Goal: Information Seeking & Learning: Learn about a topic

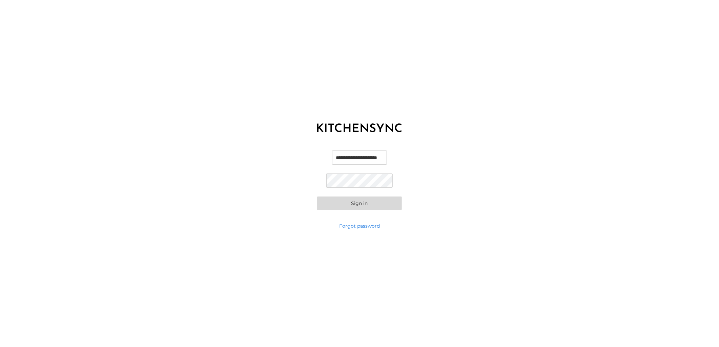
scroll to position [0, 4]
click at [344, 158] on input "**********" at bounding box center [359, 158] width 67 height 14
type input "**********"
click at [372, 205] on button "Sign in" at bounding box center [359, 204] width 85 height 14
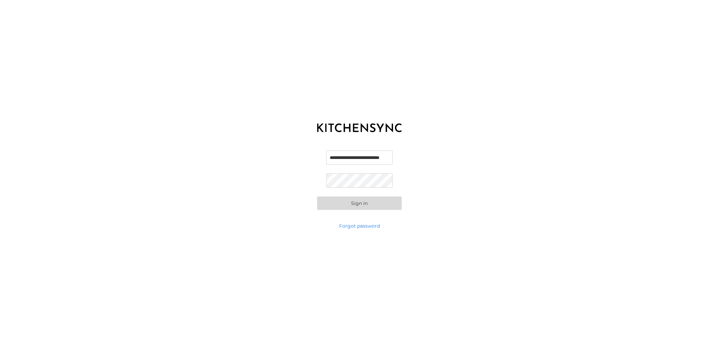
scroll to position [0, 0]
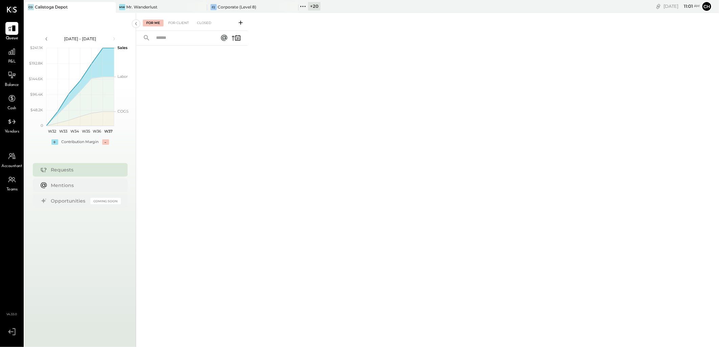
click at [111, 7] on icon at bounding box center [110, 7] width 8 height 8
click at [123, 7] on icon at bounding box center [120, 6] width 9 height 9
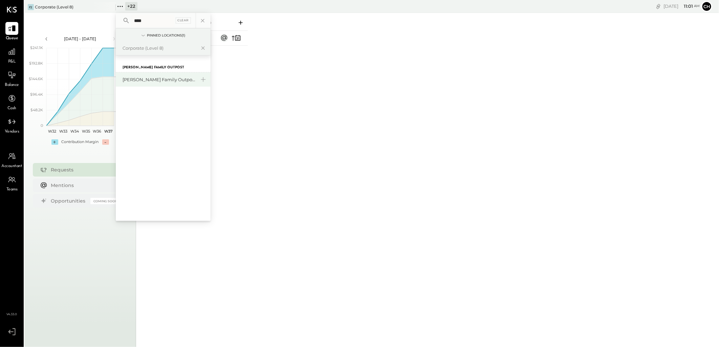
type input "****"
click at [146, 83] on div "[PERSON_NAME] Family Outpost" at bounding box center [163, 79] width 95 height 14
click at [7, 160] on icon at bounding box center [11, 156] width 9 height 9
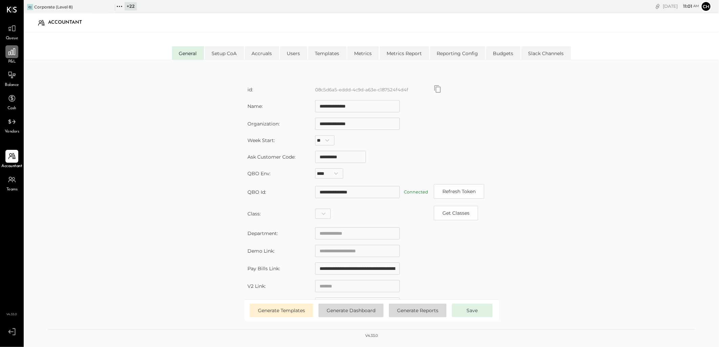
click at [10, 57] on div at bounding box center [11, 51] width 13 height 13
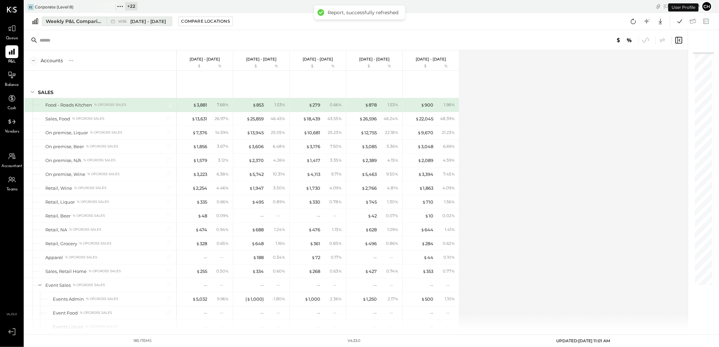
click at [80, 22] on div "Weekly P&L Comparison" at bounding box center [74, 21] width 57 height 7
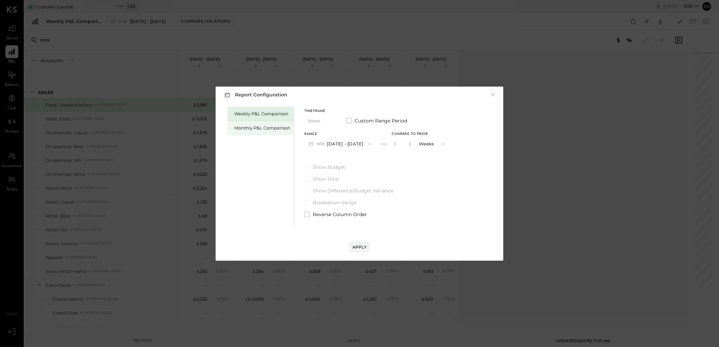
click at [260, 131] on div "Monthly P&L Comparison" at bounding box center [262, 128] width 56 height 6
click at [360, 144] on button "M09 [DATE] - [DATE]" at bounding box center [339, 144] width 71 height 13
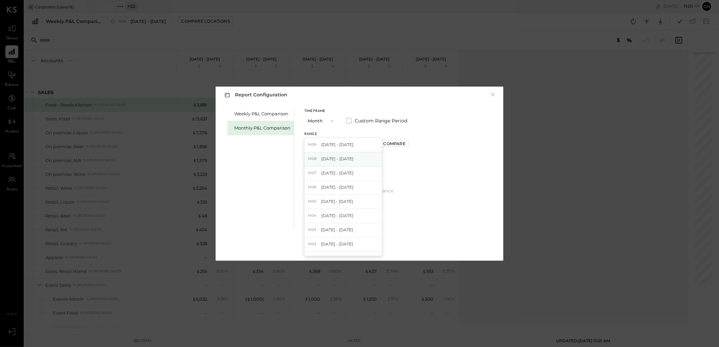
click at [334, 158] on span "[DATE] - [DATE]" at bounding box center [337, 159] width 32 height 6
click at [386, 144] on div "Compare" at bounding box center [394, 144] width 22 height 6
click at [411, 146] on div "*" at bounding box center [410, 144] width 36 height 13
click at [407, 144] on icon "button" at bounding box center [409, 144] width 4 height 4
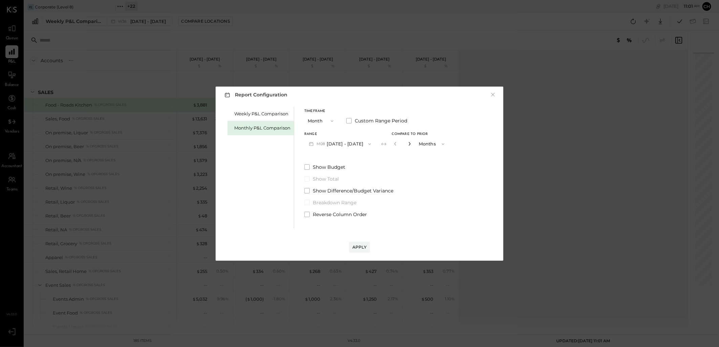
type input "*"
click at [361, 248] on div "Apply" at bounding box center [359, 247] width 14 height 6
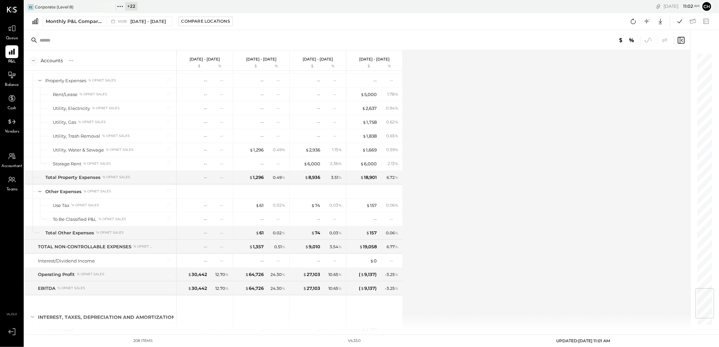
scroll to position [2049, 0]
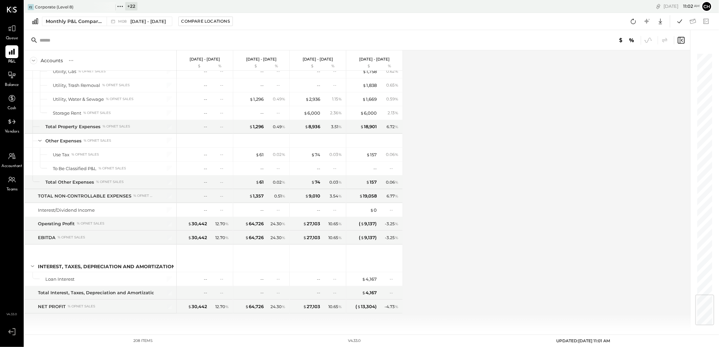
click at [565, 200] on div "Accounts S % GL Aug 1 - 31, 2025 $ % Jul 1 - 31, 2025 $ % Jun 1 - 30, 2025 $ % …" at bounding box center [357, 190] width 667 height 280
click at [123, 7] on icon at bounding box center [120, 6] width 9 height 9
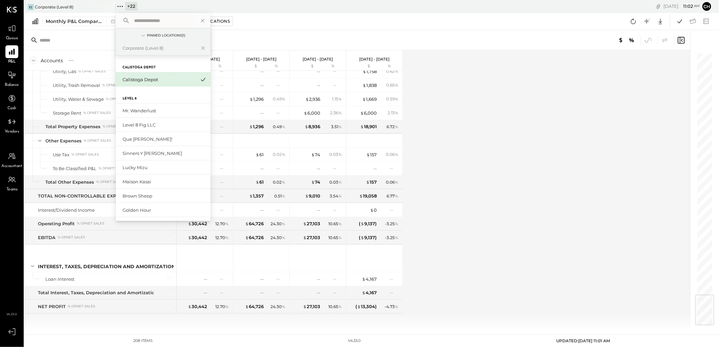
click at [141, 22] on input "text" at bounding box center [162, 21] width 63 height 12
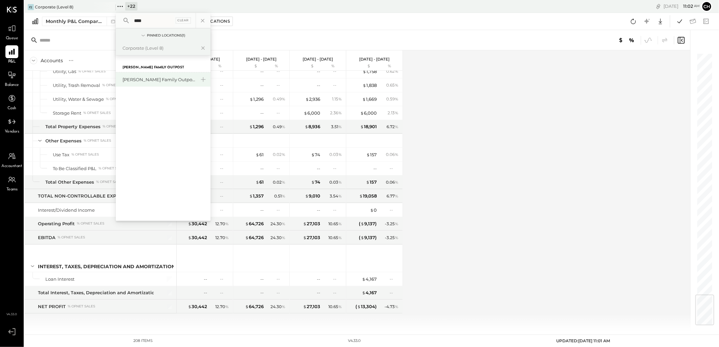
type input "****"
click at [143, 76] on div "[PERSON_NAME] Family Outpost" at bounding box center [163, 79] width 95 height 14
click at [148, 81] on div "[PERSON_NAME] Family Outpost" at bounding box center [159, 79] width 73 height 6
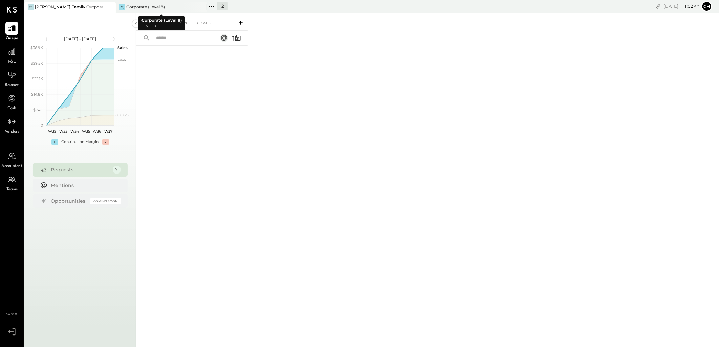
click at [201, 8] on icon at bounding box center [201, 7] width 8 height 8
click at [9, 58] on div "P&L" at bounding box center [11, 55] width 13 height 20
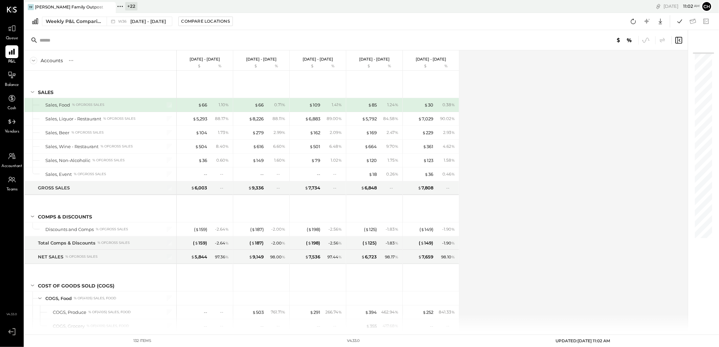
click at [68, 26] on div "Weekly P&L Comparison W36 Sep 1 - 7, 2025 Compare Locations Google Sheets Excel" at bounding box center [371, 21] width 694 height 17
click at [72, 25] on button "Weekly P&L Comparison W36 Sep 1 - 7, 2025" at bounding box center [107, 21] width 130 height 9
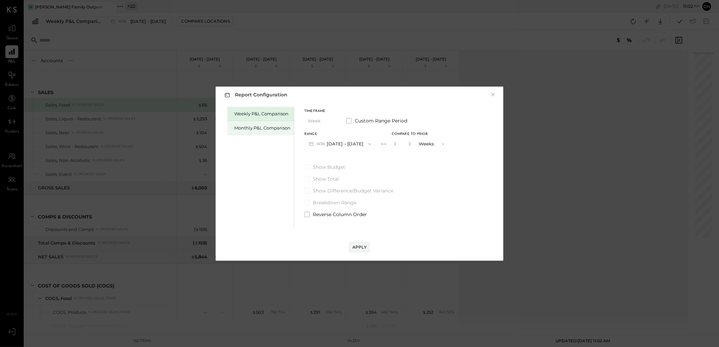
click at [258, 125] on div "Monthly P&L Comparison" at bounding box center [262, 128] width 56 height 6
click at [348, 144] on button "M09 Sep 1 - 30, 2025" at bounding box center [339, 144] width 71 height 13
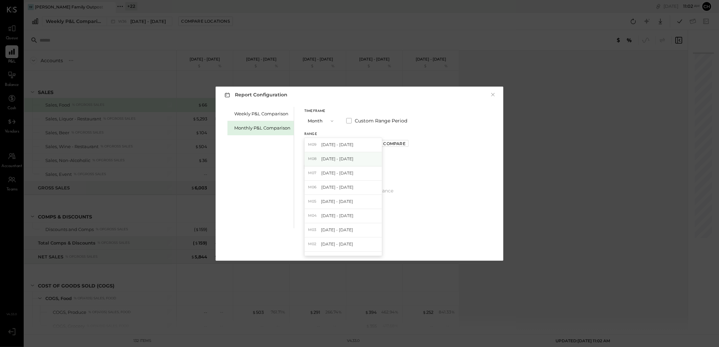
click at [334, 161] on span "[DATE] - [DATE]" at bounding box center [337, 159] width 32 height 6
click at [386, 144] on div "Compare" at bounding box center [394, 144] width 22 height 6
click at [403, 143] on input "*" at bounding box center [402, 143] width 9 height 11
click at [407, 142] on icon "button" at bounding box center [409, 144] width 4 height 4
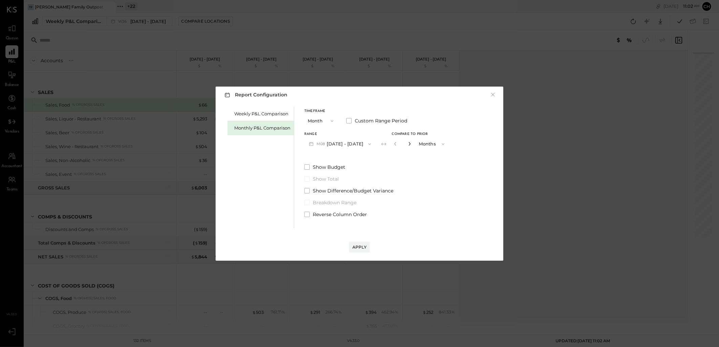
type input "*"
click at [362, 244] on button "Apply" at bounding box center [359, 247] width 21 height 11
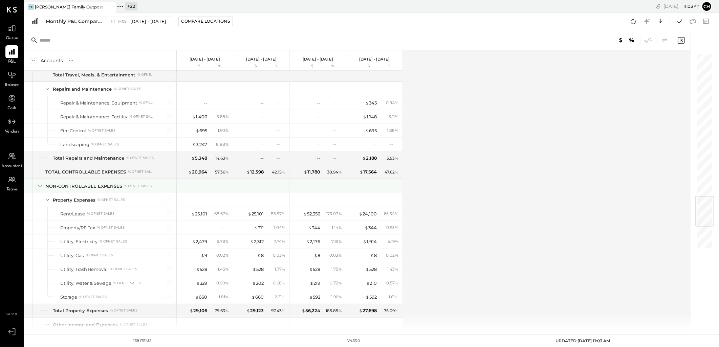
scroll to position [1058, 0]
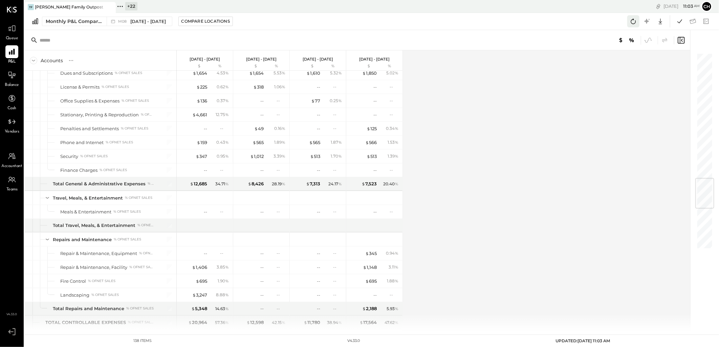
click at [631, 20] on icon at bounding box center [633, 21] width 9 height 9
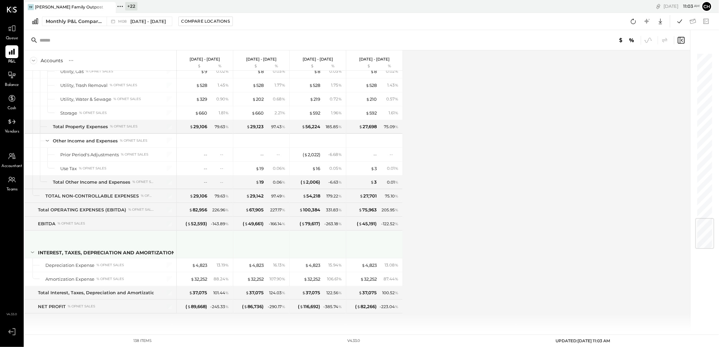
scroll to position [1396, 0]
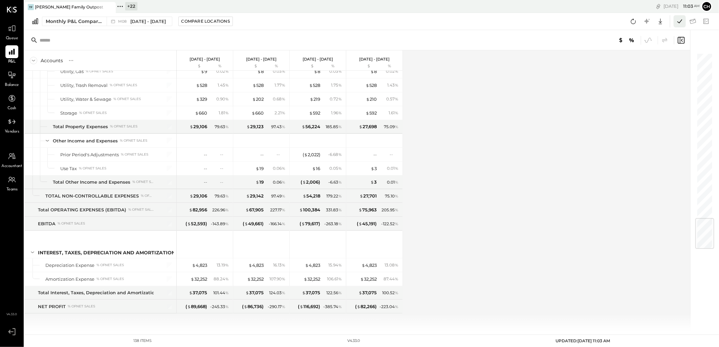
click at [679, 20] on icon at bounding box center [679, 21] width 9 height 9
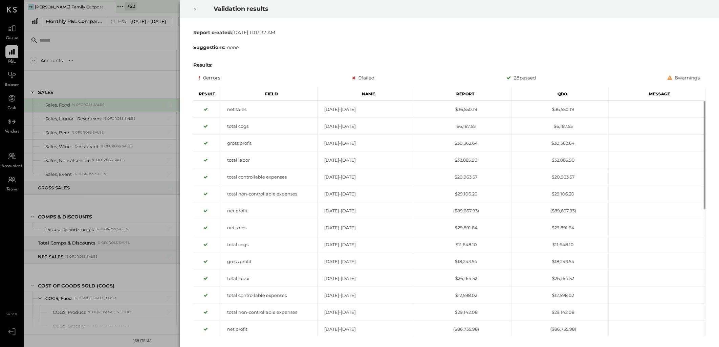
click at [195, 9] on icon at bounding box center [195, 9] width 2 height 2
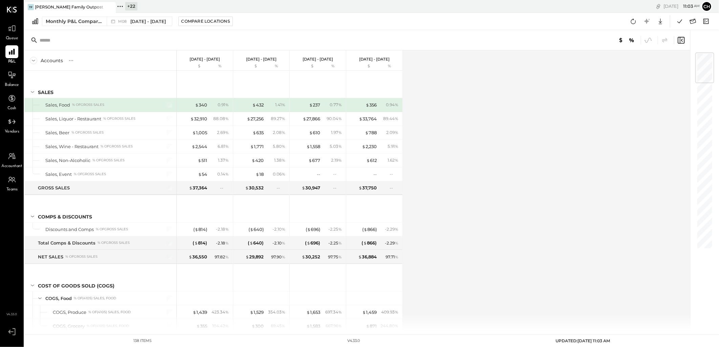
click at [521, 107] on div "Accounts S % GL Aug 1 - 31, 2025 $ % Jul 1 - 31, 2025 $ % Jun 1 - 30, 2025 $ % …" at bounding box center [357, 190] width 667 height 280
click at [12, 79] on icon at bounding box center [11, 75] width 9 height 9
click at [636, 19] on icon at bounding box center [633, 21] width 9 height 9
click at [468, 119] on div "Accounts S % GL [DATE] - [DATE] $ % [DATE] - [DATE] $ % [DATE] - [DATE] $ % [DA…" at bounding box center [357, 190] width 667 height 280
click at [637, 21] on icon at bounding box center [633, 21] width 9 height 9
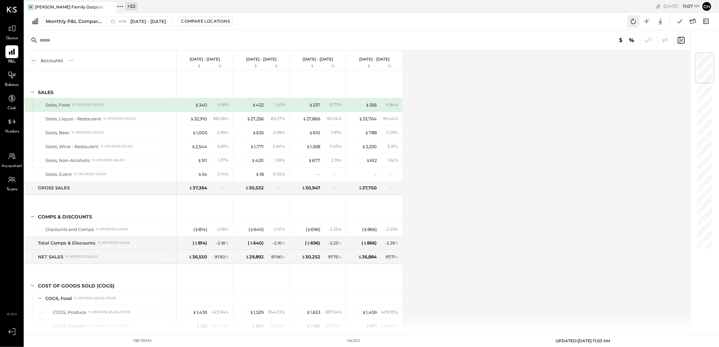
click at [630, 22] on icon at bounding box center [633, 21] width 9 height 9
click at [448, 149] on div "Accounts S % GL [DATE] - [DATE] $ % [DATE] - [DATE] $ % [DATE] - [DATE] $ % [DA…" at bounding box center [357, 190] width 667 height 280
click at [635, 21] on icon at bounding box center [633, 21] width 9 height 9
click at [681, 22] on icon at bounding box center [679, 21] width 9 height 9
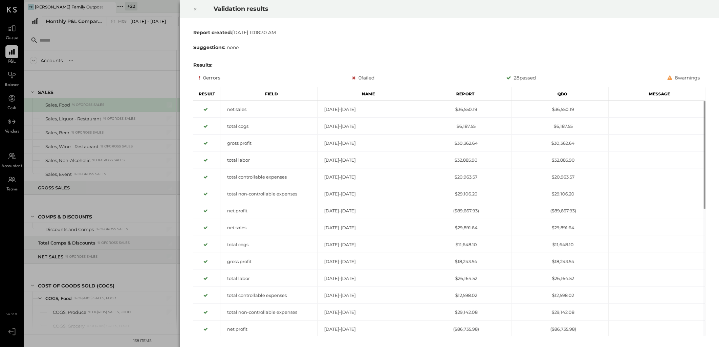
click at [194, 8] on icon at bounding box center [195, 9] width 4 height 8
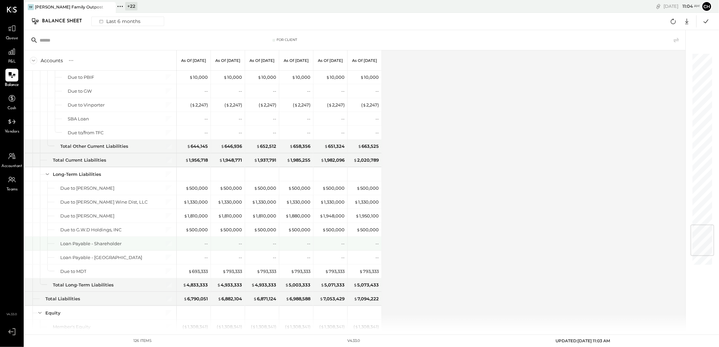
scroll to position [1508, 0]
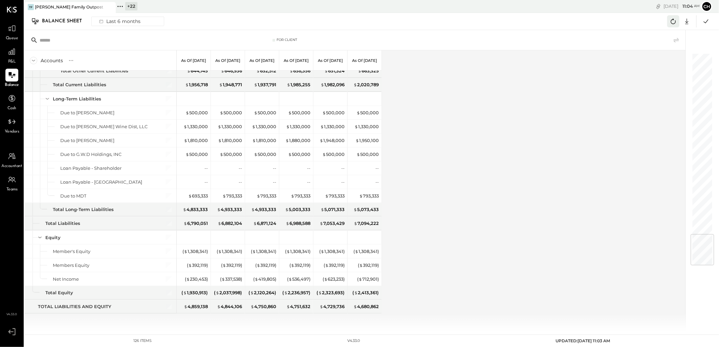
click at [672, 22] on icon at bounding box center [673, 21] width 9 height 9
click at [708, 22] on icon at bounding box center [706, 21] width 9 height 9
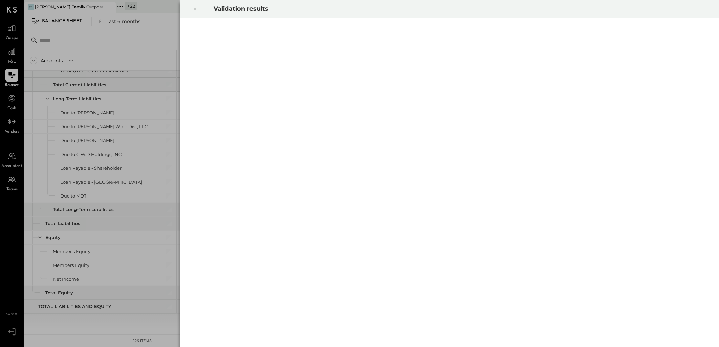
click at [196, 10] on icon at bounding box center [195, 9] width 4 height 8
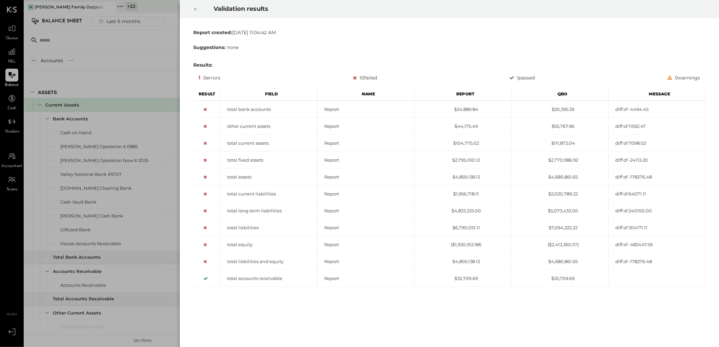
click at [194, 8] on icon at bounding box center [195, 9] width 4 height 8
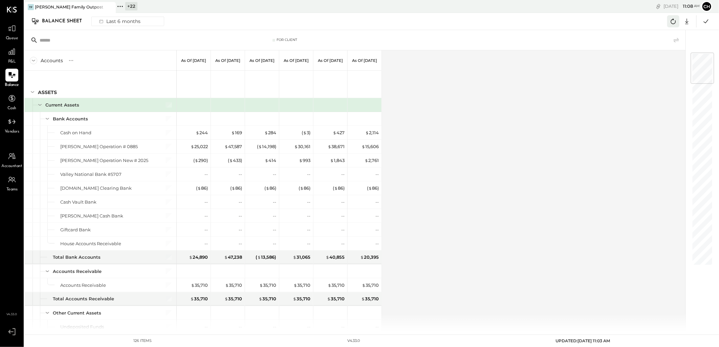
click at [672, 22] on icon at bounding box center [673, 21] width 9 height 9
click at [507, 123] on div "Accounts S GL As of Mar 31st 2025 As of Apr 30th 2025 As of May 31st 2025 As of…" at bounding box center [355, 190] width 662 height 280
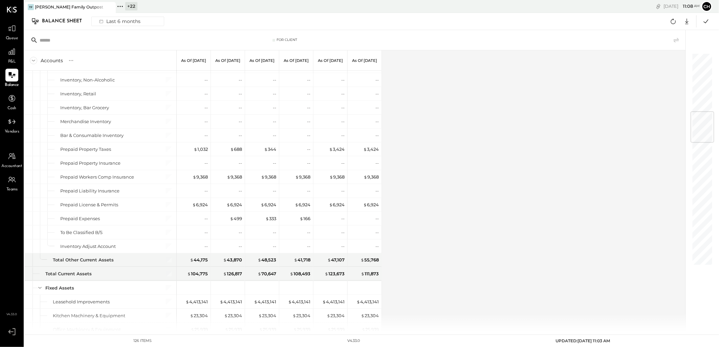
scroll to position [489, 0]
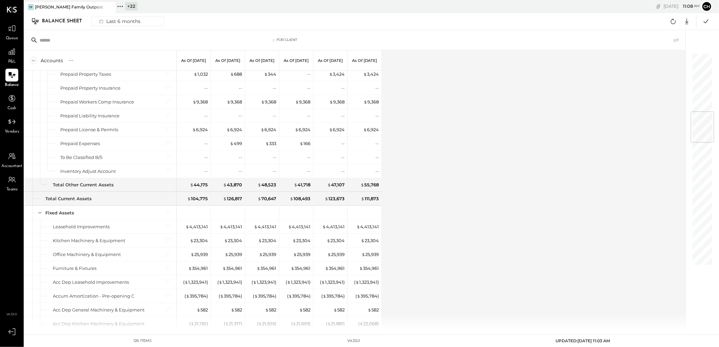
click at [517, 238] on div "Accounts S GL As of Mar 31st 2025 As of Apr 30th 2025 As of May 31st 2025 As of…" at bounding box center [355, 190] width 662 height 280
click at [674, 18] on icon at bounding box center [673, 21] width 9 height 9
click at [672, 21] on icon at bounding box center [673, 21] width 9 height 9
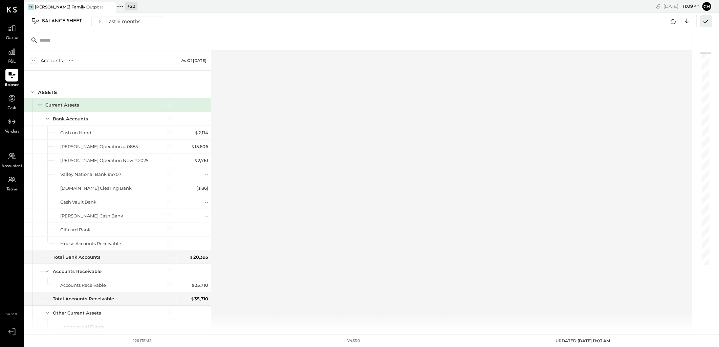
click at [709, 21] on icon at bounding box center [706, 21] width 9 height 9
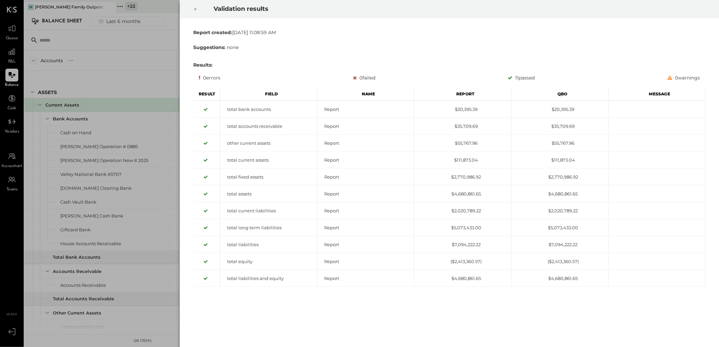
click at [195, 12] on icon at bounding box center [195, 9] width 4 height 8
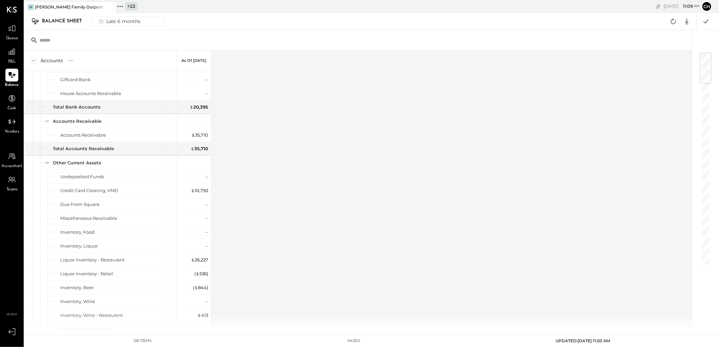
scroll to position [0, 0]
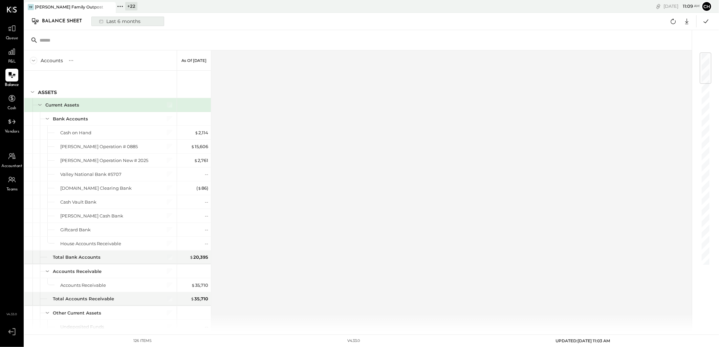
click at [119, 23] on div "Last 6 months" at bounding box center [119, 21] width 48 height 9
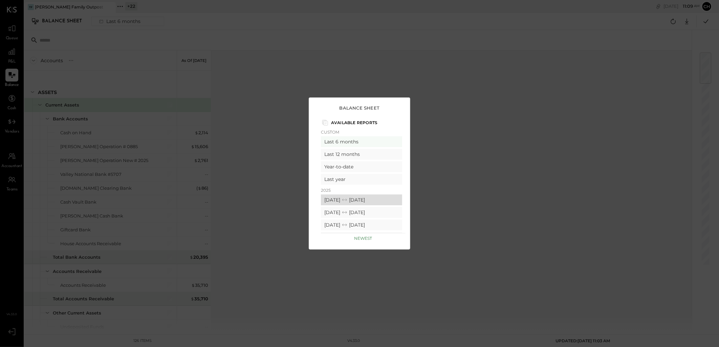
click at [347, 198] on div "08/01/2025 08/31/2025" at bounding box center [361, 200] width 81 height 11
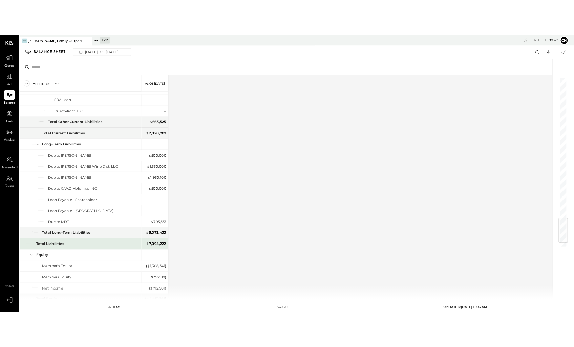
scroll to position [1508, 0]
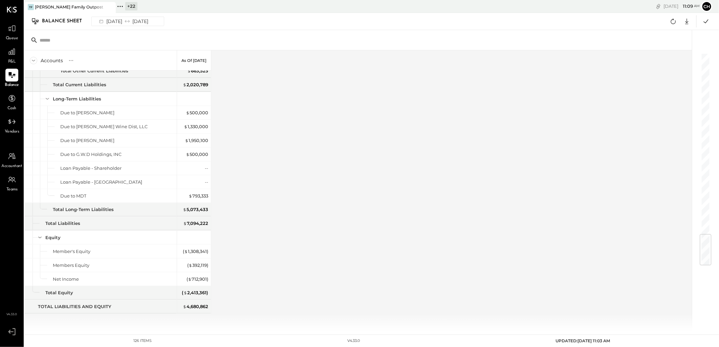
click at [465, 235] on div "Accounts S GL As of Aug 31st 2025 ASSETS Current Assets Bank Accounts Cash on H…" at bounding box center [358, 190] width 668 height 280
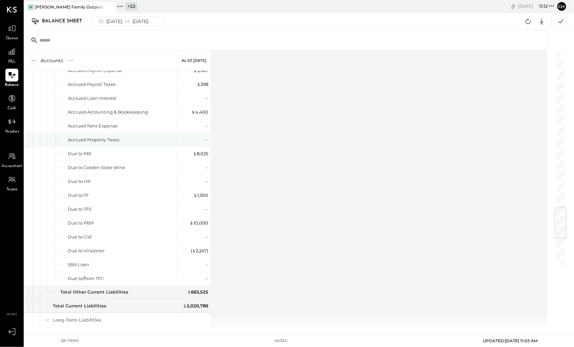
scroll to position [1132, 0]
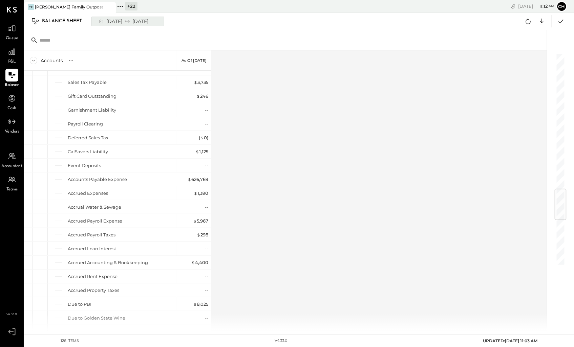
click at [115, 21] on div "08/01/2025 08/31/2025" at bounding box center [123, 21] width 56 height 9
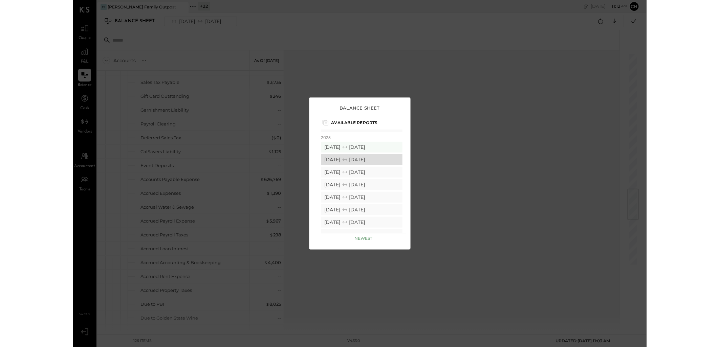
scroll to position [0, 0]
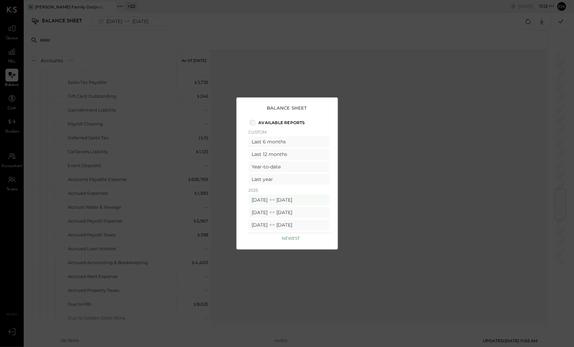
click at [269, 128] on div "Available Reports" at bounding box center [290, 123] width 85 height 11
click at [266, 168] on div "Year-to-date" at bounding box center [288, 166] width 81 height 11
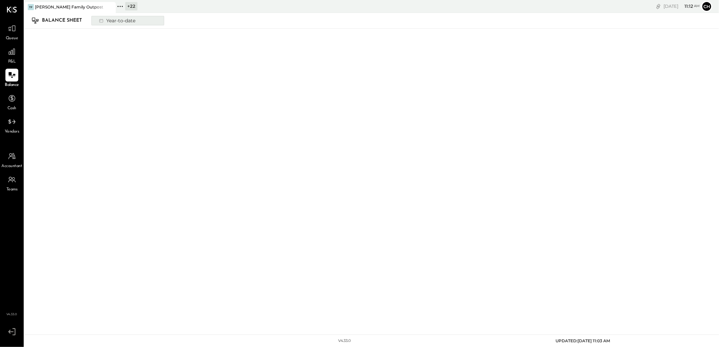
click at [126, 19] on div "Year-to-date" at bounding box center [116, 20] width 43 height 9
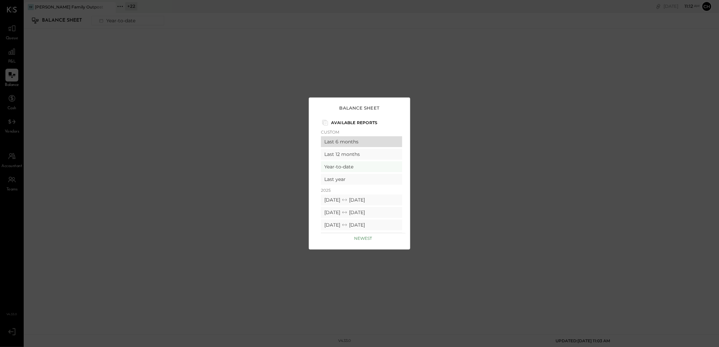
click at [342, 141] on div "Last 6 months" at bounding box center [361, 141] width 81 height 11
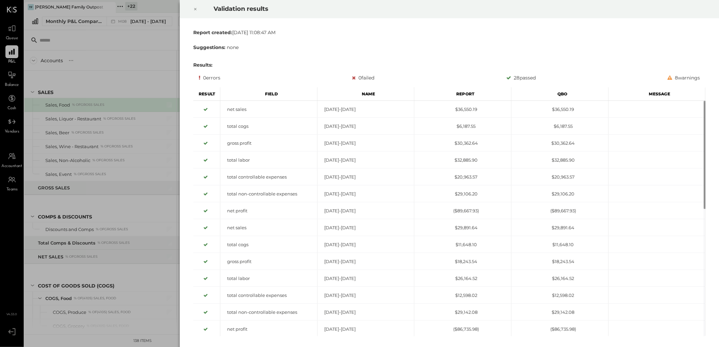
drag, startPoint x: 196, startPoint y: 11, endPoint x: 215, endPoint y: 10, distance: 19.0
click at [196, 11] on icon at bounding box center [195, 9] width 4 height 8
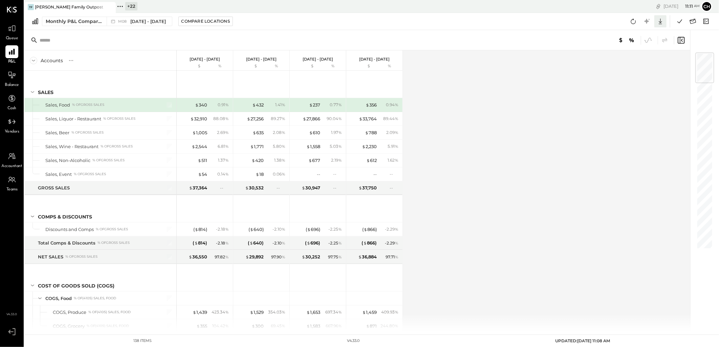
click at [661, 22] on icon at bounding box center [660, 22] width 3 height 6
click at [632, 59] on div "Excel" at bounding box center [639, 61] width 54 height 14
click at [8, 82] on div "Balance" at bounding box center [12, 79] width 14 height 20
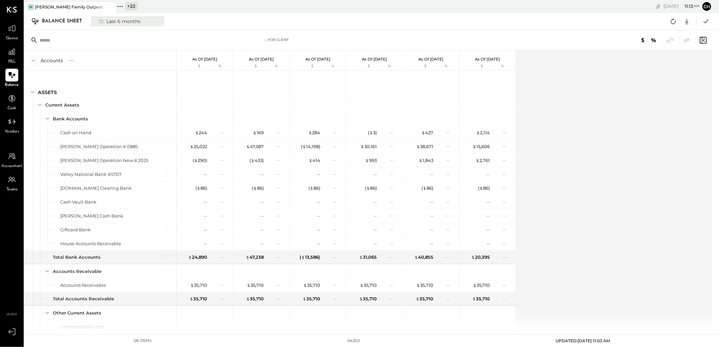
click at [116, 25] on div "Last 6 months" at bounding box center [119, 21] width 48 height 9
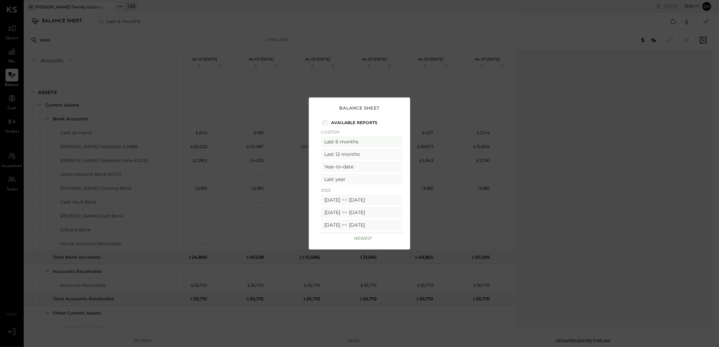
drag, startPoint x: 559, startPoint y: 117, endPoint x: 608, endPoint y: 87, distance: 57.5
click at [559, 117] on div "Balance Sheet Available Reports Custom Last 6 months Last 12 months Year-to-dat…" at bounding box center [359, 173] width 719 height 347
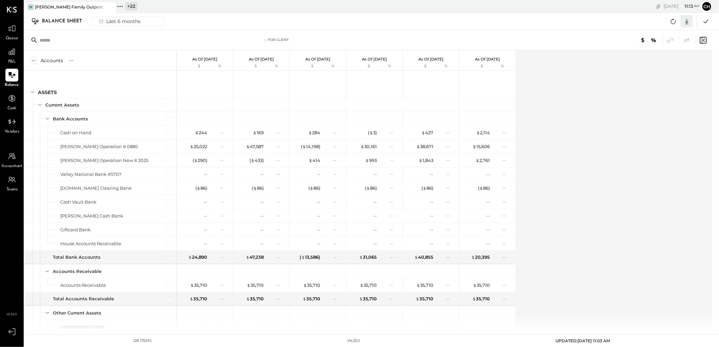
click at [684, 23] on icon at bounding box center [686, 21] width 9 height 9
click at [654, 59] on div "Excel" at bounding box center [666, 61] width 54 height 14
click at [11, 55] on icon at bounding box center [11, 51] width 9 height 9
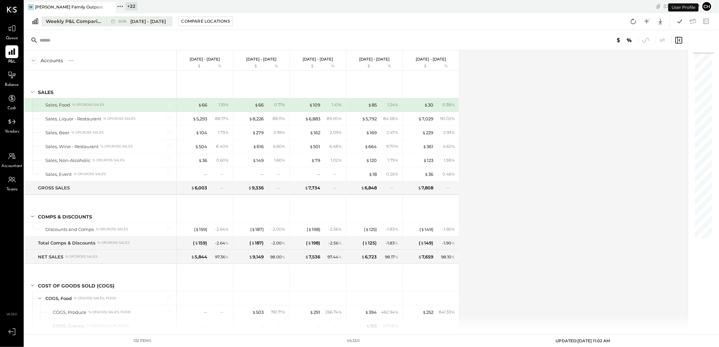
click at [128, 18] on div "W36 Sep 1 - 7, 2025" at bounding box center [142, 21] width 48 height 6
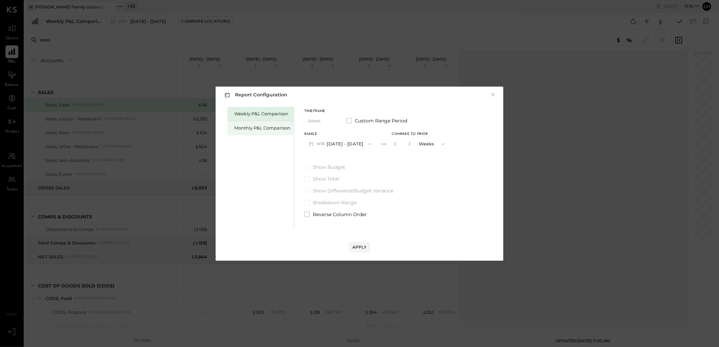
click at [260, 125] on div "Monthly P&L Comparison" at bounding box center [262, 128] width 56 height 6
click at [357, 145] on button "M09 Sep 1 - 30, 2025" at bounding box center [339, 144] width 71 height 13
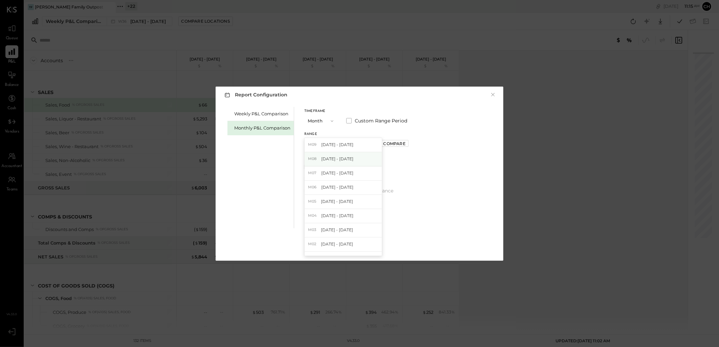
click at [349, 159] on span "[DATE] - [DATE]" at bounding box center [337, 159] width 32 height 6
click at [387, 141] on div "Compare" at bounding box center [394, 144] width 22 height 6
click at [407, 143] on icon "button" at bounding box center [409, 144] width 4 height 4
type input "*"
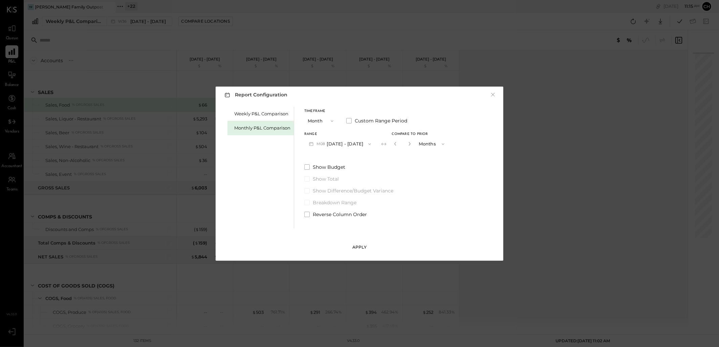
click at [368, 244] on button "Apply" at bounding box center [359, 247] width 21 height 11
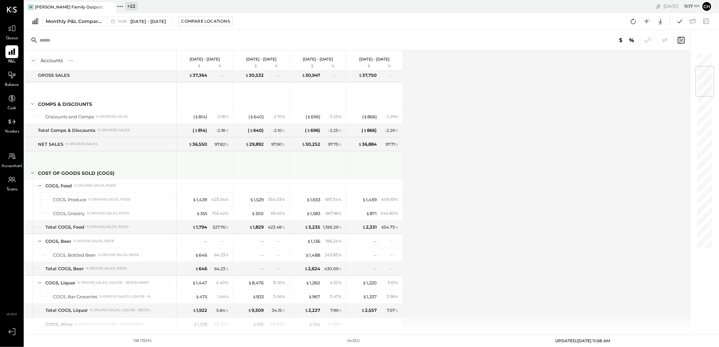
scroll to position [188, 0]
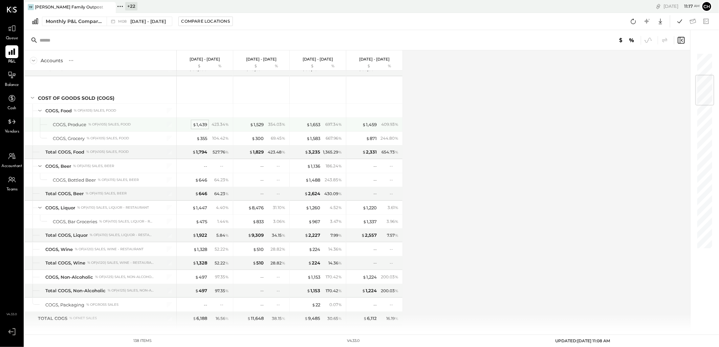
click at [197, 126] on div "$ 1,439" at bounding box center [200, 124] width 15 height 6
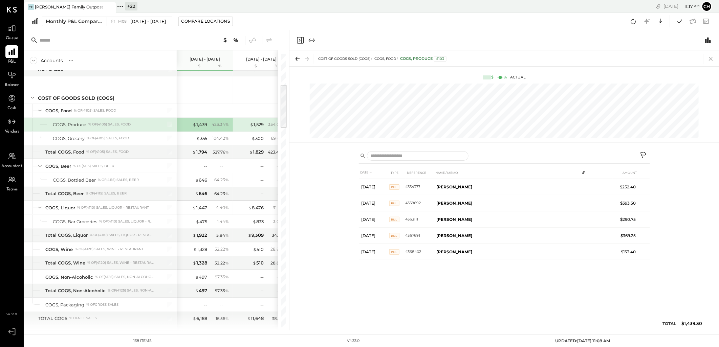
click at [709, 59] on icon at bounding box center [710, 58] width 9 height 9
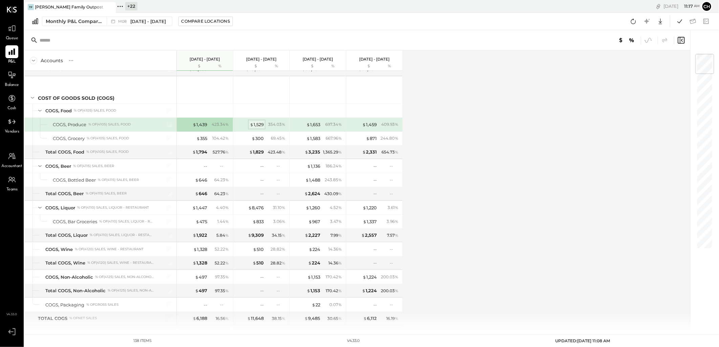
click at [252, 123] on span "$" at bounding box center [252, 124] width 4 height 5
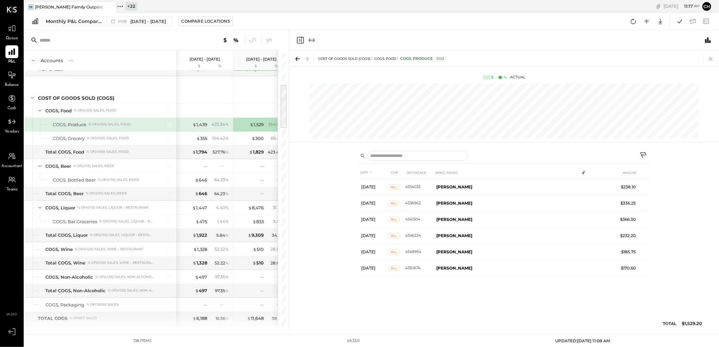
click at [713, 59] on icon at bounding box center [710, 58] width 9 height 9
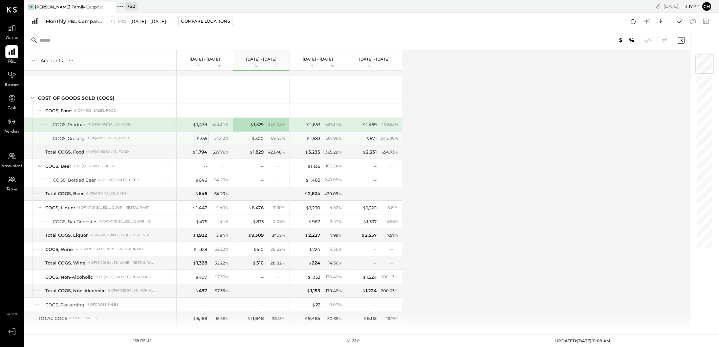
click at [201, 139] on div "$ 355" at bounding box center [201, 138] width 11 height 6
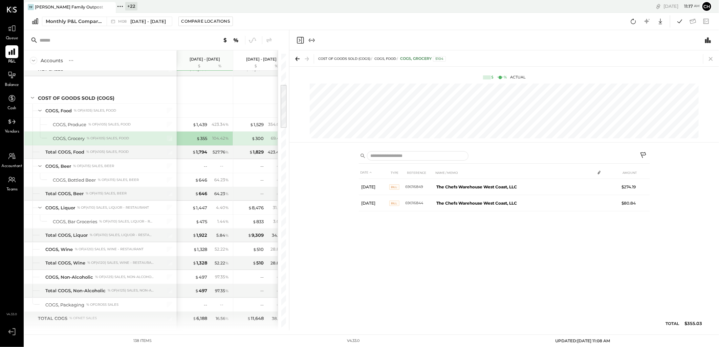
click at [708, 58] on icon at bounding box center [710, 58] width 9 height 9
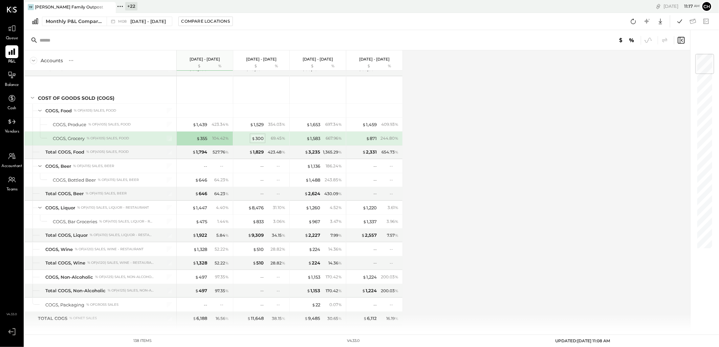
click at [261, 140] on div "$ 300" at bounding box center [257, 138] width 12 height 6
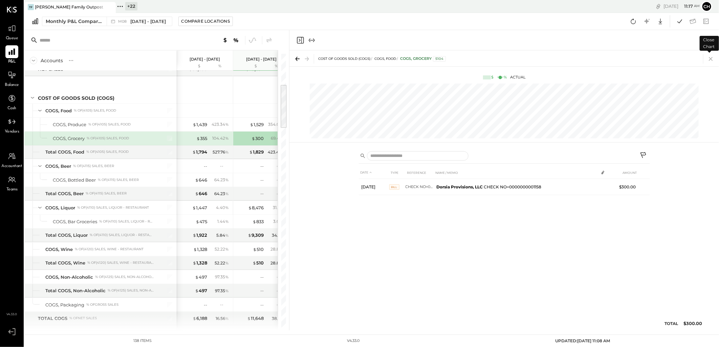
click at [709, 60] on icon at bounding box center [710, 58] width 9 height 9
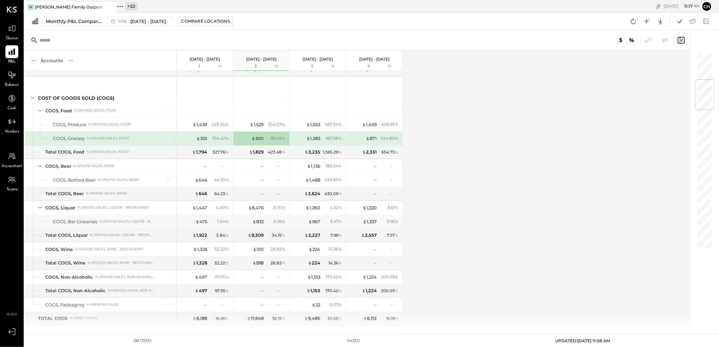
scroll to position [225, 0]
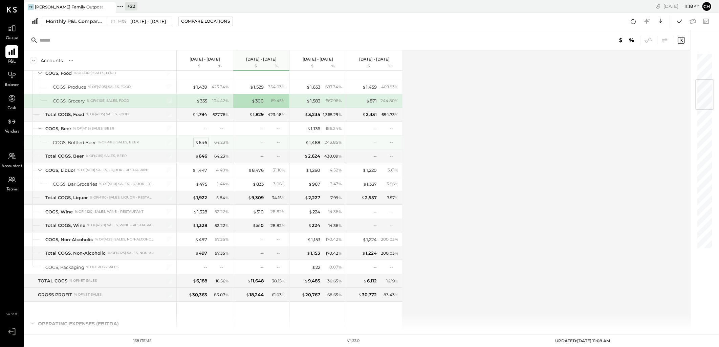
click at [204, 143] on div "$ 646" at bounding box center [201, 142] width 12 height 6
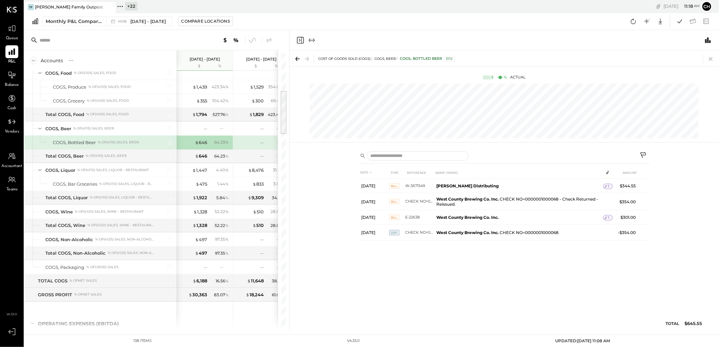
click at [710, 56] on icon at bounding box center [710, 58] width 9 height 9
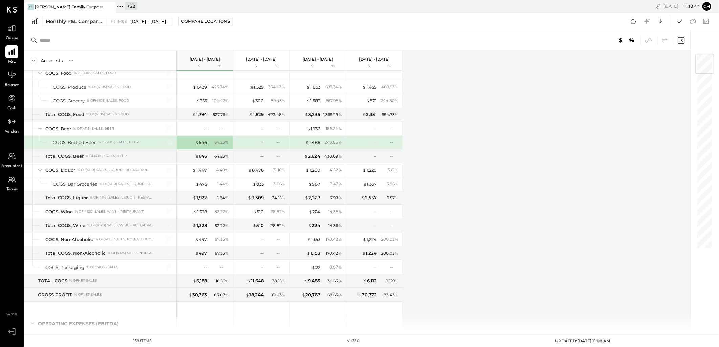
click at [254, 145] on div "--" at bounding box center [250, 142] width 27 height 6
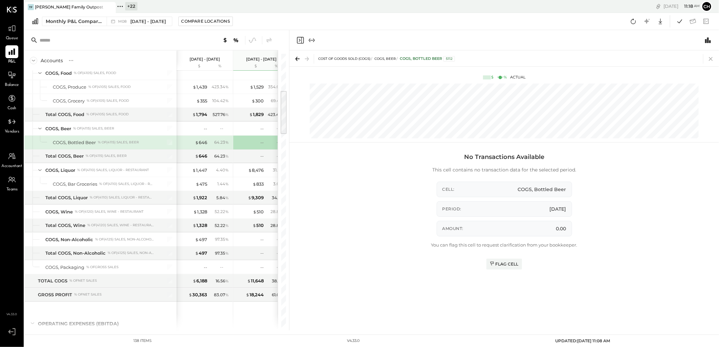
click at [711, 58] on icon at bounding box center [710, 58] width 9 height 9
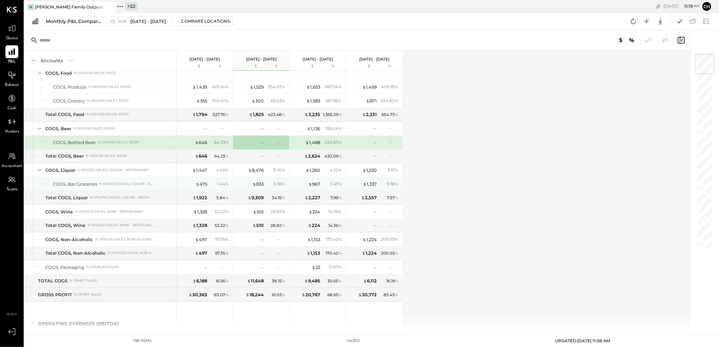
click at [206, 186] on div "$ 475" at bounding box center [202, 184] width 12 height 6
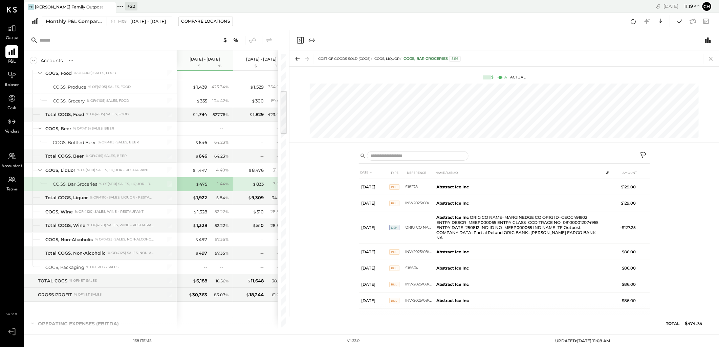
click at [710, 57] on icon at bounding box center [710, 58] width 9 height 9
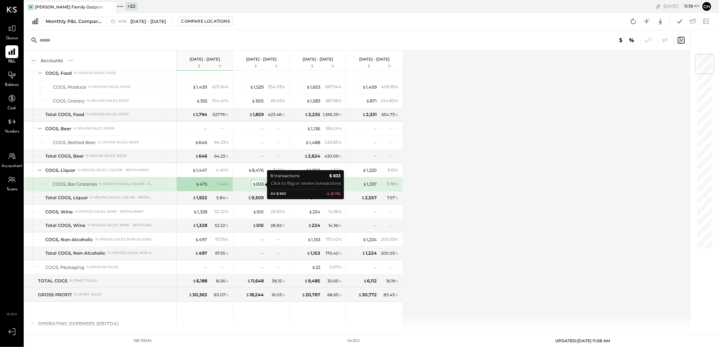
click at [260, 183] on div "$ 833" at bounding box center [257, 184] width 11 height 6
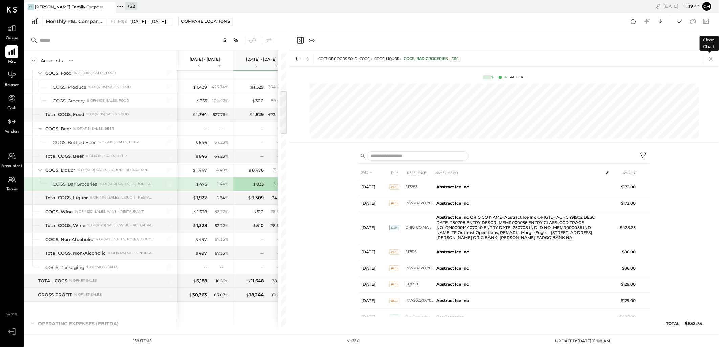
click at [711, 58] on icon at bounding box center [710, 58] width 9 height 9
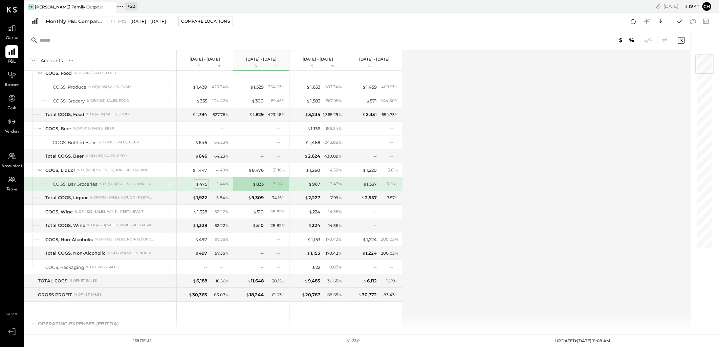
click at [196, 185] on span "$" at bounding box center [198, 183] width 4 height 5
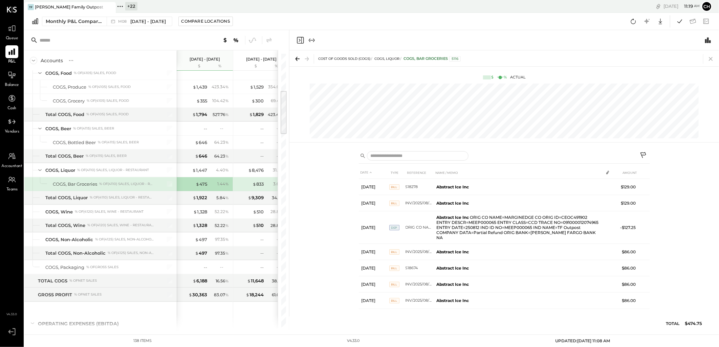
click at [712, 60] on icon at bounding box center [710, 58] width 9 height 9
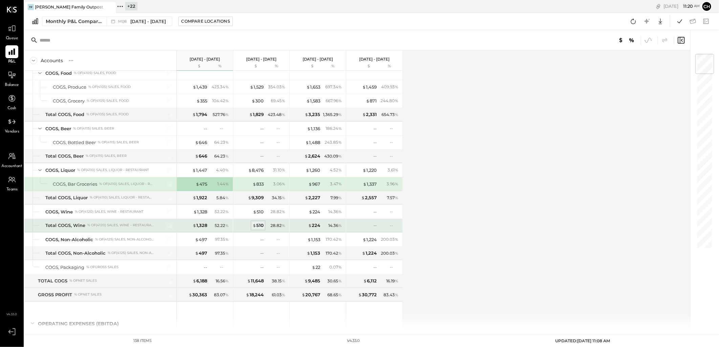
click at [258, 225] on div "$ 510" at bounding box center [257, 225] width 11 height 6
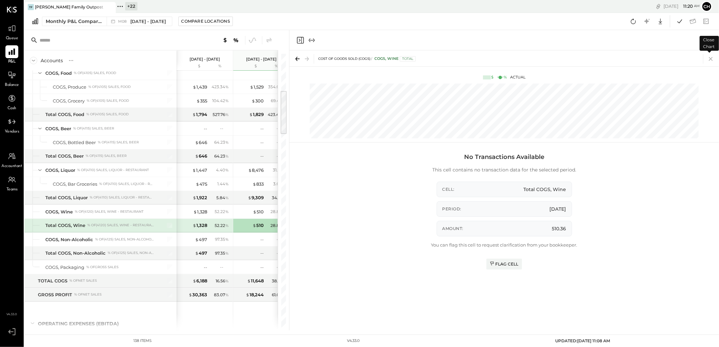
click at [711, 60] on icon at bounding box center [710, 58] width 9 height 9
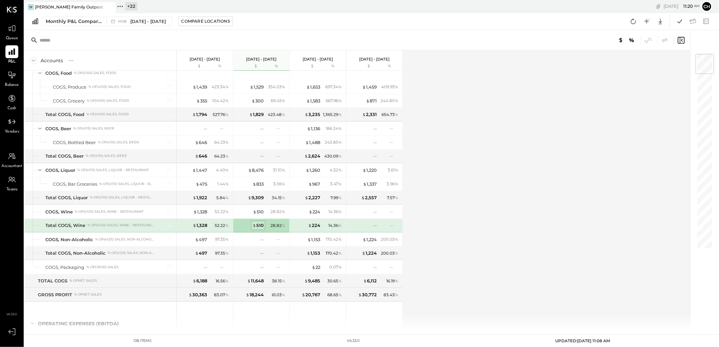
click at [260, 225] on div "$ 510" at bounding box center [257, 225] width 11 height 6
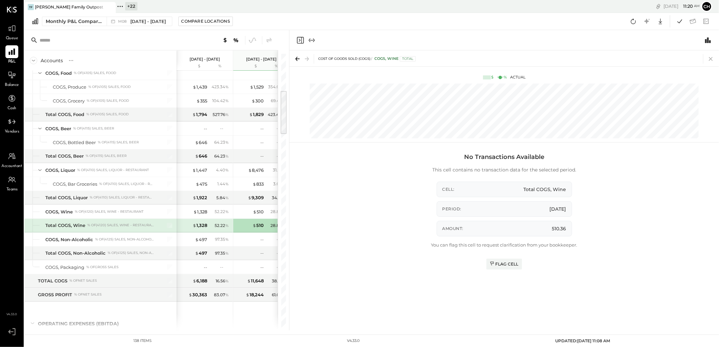
click at [710, 58] on icon at bounding box center [711, 59] width 4 height 4
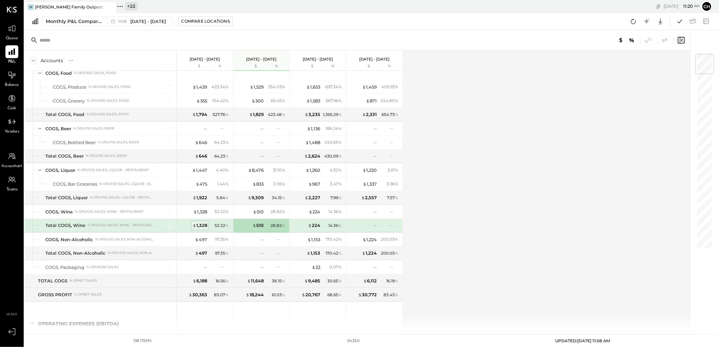
click at [195, 226] on span "$" at bounding box center [195, 225] width 4 height 5
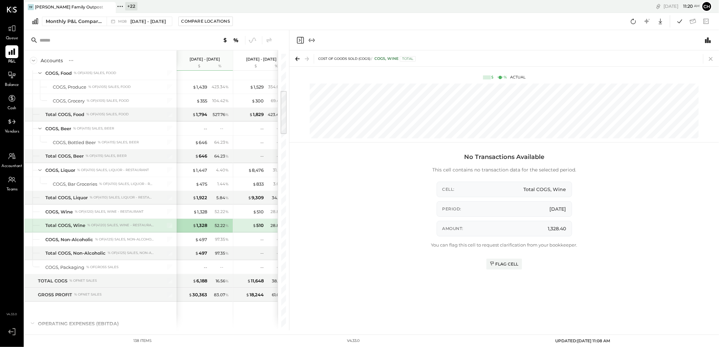
click at [709, 58] on icon at bounding box center [710, 58] width 9 height 9
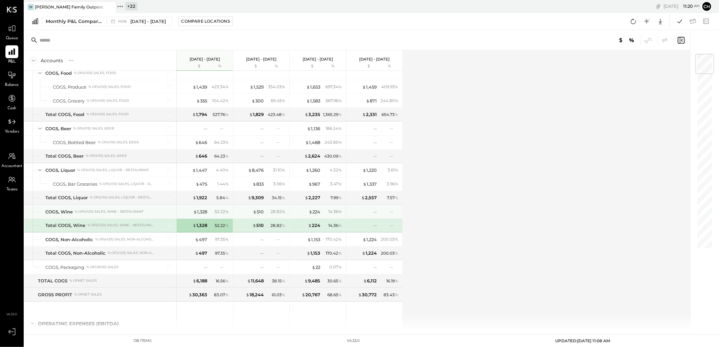
click at [249, 211] on div "$ 510" at bounding box center [250, 212] width 27 height 6
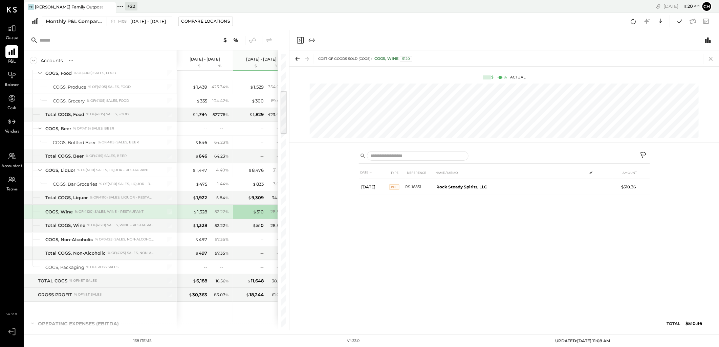
click at [709, 58] on icon at bounding box center [710, 58] width 9 height 9
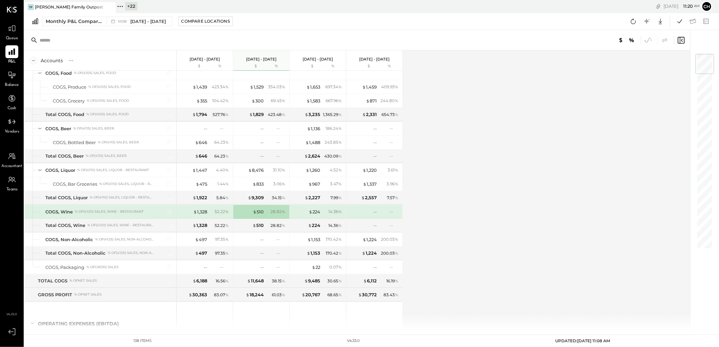
click at [199, 216] on div "$ 1,328 52.22 %" at bounding box center [205, 212] width 51 height 14
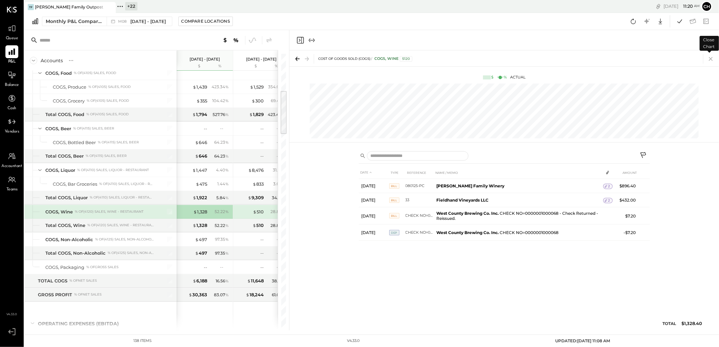
click at [712, 60] on icon at bounding box center [711, 59] width 4 height 4
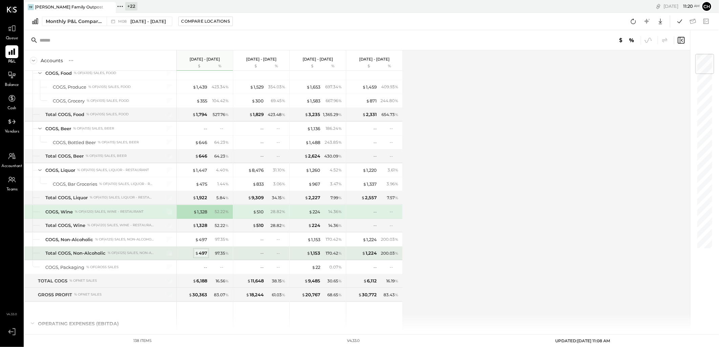
click at [200, 253] on div "$ 497" at bounding box center [201, 253] width 12 height 6
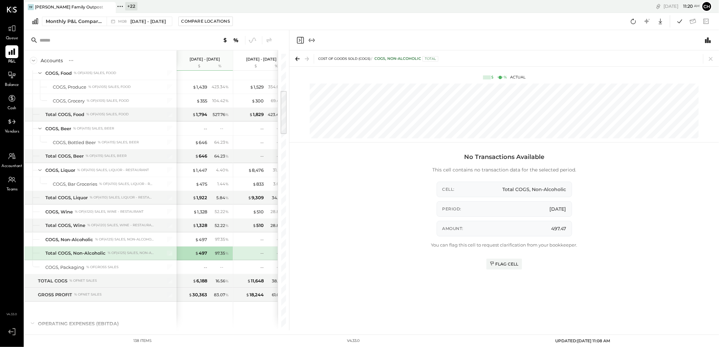
drag, startPoint x: 709, startPoint y: 60, endPoint x: 499, endPoint y: 160, distance: 233.1
click at [710, 60] on icon at bounding box center [710, 58] width 9 height 9
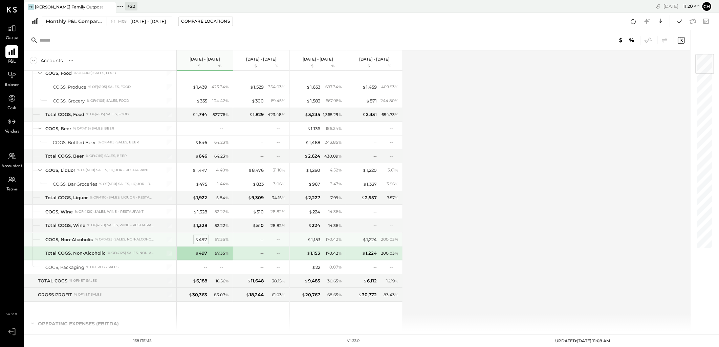
click at [201, 237] on div "$ 497" at bounding box center [201, 240] width 12 height 6
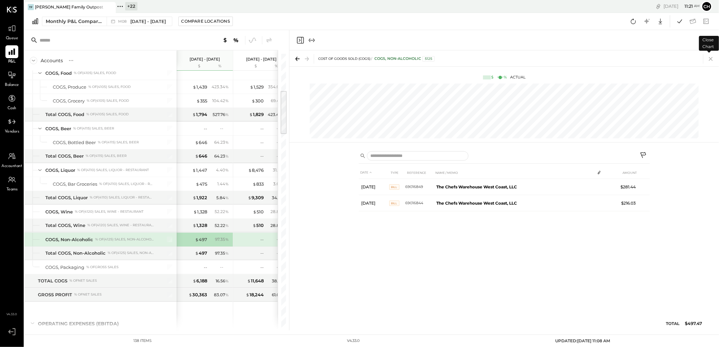
click at [710, 58] on icon at bounding box center [710, 58] width 9 height 9
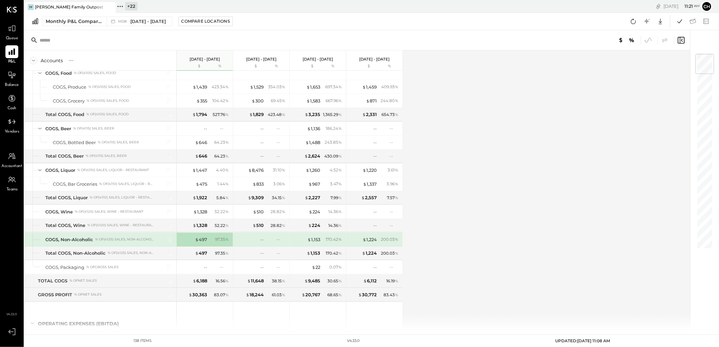
click at [320, 236] on div "$ 1,153 170.42 %" at bounding box center [318, 240] width 51 height 14
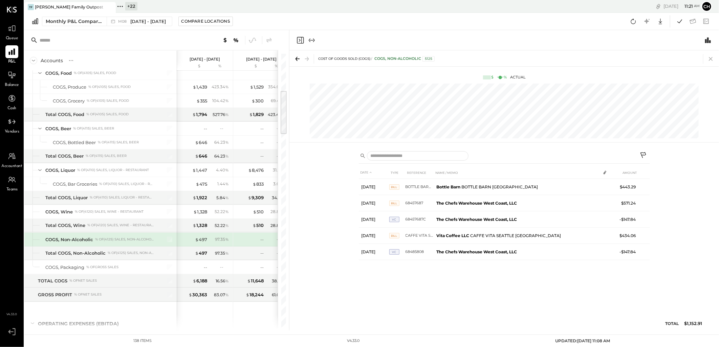
click at [708, 58] on icon at bounding box center [710, 58] width 9 height 9
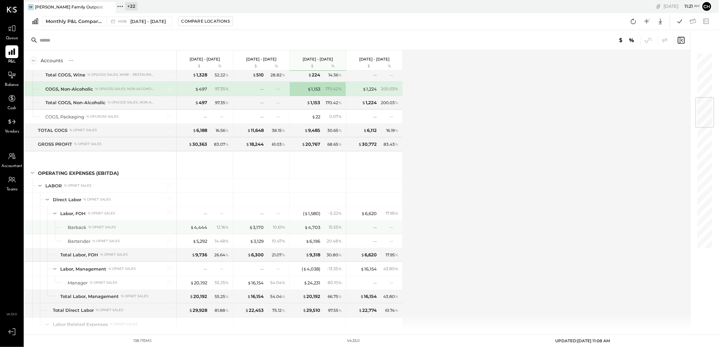
scroll to position [414, 0]
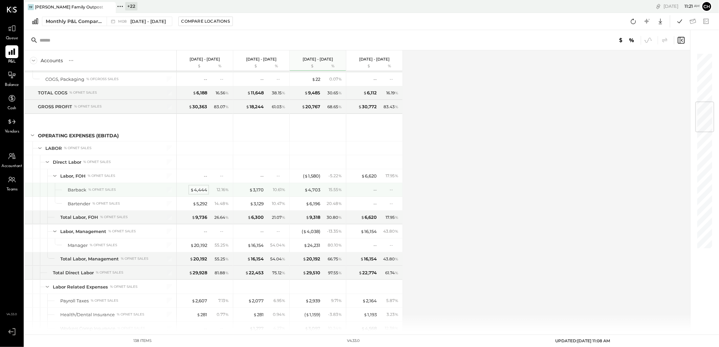
click at [197, 193] on div "$ 4,444" at bounding box center [198, 190] width 17 height 6
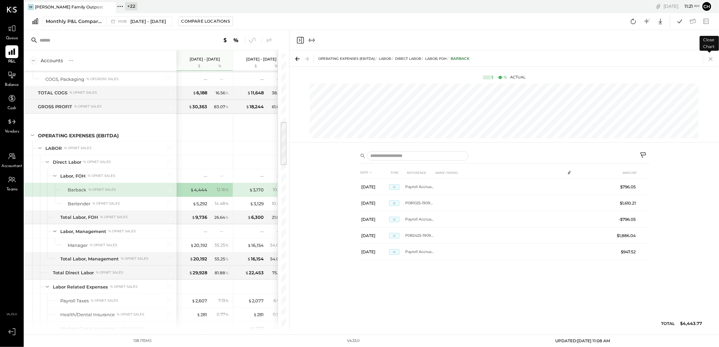
click at [710, 59] on icon at bounding box center [710, 58] width 9 height 9
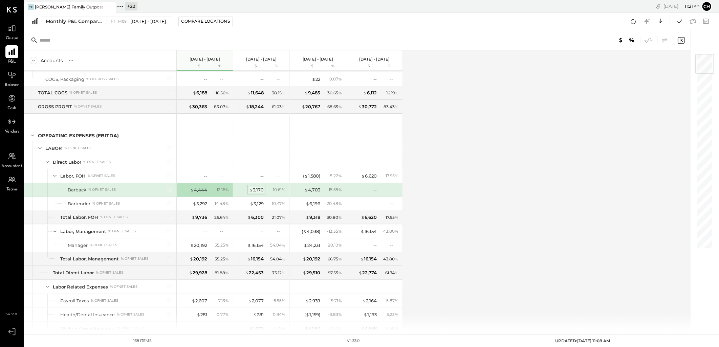
click at [256, 189] on div "$ 3,170" at bounding box center [256, 190] width 15 height 6
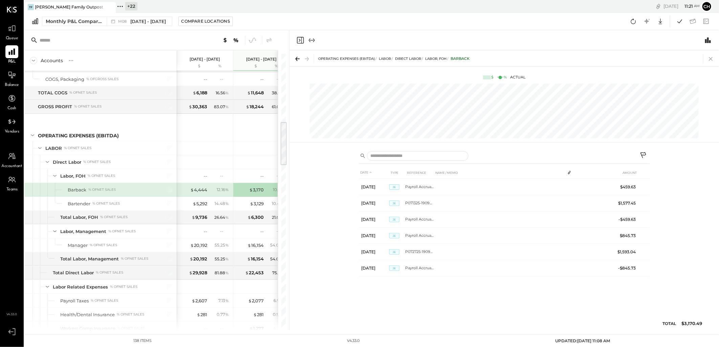
click at [711, 63] on icon at bounding box center [710, 58] width 9 height 9
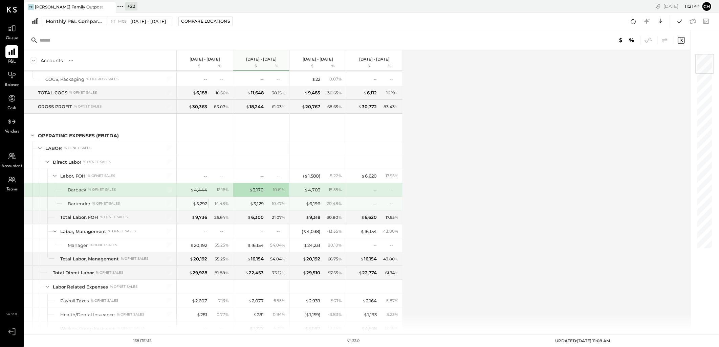
click at [199, 203] on div "$ 5,292" at bounding box center [200, 204] width 15 height 6
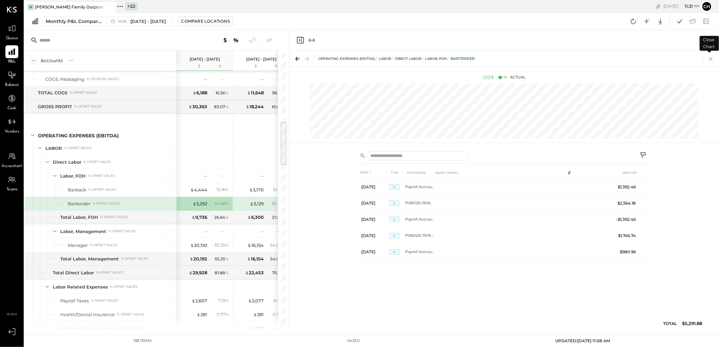
click at [710, 60] on icon at bounding box center [710, 58] width 9 height 9
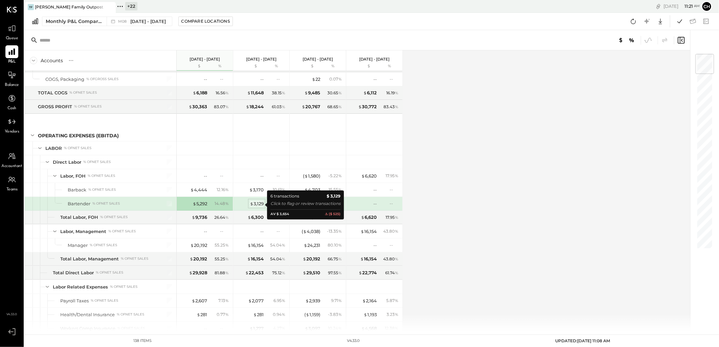
click at [257, 204] on div "$ 3,129" at bounding box center [257, 204] width 14 height 6
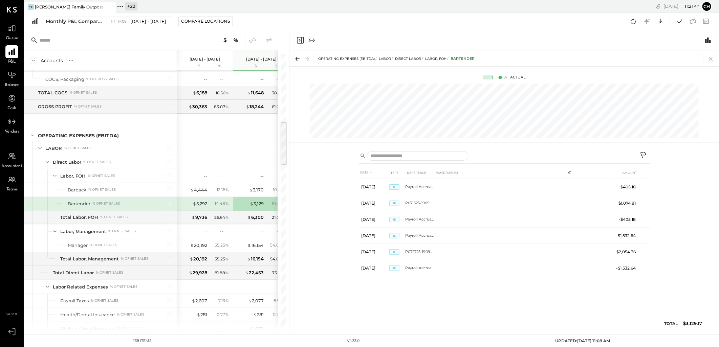
click at [711, 58] on icon at bounding box center [711, 59] width 4 height 4
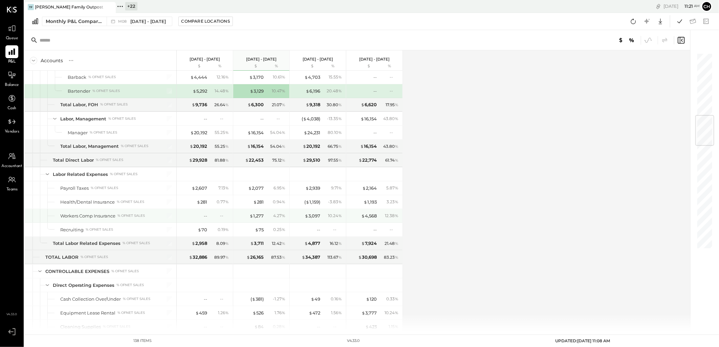
scroll to position [564, 0]
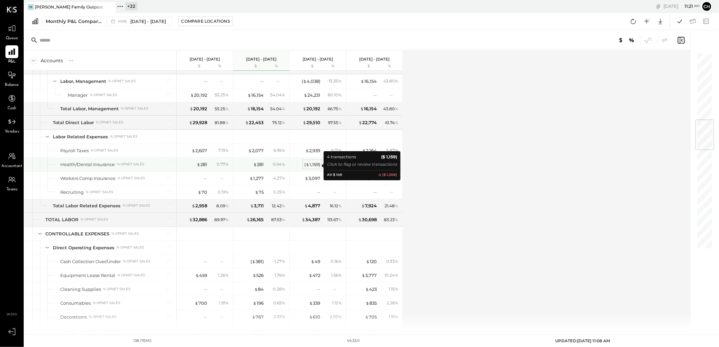
click at [309, 164] on span "$" at bounding box center [308, 164] width 4 height 5
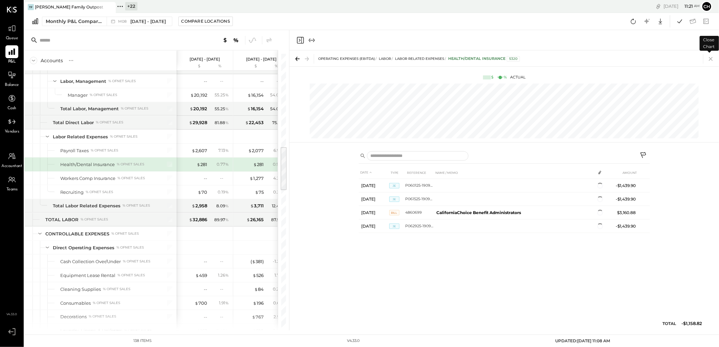
click at [711, 60] on icon at bounding box center [710, 58] width 9 height 9
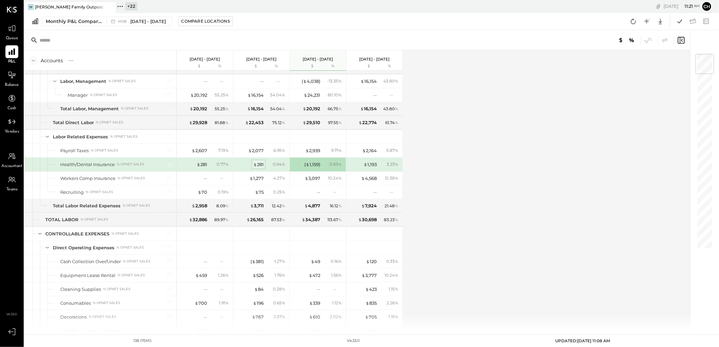
click at [255, 167] on span "$" at bounding box center [255, 164] width 4 height 5
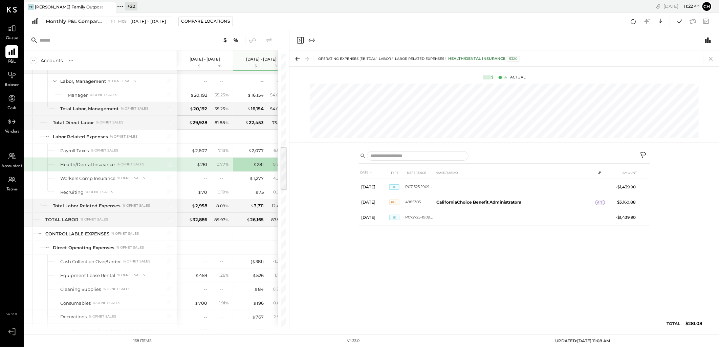
click at [711, 58] on icon at bounding box center [710, 58] width 9 height 9
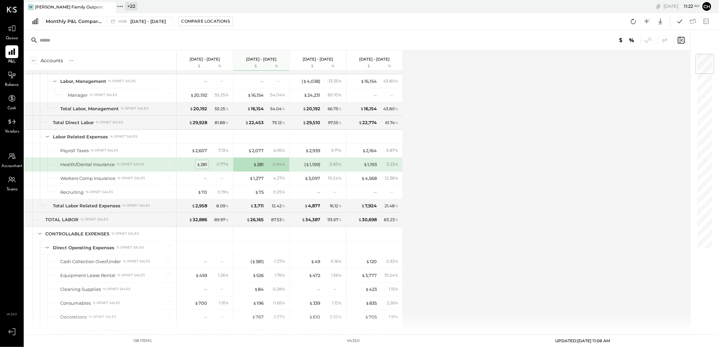
click at [201, 164] on div "$ 281" at bounding box center [202, 164] width 10 height 6
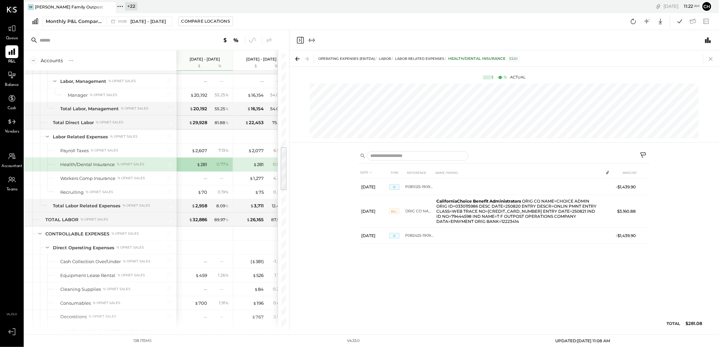
click at [711, 54] on icon at bounding box center [710, 58] width 9 height 9
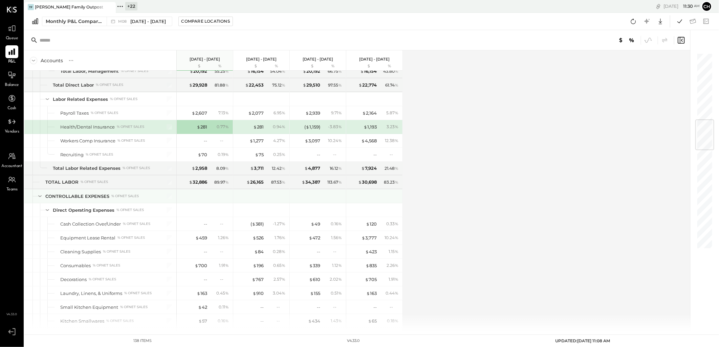
scroll to position [564, 0]
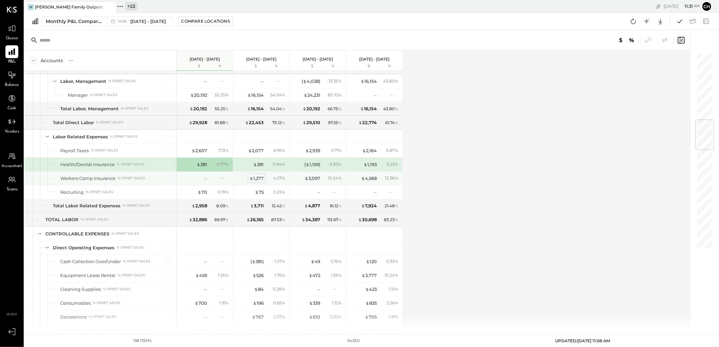
click at [261, 181] on div "$ 1,277" at bounding box center [256, 178] width 14 height 6
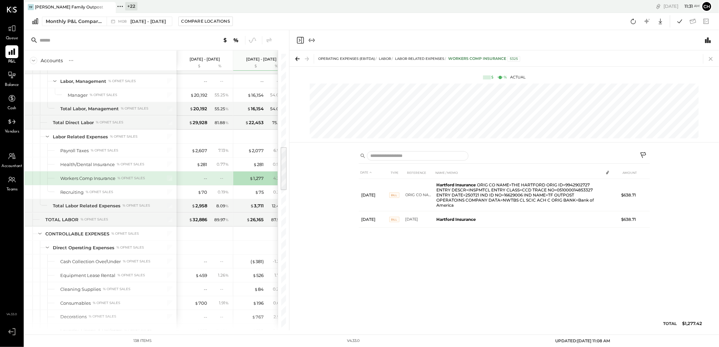
click at [713, 59] on icon at bounding box center [710, 58] width 9 height 9
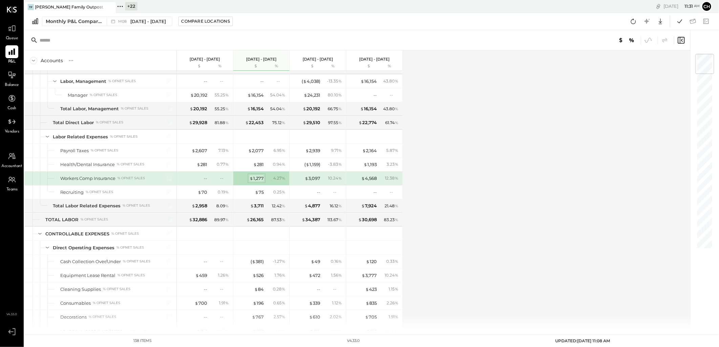
click at [258, 181] on div "$ 1,277" at bounding box center [256, 178] width 14 height 6
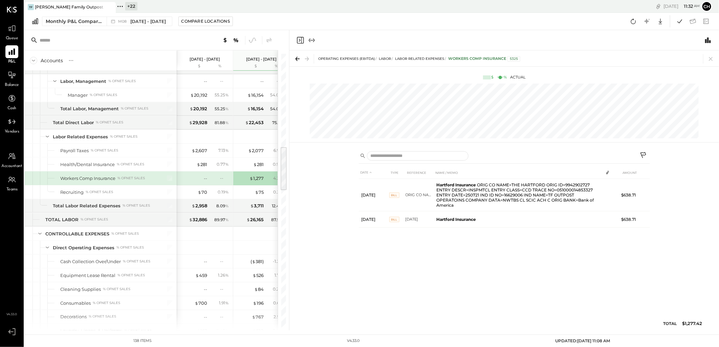
click at [714, 60] on icon at bounding box center [710, 58] width 9 height 9
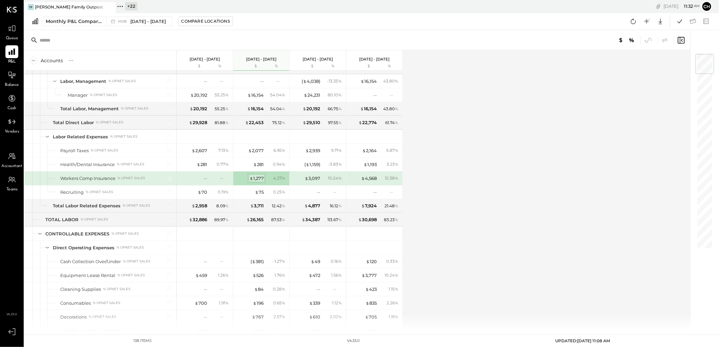
click at [257, 178] on div "$ 1,277" at bounding box center [256, 178] width 14 height 6
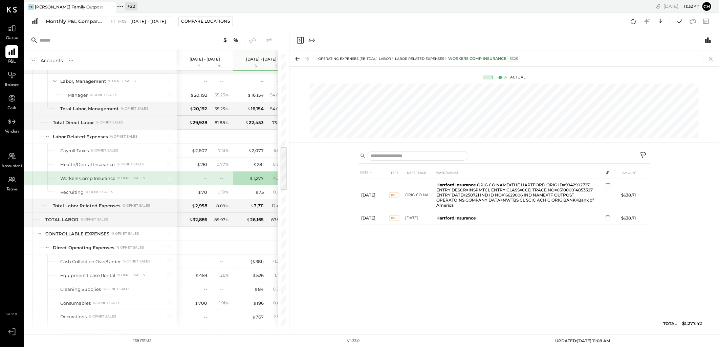
click at [713, 59] on icon at bounding box center [710, 58] width 9 height 9
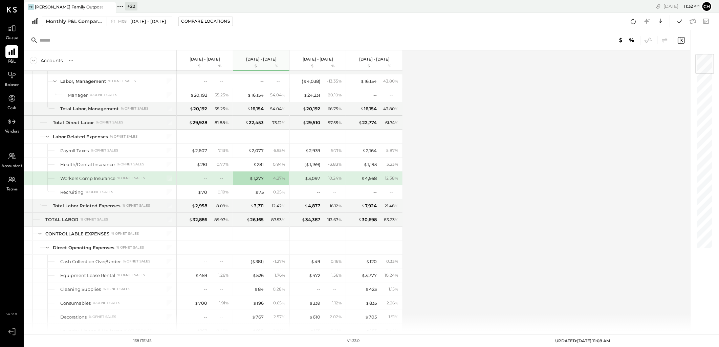
click at [308, 181] on span "$" at bounding box center [307, 178] width 4 height 5
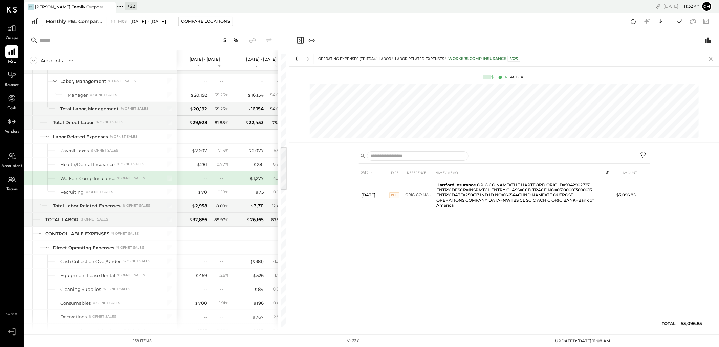
click at [712, 59] on icon at bounding box center [710, 58] width 9 height 9
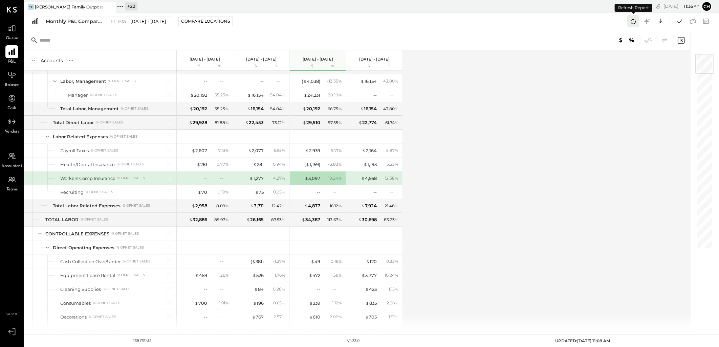
click at [634, 21] on icon at bounding box center [633, 21] width 9 height 9
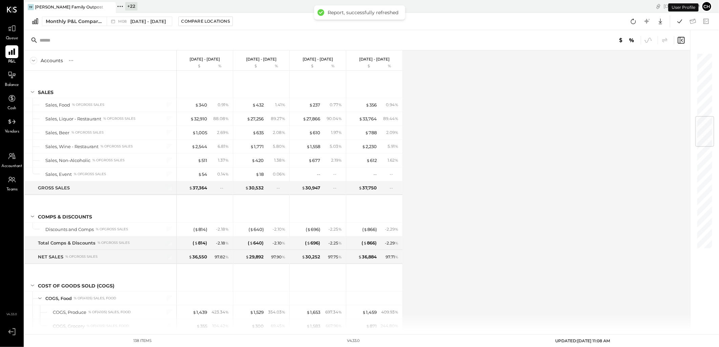
scroll to position [536, 0]
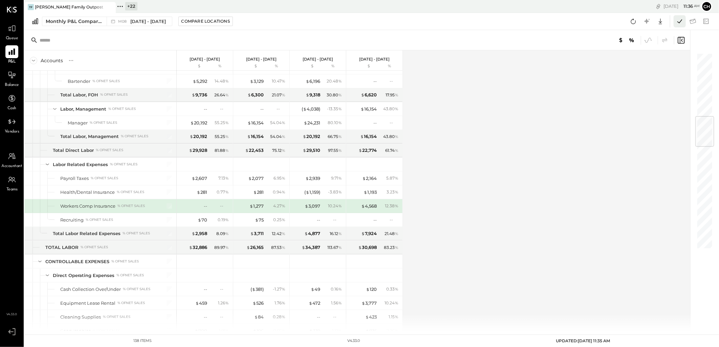
click at [679, 21] on icon at bounding box center [679, 21] width 9 height 9
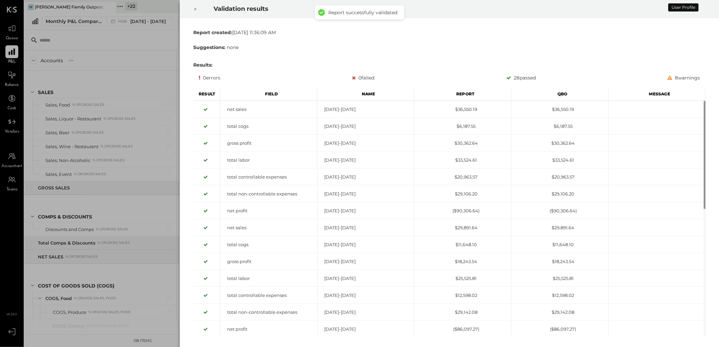
scroll to position [536, 0]
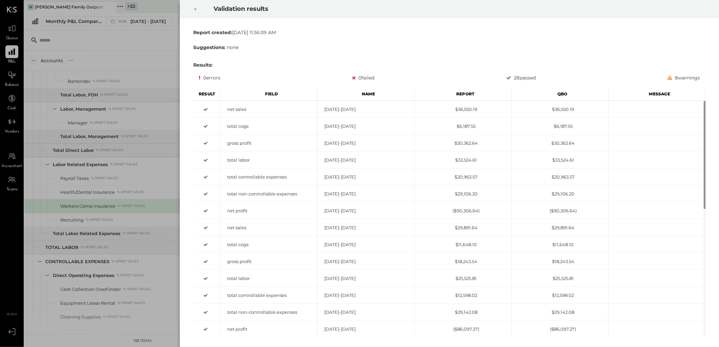
click at [192, 10] on div at bounding box center [195, 9] width 15 height 19
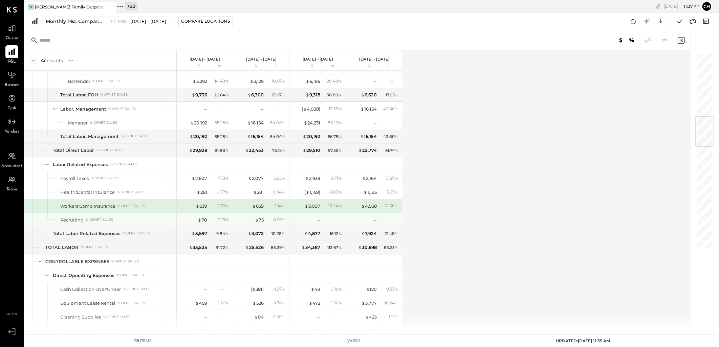
scroll to position [686, 0]
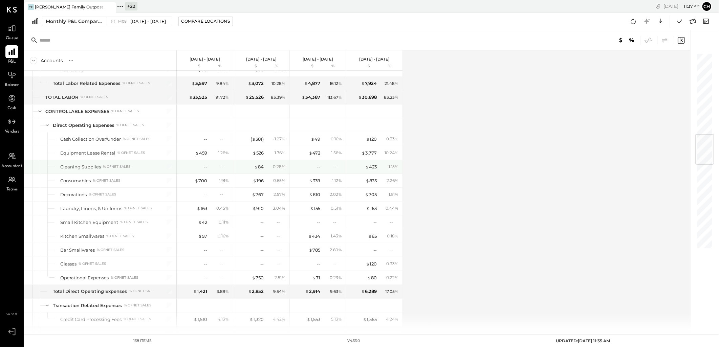
click at [265, 167] on div "0.28 %" at bounding box center [276, 167] width 22 height 6
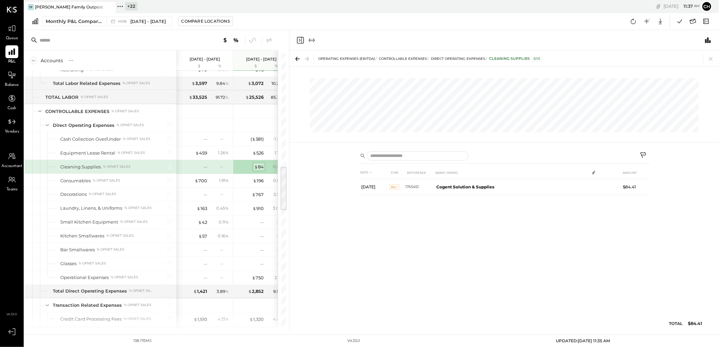
click at [262, 168] on div "$ 84" at bounding box center [258, 167] width 9 height 6
click at [712, 58] on icon at bounding box center [710, 58] width 9 height 9
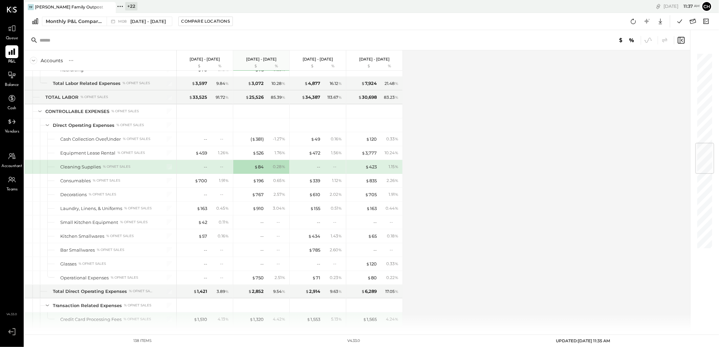
scroll to position [762, 0]
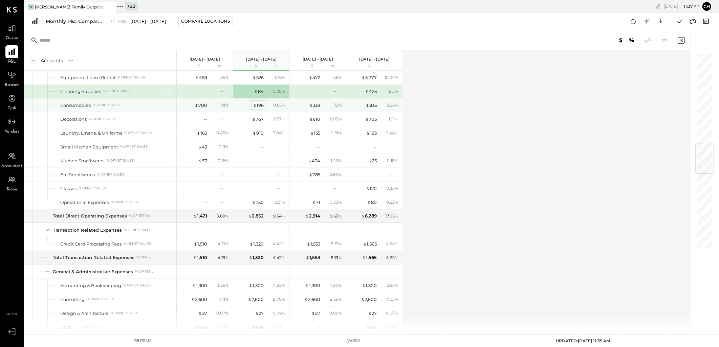
click at [261, 108] on div "$ 196" at bounding box center [258, 105] width 11 height 6
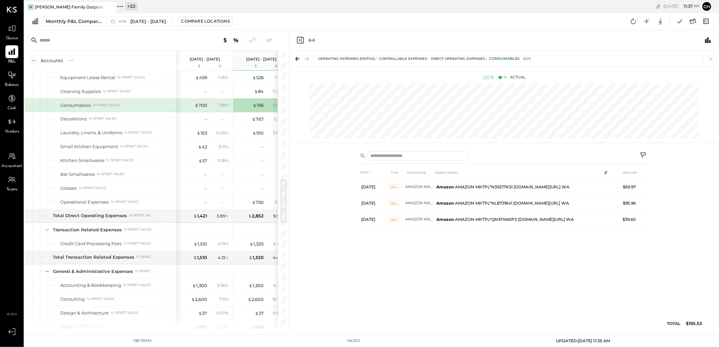
click at [714, 60] on icon at bounding box center [710, 58] width 9 height 9
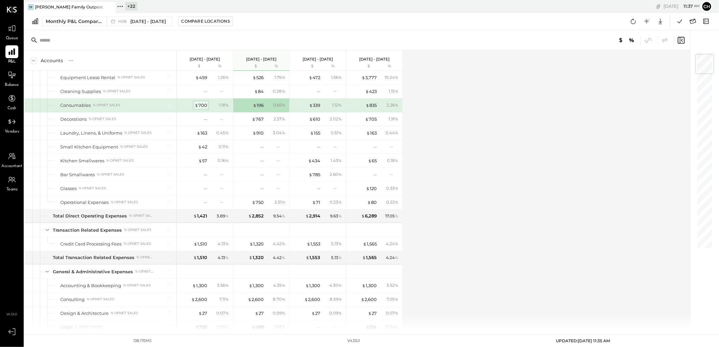
click at [200, 109] on div "$ 700" at bounding box center [201, 105] width 13 height 6
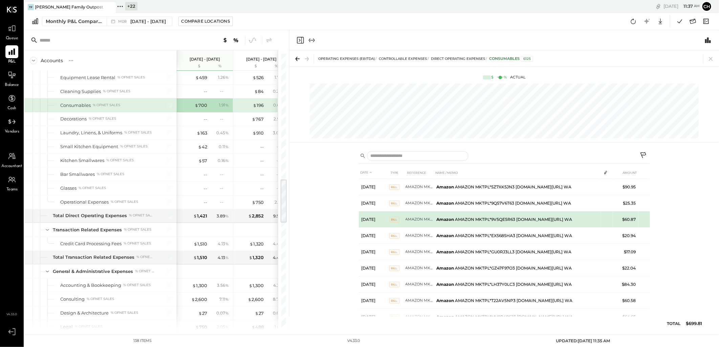
scroll to position [38, 0]
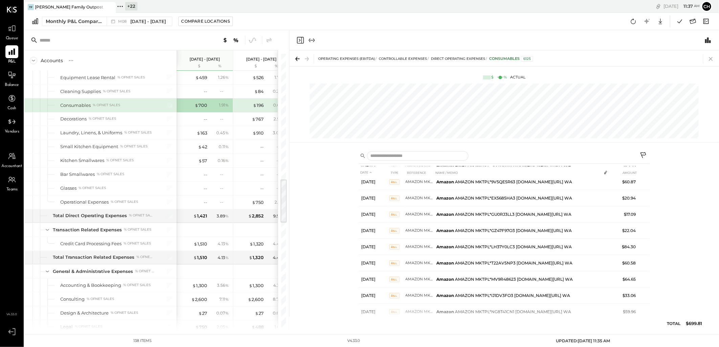
click at [711, 56] on icon at bounding box center [710, 58] width 9 height 9
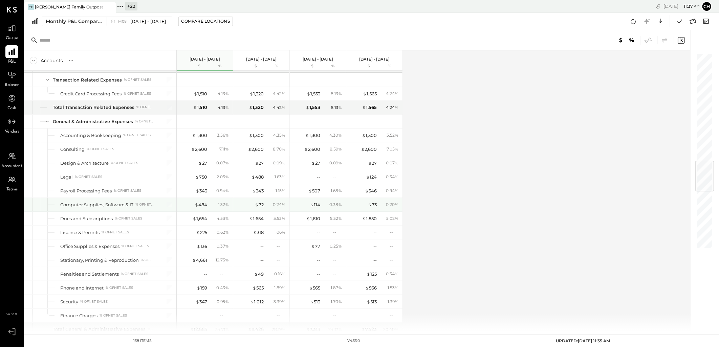
scroll to position [762, 0]
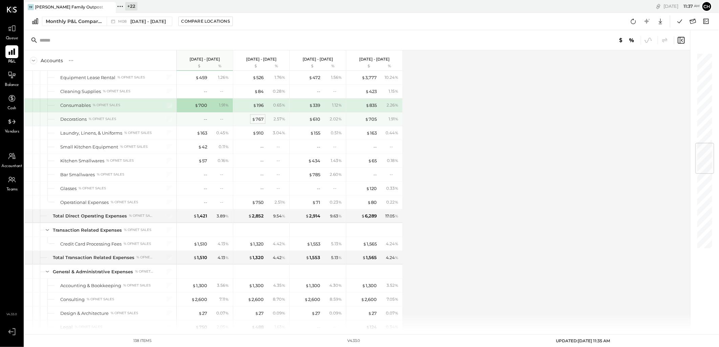
click at [258, 120] on div "$ 767" at bounding box center [258, 119] width 12 height 6
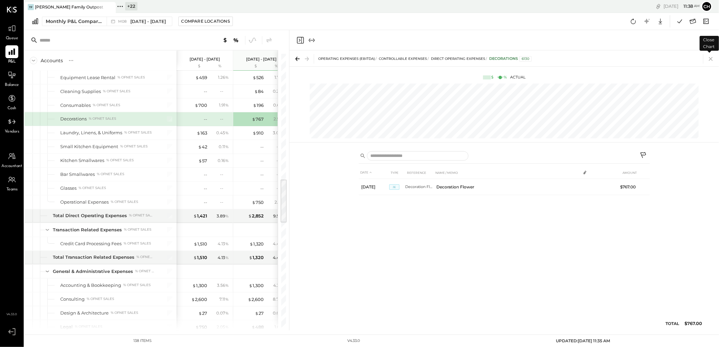
click at [710, 58] on icon at bounding box center [711, 59] width 4 height 4
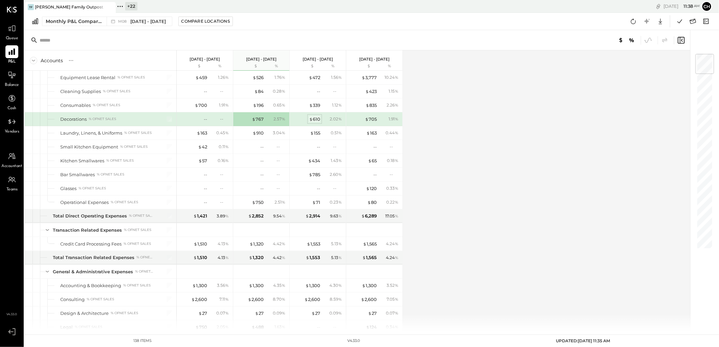
click at [316, 121] on div "$ 610" at bounding box center [314, 119] width 11 height 6
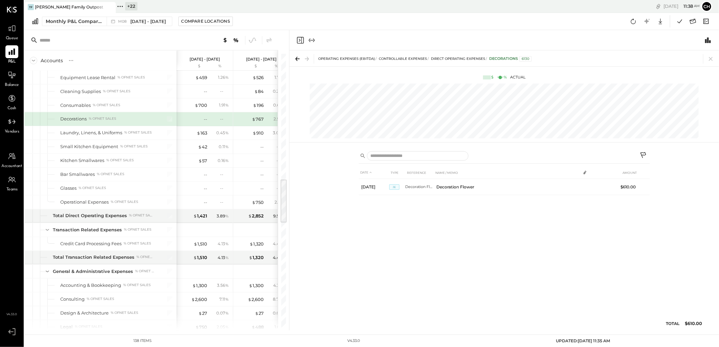
click at [711, 59] on icon at bounding box center [710, 58] width 9 height 9
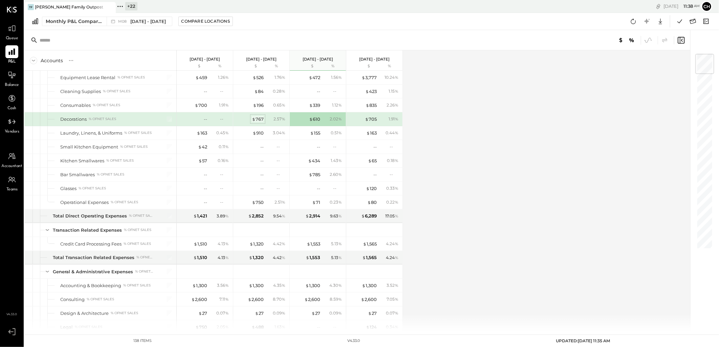
click at [259, 122] on div "$ 767" at bounding box center [258, 119] width 12 height 6
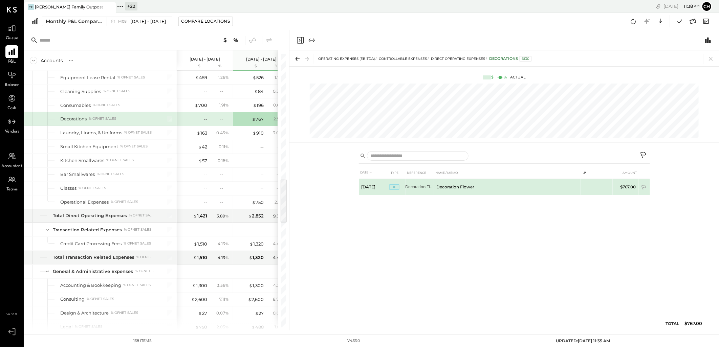
click at [461, 182] on td "Decoration Flower" at bounding box center [507, 187] width 147 height 16
click at [479, 187] on td "Decoration Flower" at bounding box center [507, 187] width 147 height 16
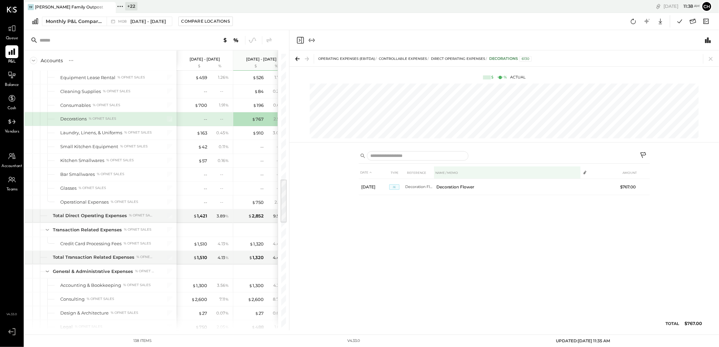
drag, startPoint x: 431, startPoint y: 245, endPoint x: 458, endPoint y: 175, distance: 75.2
click at [431, 245] on div "DATE TYPE REFERENCE NAME / MEMO AMOUNT Jul 31, 25 JE Decoration Flower Decorati…" at bounding box center [504, 251] width 291 height 168
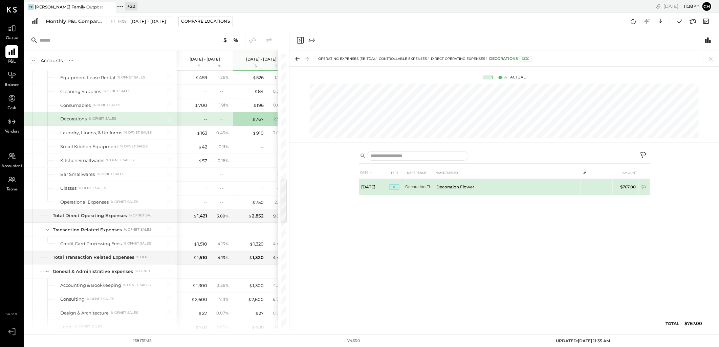
click at [455, 187] on td "Decoration Flower" at bounding box center [507, 187] width 147 height 16
click at [417, 186] on td "Decoration Flower" at bounding box center [419, 187] width 28 height 16
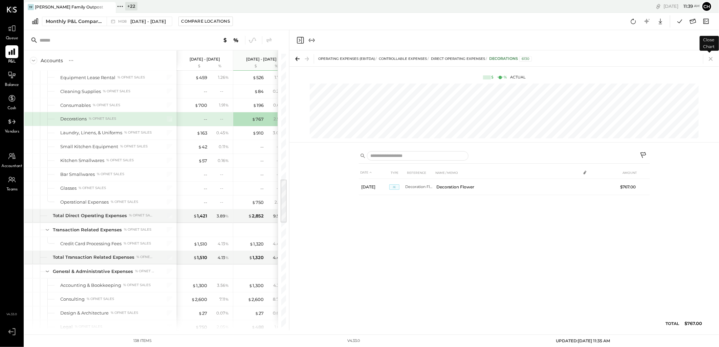
click at [714, 60] on icon at bounding box center [710, 58] width 9 height 9
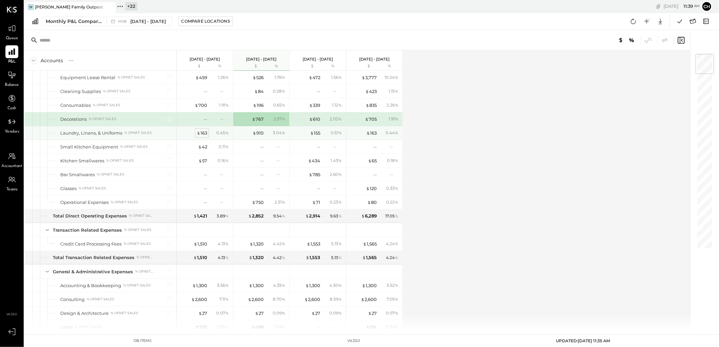
click at [202, 134] on div "$ 163" at bounding box center [202, 133] width 10 height 6
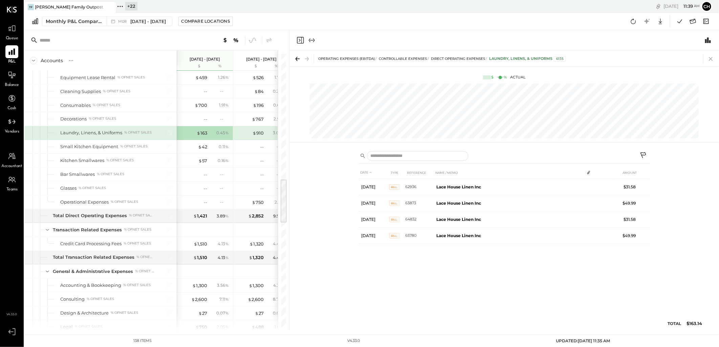
click at [712, 61] on icon at bounding box center [710, 58] width 9 height 9
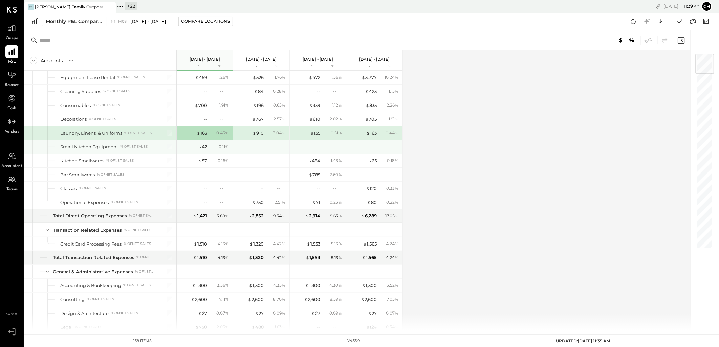
scroll to position [799, 0]
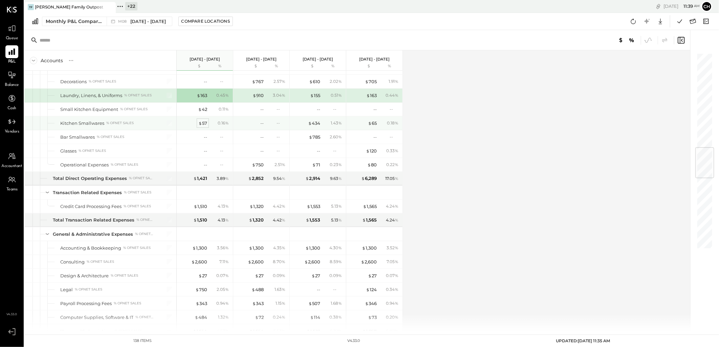
click at [201, 126] on span "$" at bounding box center [200, 122] width 4 height 5
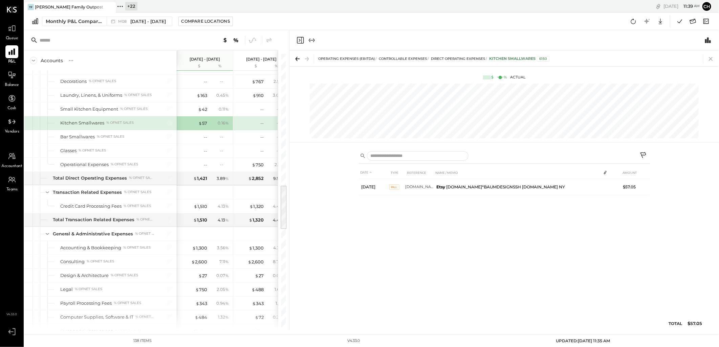
click at [711, 56] on body "Queue P&L Balance Cash Vendors Accountant Teams v 4.33.0 TF Taub Family Outpost…" at bounding box center [359, 173] width 719 height 347
click at [710, 58] on icon at bounding box center [711, 59] width 4 height 4
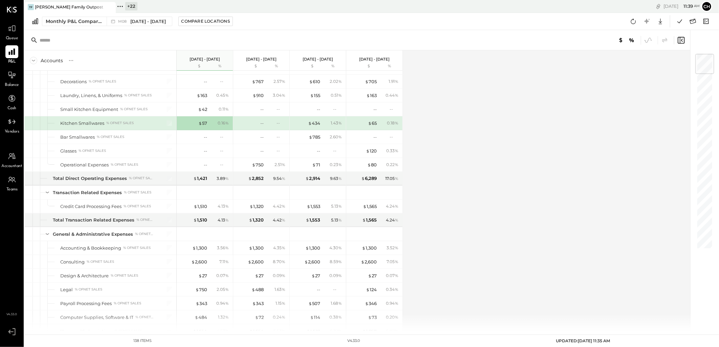
click at [256, 129] on div "-- --" at bounding box center [262, 123] width 51 height 14
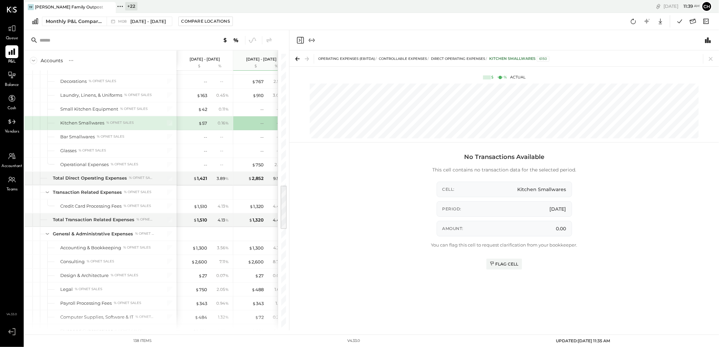
click at [711, 60] on icon at bounding box center [710, 58] width 9 height 9
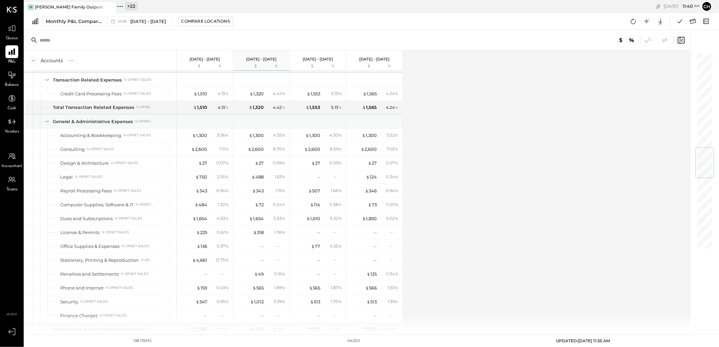
scroll to position [799, 0]
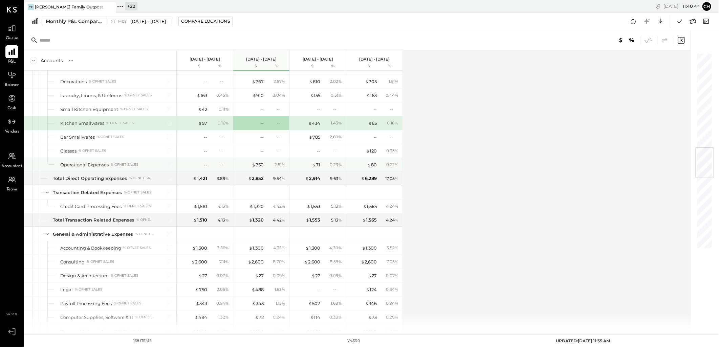
click at [268, 168] on div "2.51 %" at bounding box center [276, 165] width 22 height 6
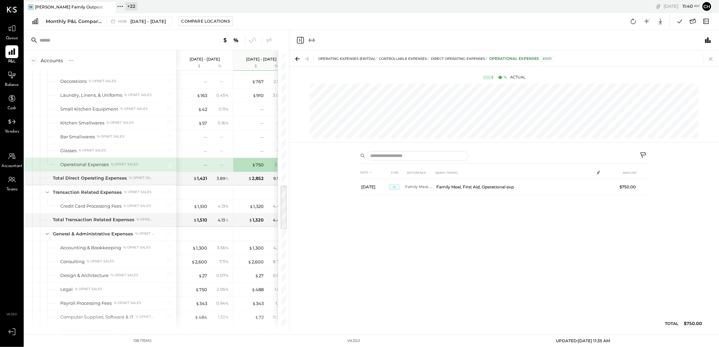
click at [711, 57] on icon at bounding box center [710, 58] width 9 height 9
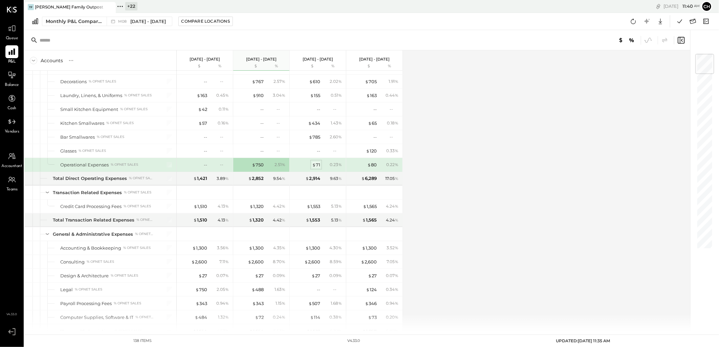
click at [316, 168] on div "$ 71" at bounding box center [316, 165] width 8 height 6
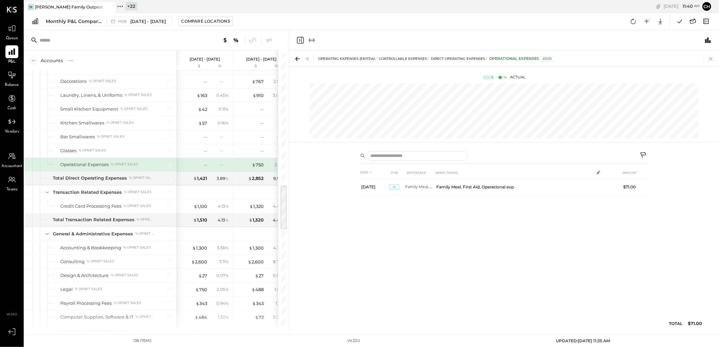
click at [708, 59] on icon at bounding box center [710, 58] width 9 height 9
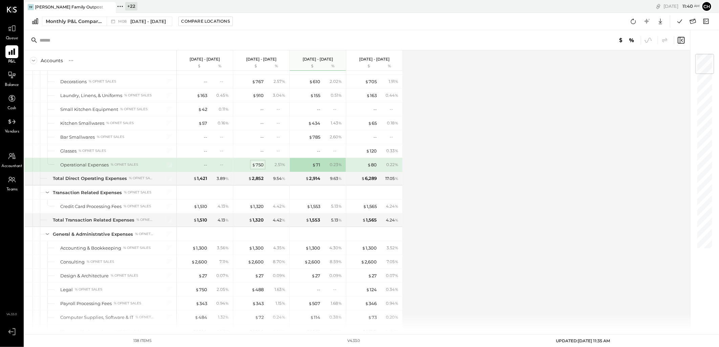
click at [257, 167] on div "$ 750" at bounding box center [258, 165] width 12 height 6
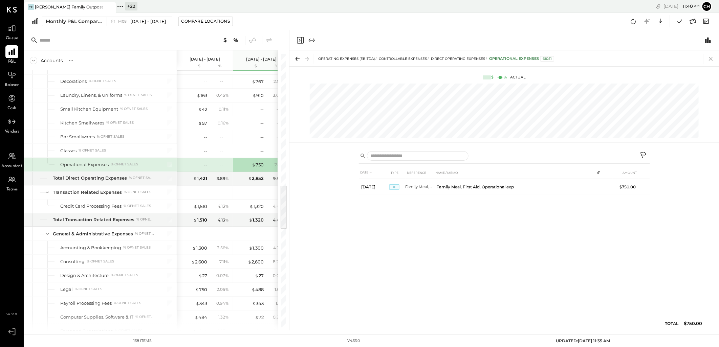
click at [711, 58] on icon at bounding box center [710, 58] width 9 height 9
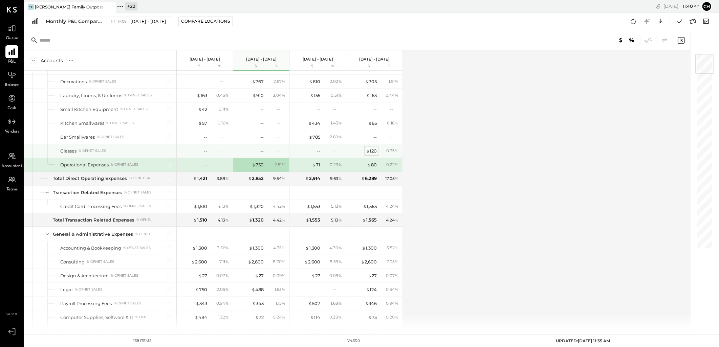
click at [369, 154] on div "$ 120" at bounding box center [371, 151] width 11 height 6
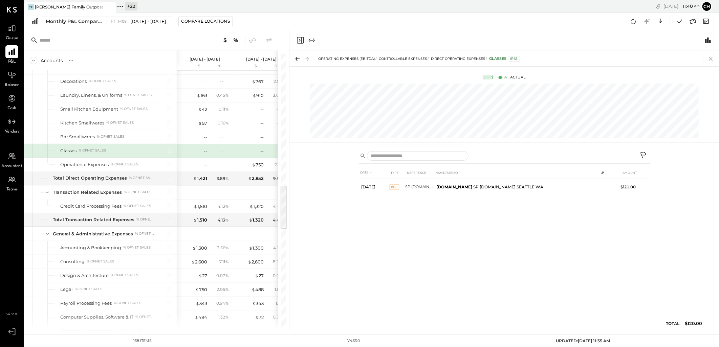
click at [712, 55] on icon at bounding box center [710, 58] width 9 height 9
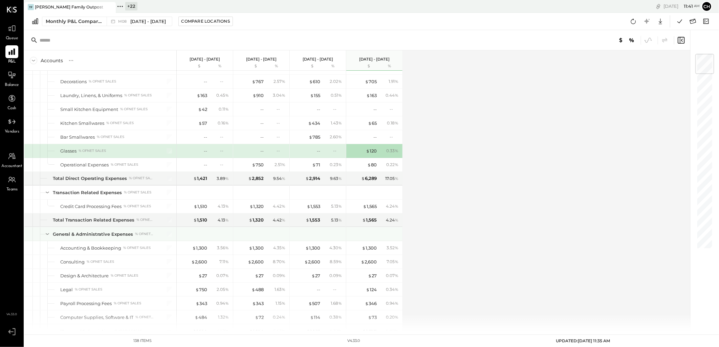
scroll to position [950, 0]
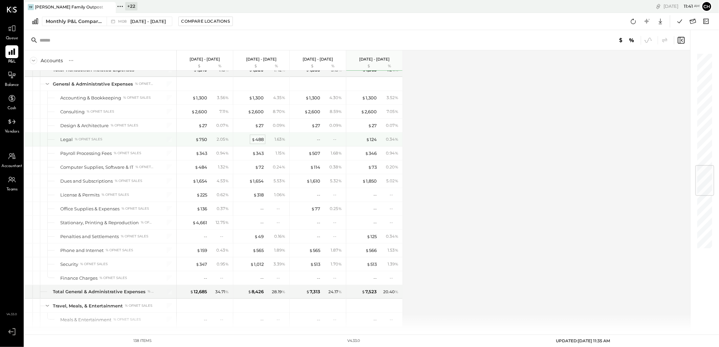
click at [256, 141] on div "$ 488" at bounding box center [257, 139] width 12 height 6
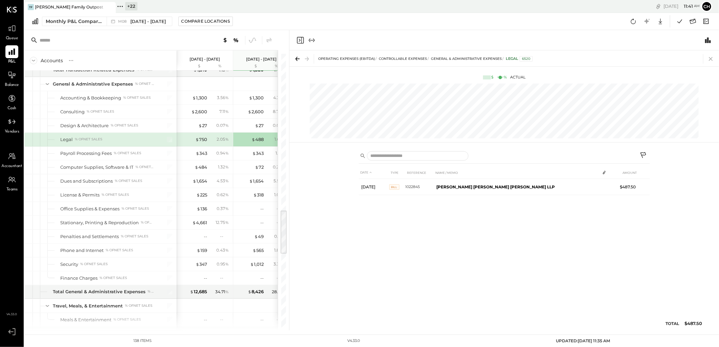
click at [712, 58] on icon at bounding box center [710, 58] width 9 height 9
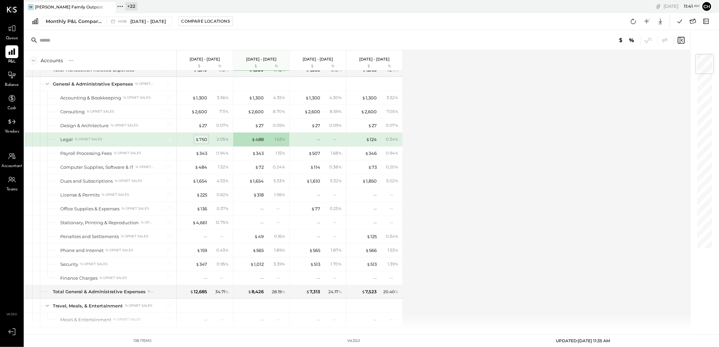
click at [204, 143] on div "$ 750" at bounding box center [201, 139] width 12 height 6
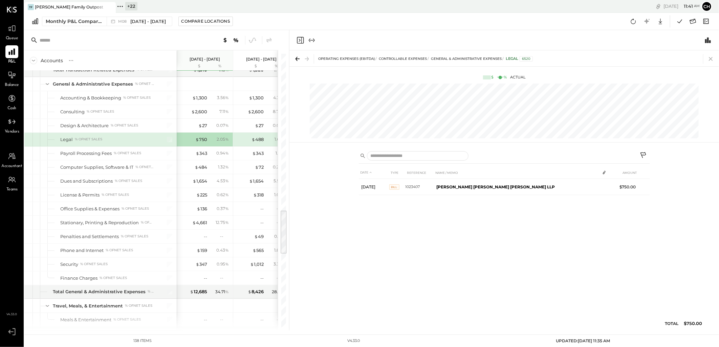
click at [713, 60] on icon at bounding box center [710, 58] width 9 height 9
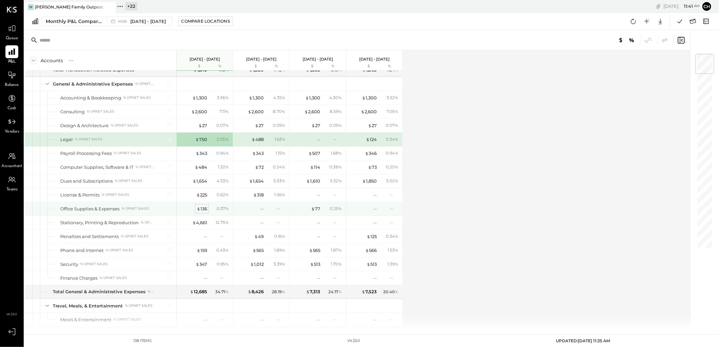
click at [204, 212] on div "$ 136" at bounding box center [202, 209] width 10 height 6
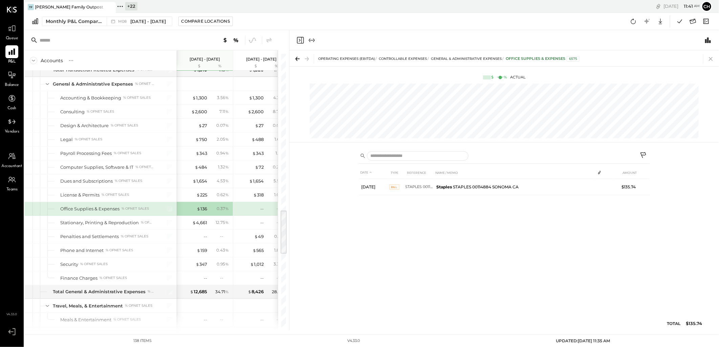
click at [709, 59] on icon at bounding box center [710, 58] width 9 height 9
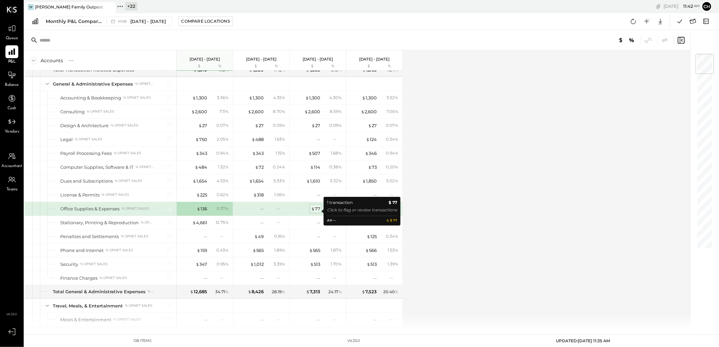
click at [316, 210] on div "$ 77" at bounding box center [315, 209] width 9 height 6
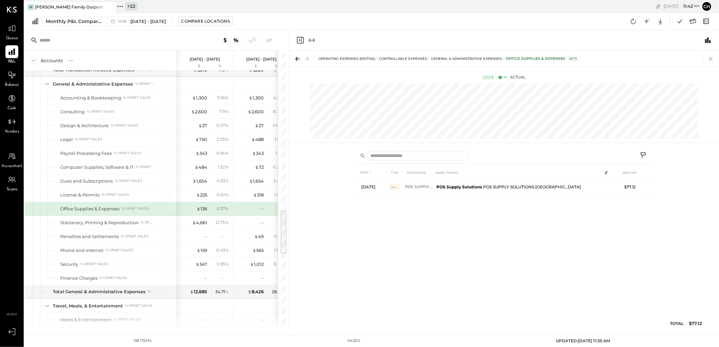
click at [711, 60] on icon at bounding box center [710, 58] width 9 height 9
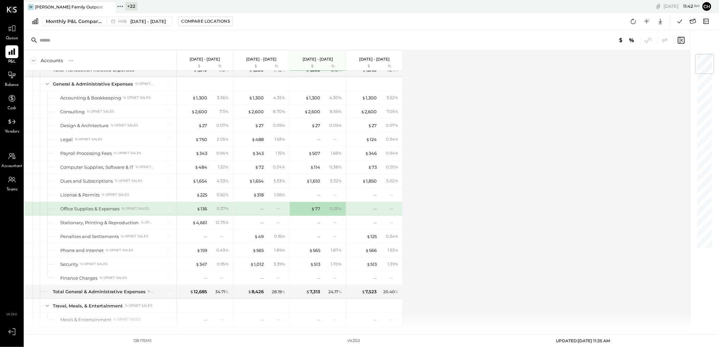
click at [494, 215] on div "Accounts S % GL [DATE] - [DATE] $ % [DATE] - [DATE] $ % [DATE] - [DATE] $ % [DA…" at bounding box center [357, 190] width 667 height 280
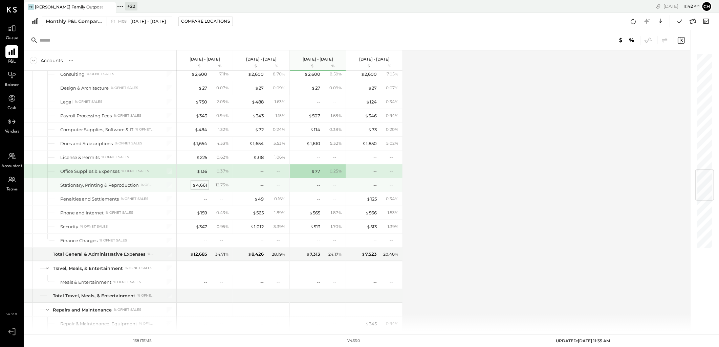
click at [195, 185] on span "$" at bounding box center [194, 184] width 4 height 5
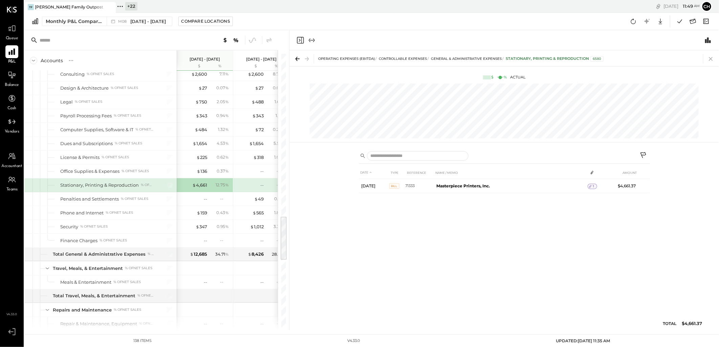
click at [711, 57] on icon at bounding box center [710, 58] width 9 height 9
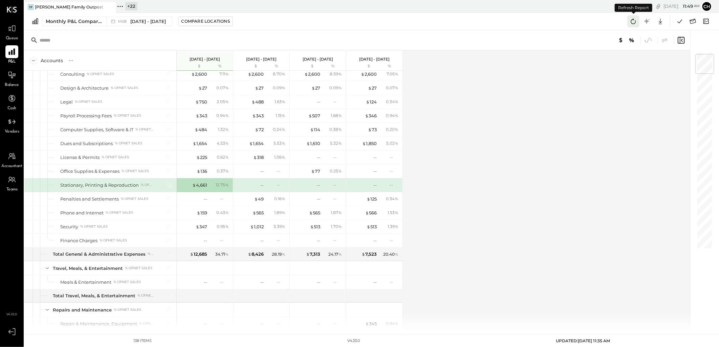
click at [632, 23] on icon at bounding box center [633, 21] width 9 height 9
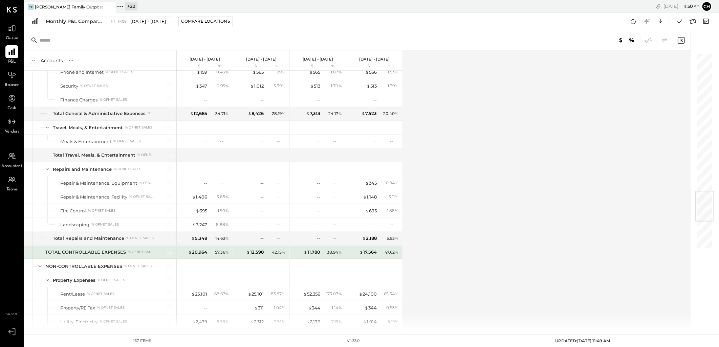
scroll to position [1090, 0]
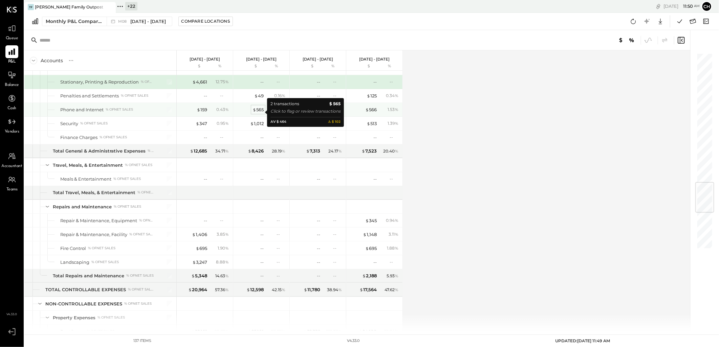
click at [259, 110] on div "$ 565" at bounding box center [257, 110] width 11 height 6
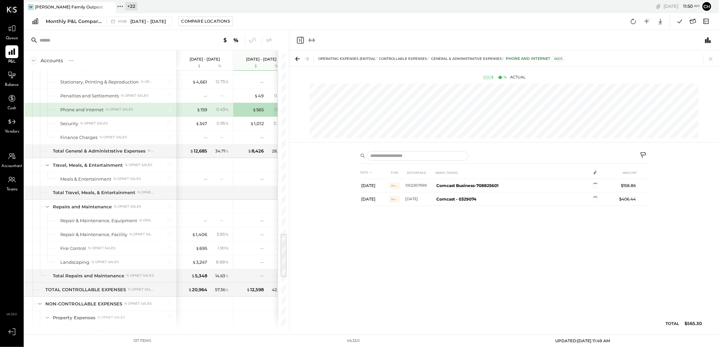
click at [713, 60] on icon at bounding box center [710, 58] width 9 height 9
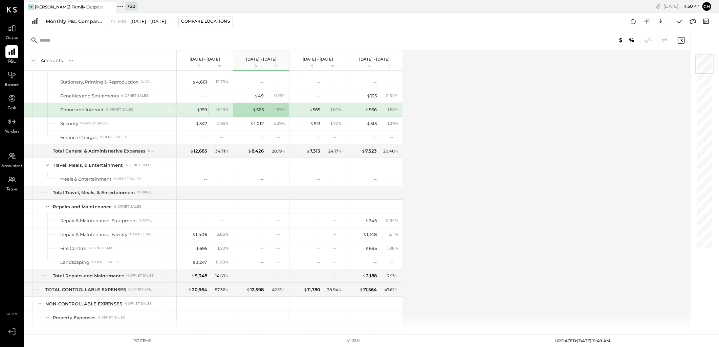
click at [202, 113] on div "$ 159" at bounding box center [202, 110] width 10 height 6
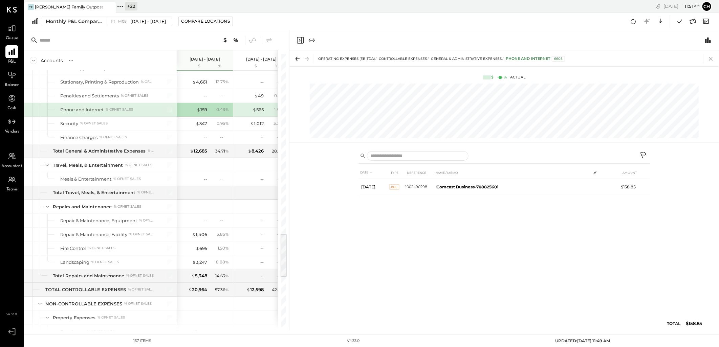
click at [711, 59] on icon at bounding box center [711, 59] width 4 height 4
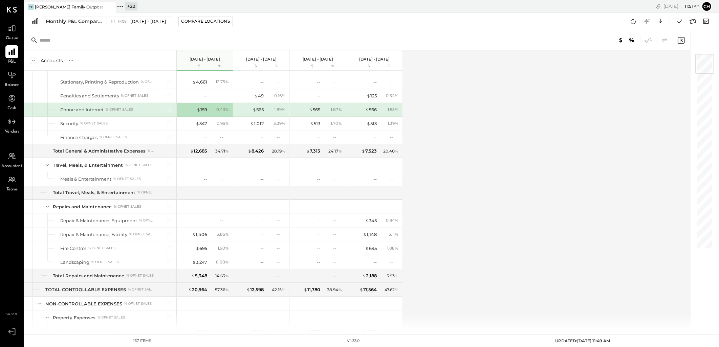
click at [486, 195] on div "Accounts S % GL [DATE] - [DATE] $ % [DATE] - [DATE] $ % [DATE] - [DATE] $ % [DA…" at bounding box center [357, 190] width 667 height 280
click at [633, 22] on icon at bounding box center [633, 21] width 9 height 9
click at [633, 21] on icon at bounding box center [633, 21] width 9 height 9
click at [633, 23] on icon at bounding box center [633, 21] width 9 height 9
click at [633, 22] on icon at bounding box center [633, 21] width 9 height 9
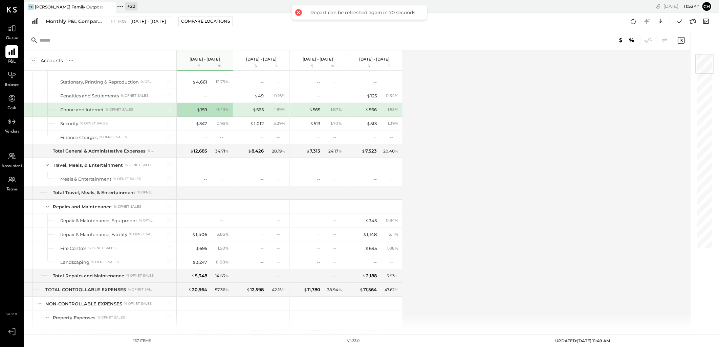
click at [486, 99] on div "Accounts S % GL [DATE] - [DATE] $ % [DATE] - [DATE] $ % [DATE] - [DATE] $ % [DA…" at bounding box center [357, 190] width 667 height 280
click at [630, 22] on icon at bounding box center [633, 21] width 9 height 9
click at [632, 23] on icon at bounding box center [633, 21] width 5 height 5
click at [632, 22] on icon at bounding box center [633, 21] width 9 height 9
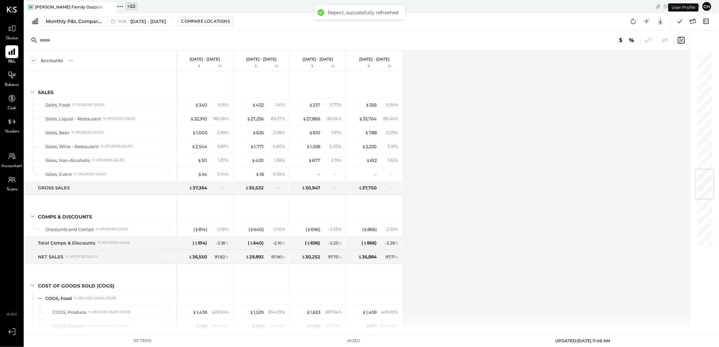
scroll to position [981, 0]
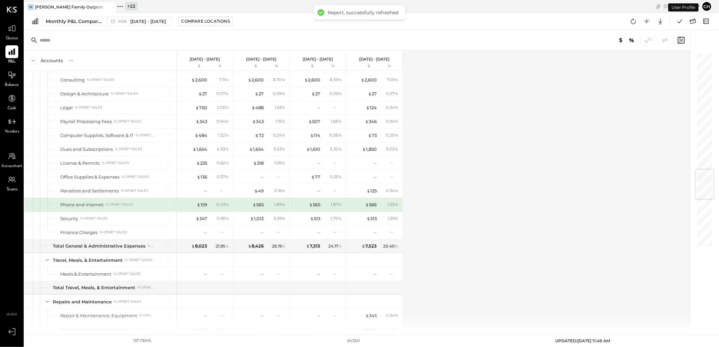
click at [516, 116] on div "Accounts S % GL [DATE] - [DATE] $ % [DATE] - [DATE] $ % [DATE] - [DATE] $ % [DA…" at bounding box center [357, 190] width 667 height 280
click at [203, 207] on div "$ 159" at bounding box center [202, 205] width 10 height 6
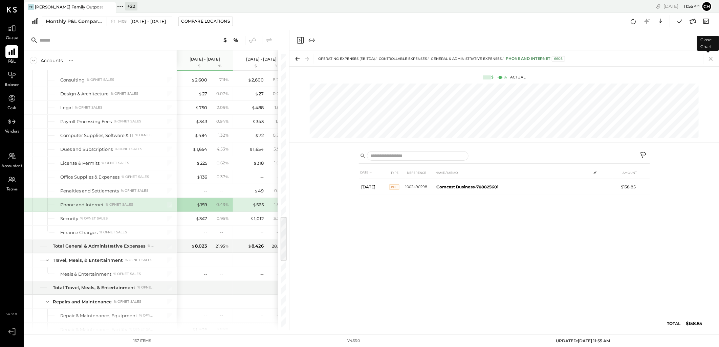
click at [712, 58] on icon at bounding box center [710, 58] width 9 height 9
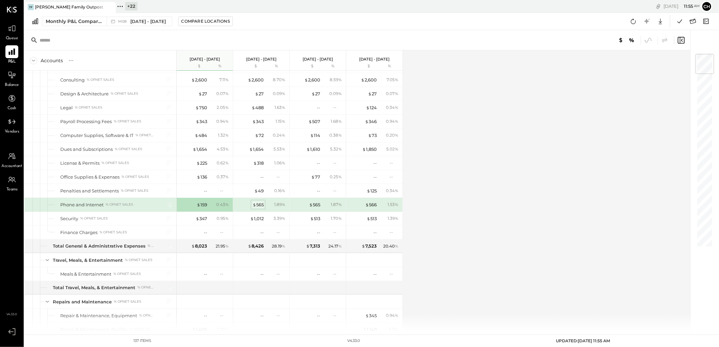
click at [259, 208] on div "$ 565" at bounding box center [257, 205] width 11 height 6
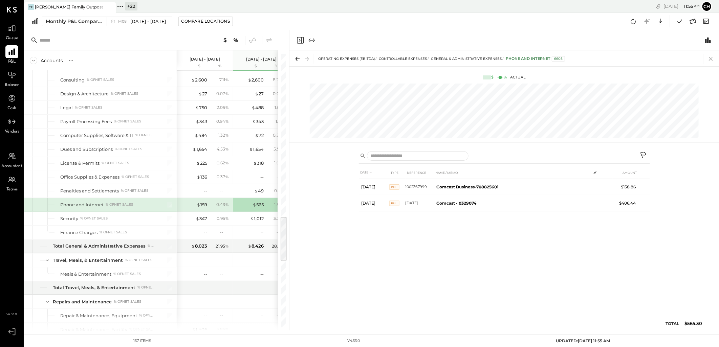
click at [711, 60] on icon at bounding box center [710, 58] width 9 height 9
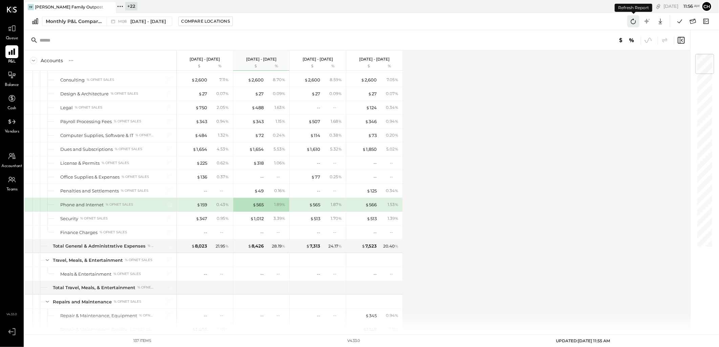
click at [633, 21] on icon at bounding box center [633, 21] width 9 height 9
click at [12, 79] on icon at bounding box center [11, 75] width 9 height 9
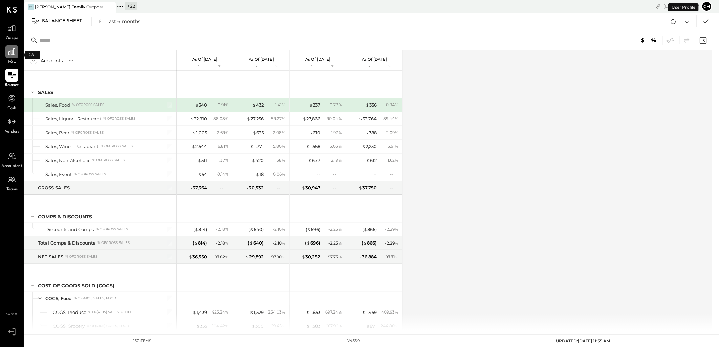
click at [8, 52] on icon at bounding box center [11, 51] width 9 height 9
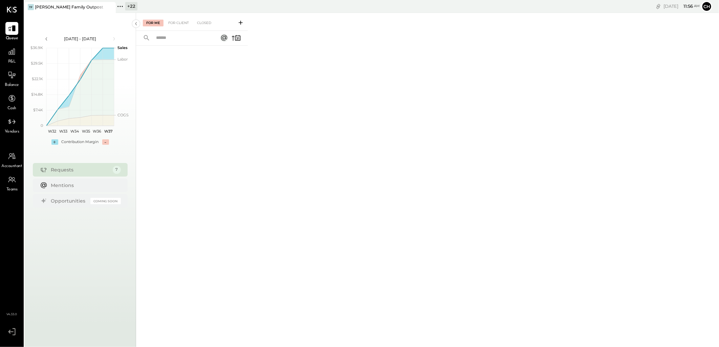
click at [12, 59] on span "P&L" at bounding box center [12, 62] width 8 height 6
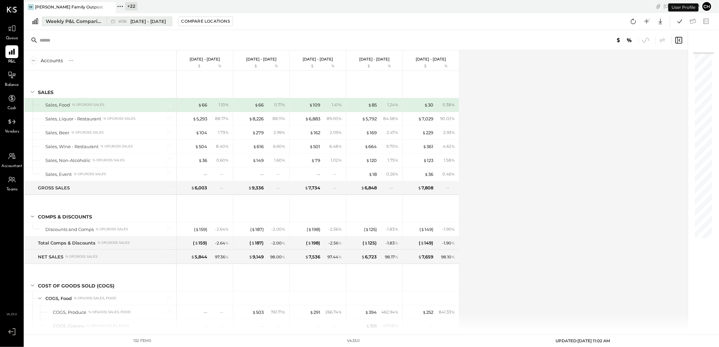
click at [91, 21] on div "Weekly P&L Comparison" at bounding box center [74, 21] width 57 height 7
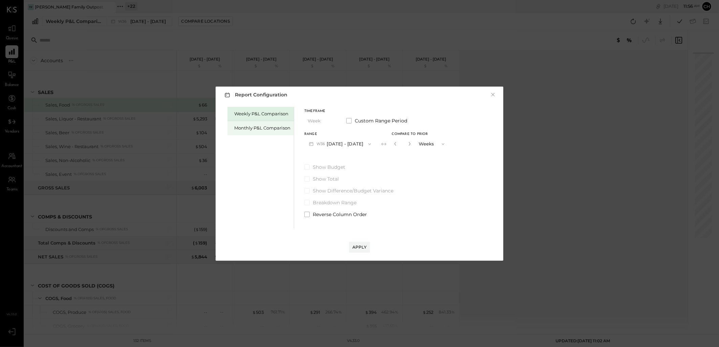
click at [262, 131] on div "Monthly P&L Comparison" at bounding box center [262, 128] width 56 height 6
click at [349, 144] on button "M09 [DATE] - [DATE]" at bounding box center [339, 144] width 71 height 13
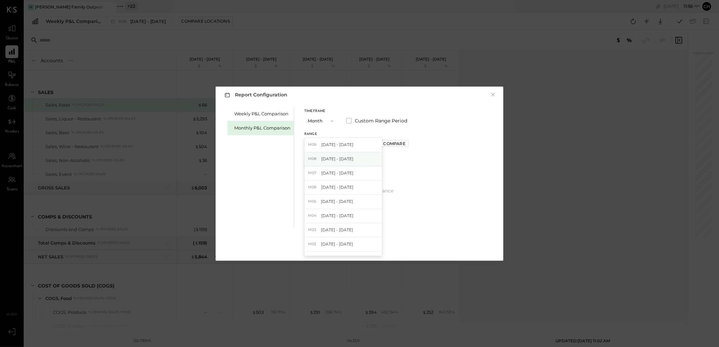
click at [339, 160] on span "[DATE] - [DATE]" at bounding box center [337, 159] width 32 height 6
click at [394, 146] on div "Compare" at bounding box center [394, 144] width 22 height 6
click at [401, 144] on input "*" at bounding box center [402, 143] width 9 height 11
drag, startPoint x: 401, startPoint y: 144, endPoint x: 405, endPoint y: 144, distance: 4.4
click at [401, 144] on input "*" at bounding box center [402, 143] width 9 height 11
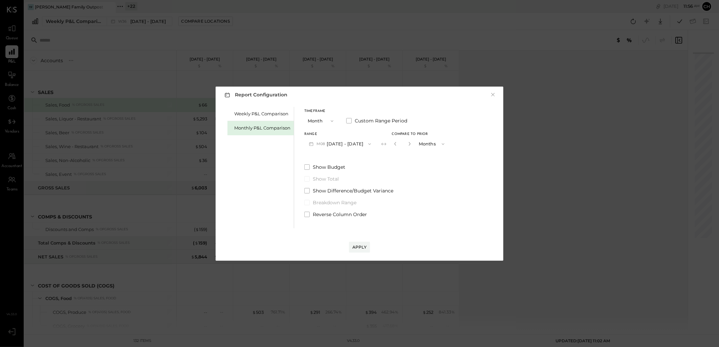
click at [410, 145] on div "*" at bounding box center [402, 144] width 21 height 13
click at [408, 146] on icon "button" at bounding box center [409, 144] width 4 height 4
click at [408, 145] on icon "button" at bounding box center [409, 144] width 2 height 4
type input "*"
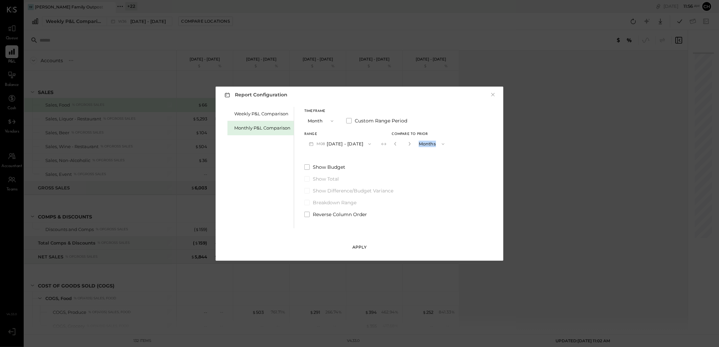
click at [356, 243] on button "Apply" at bounding box center [359, 247] width 21 height 11
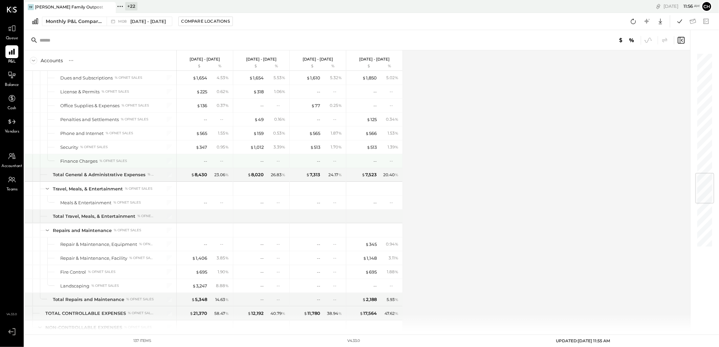
scroll to position [1015, 0]
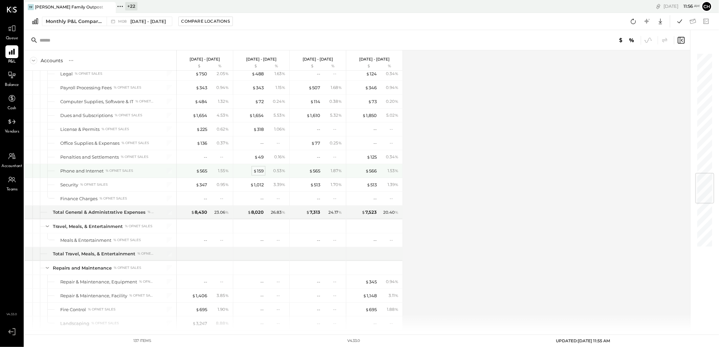
click at [258, 171] on div "$ 159" at bounding box center [258, 171] width 10 height 6
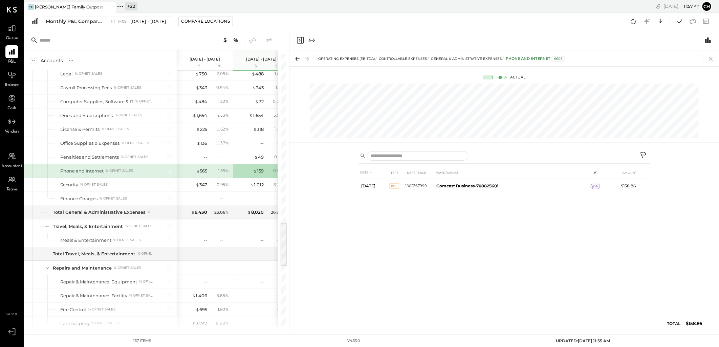
click at [710, 59] on icon at bounding box center [710, 58] width 9 height 9
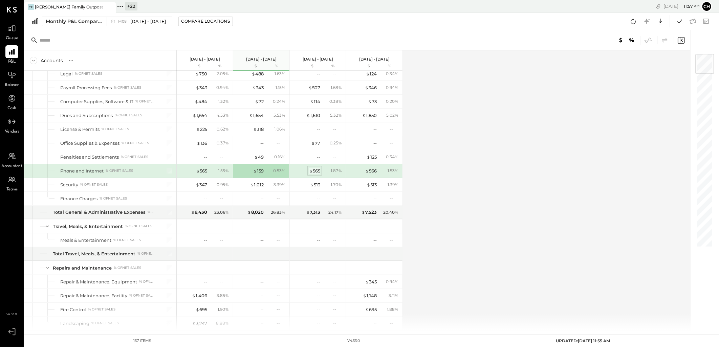
click at [314, 174] on div "$ 565" at bounding box center [314, 171] width 11 height 6
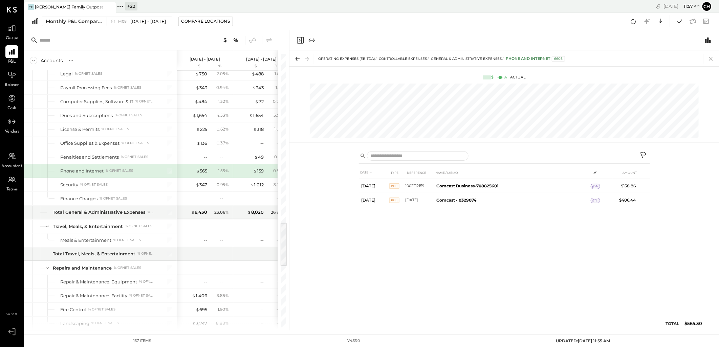
click at [709, 59] on icon at bounding box center [710, 58] width 9 height 9
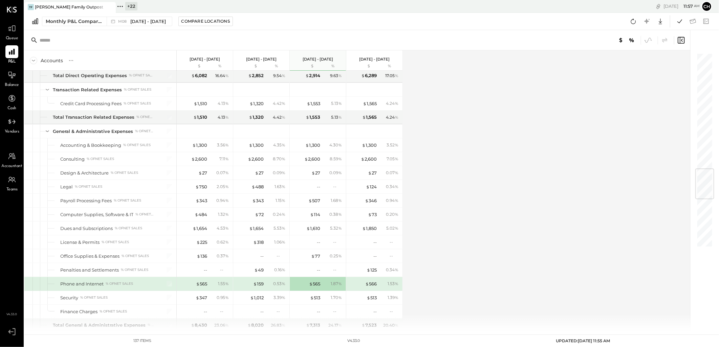
scroll to position [977, 0]
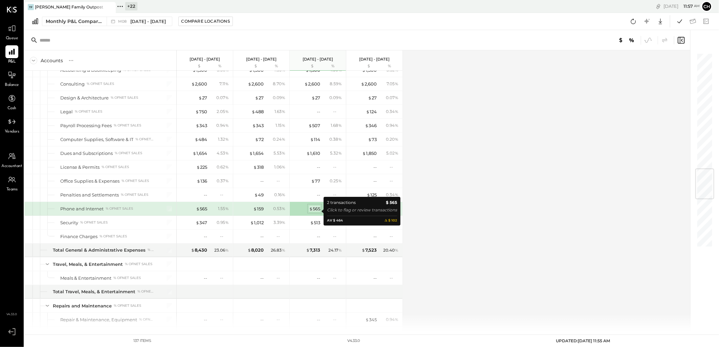
click at [315, 212] on div "$ 565" at bounding box center [314, 209] width 11 height 6
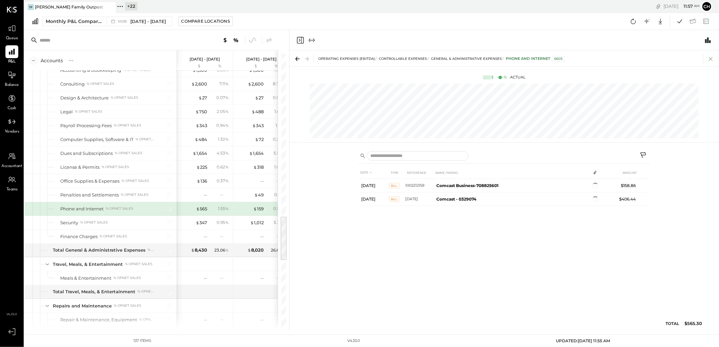
click at [709, 58] on icon at bounding box center [710, 58] width 9 height 9
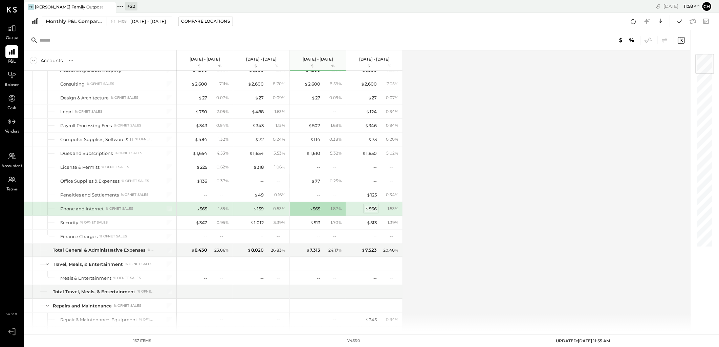
click at [372, 212] on div "$ 566" at bounding box center [371, 209] width 12 height 6
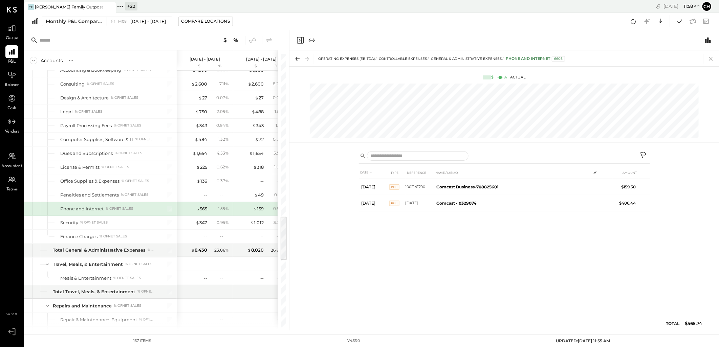
click at [710, 61] on icon at bounding box center [710, 58] width 9 height 9
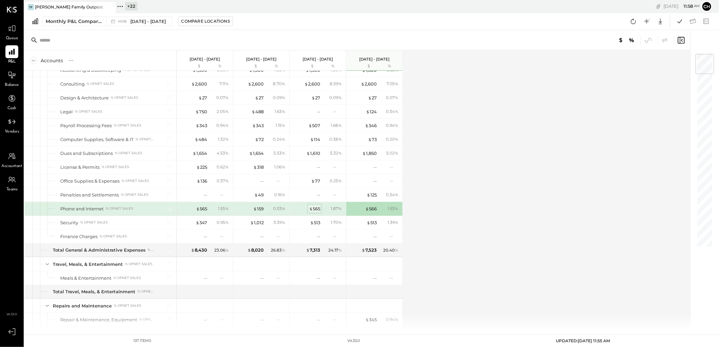
click at [315, 212] on div "$ 565" at bounding box center [314, 209] width 11 height 6
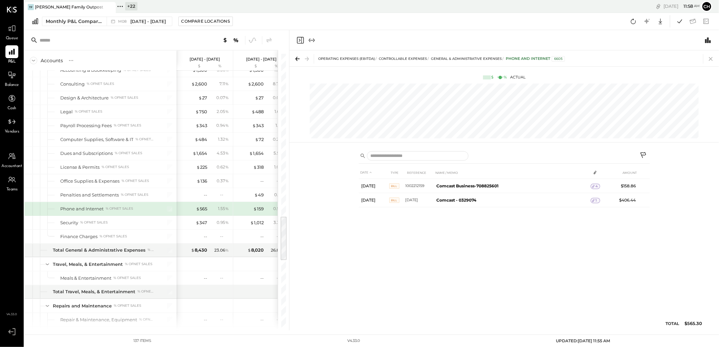
click at [710, 59] on icon at bounding box center [710, 58] width 9 height 9
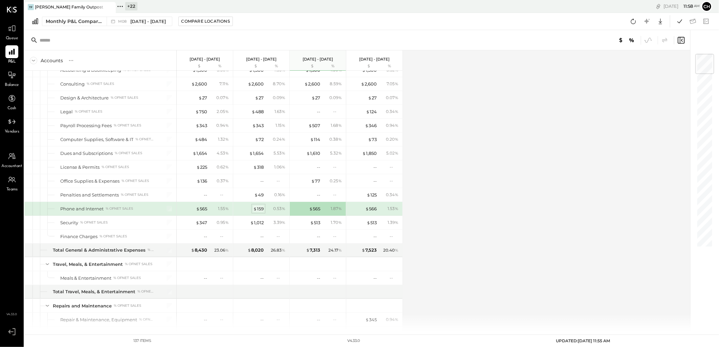
click at [259, 212] on div "$ 159" at bounding box center [258, 209] width 10 height 6
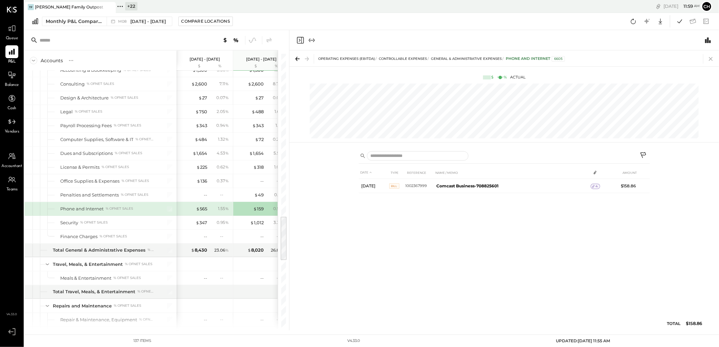
click at [711, 58] on icon at bounding box center [711, 59] width 4 height 4
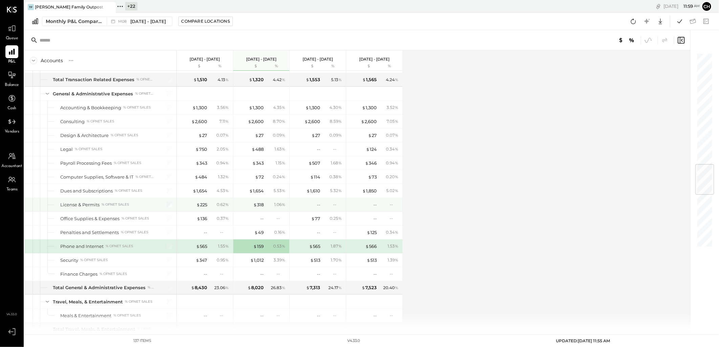
scroll to position [977, 0]
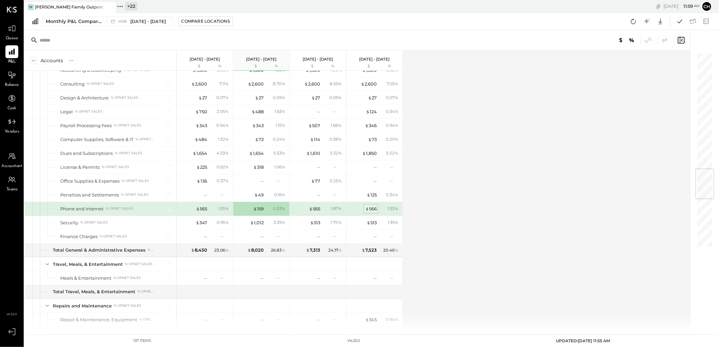
click at [376, 212] on div "$ 566" at bounding box center [371, 209] width 12 height 6
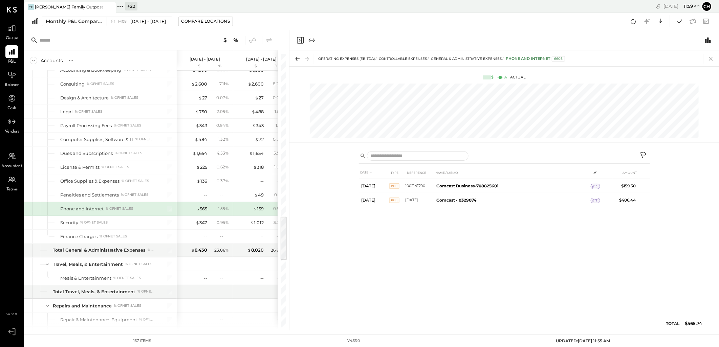
click at [711, 58] on icon at bounding box center [711, 59] width 4 height 4
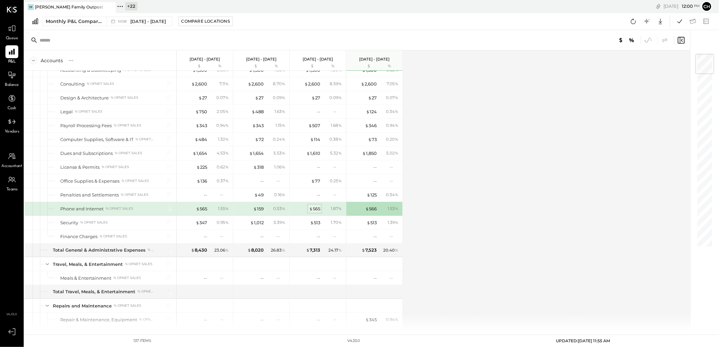
click at [318, 212] on div "$ 565" at bounding box center [314, 209] width 11 height 6
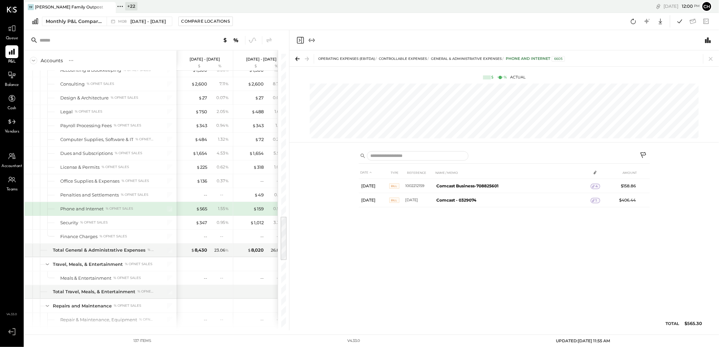
click at [710, 58] on icon at bounding box center [710, 58] width 9 height 9
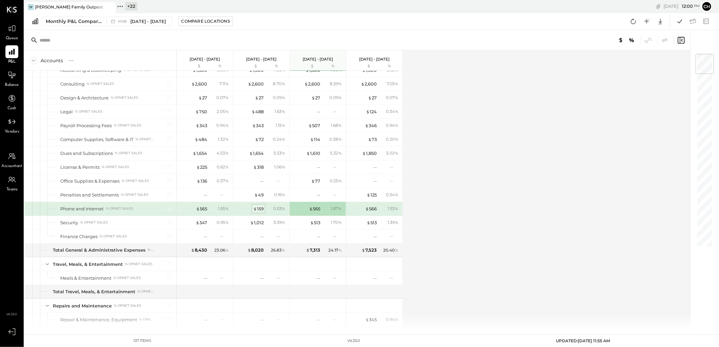
click at [261, 211] on div "$ 159" at bounding box center [258, 209] width 10 height 6
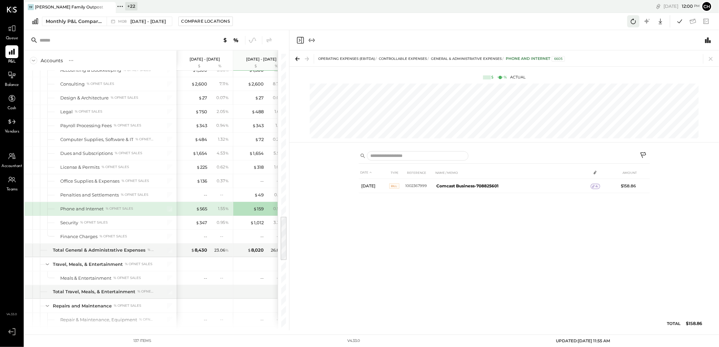
click at [635, 22] on icon at bounding box center [633, 21] width 9 height 9
click at [632, 22] on icon at bounding box center [633, 21] width 9 height 9
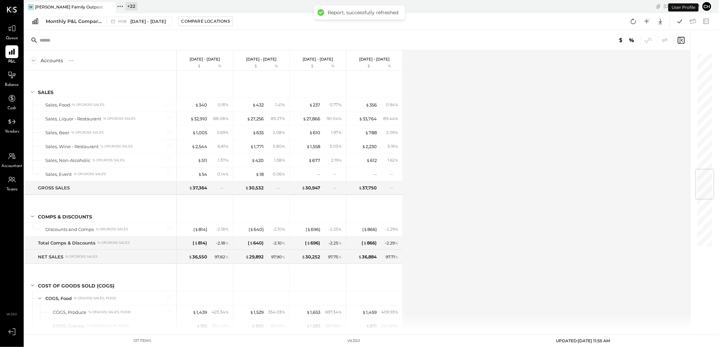
scroll to position [981, 0]
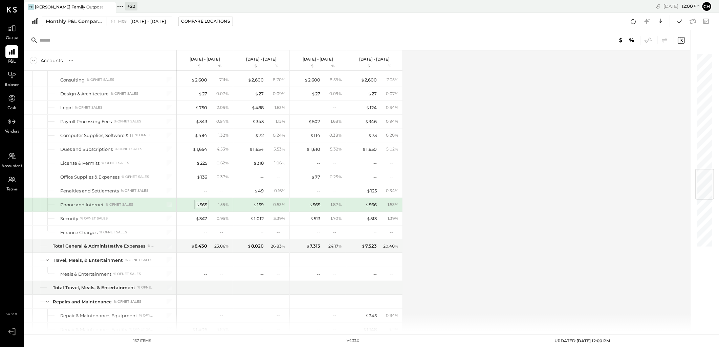
click at [201, 208] on div "$ 565" at bounding box center [201, 205] width 11 height 6
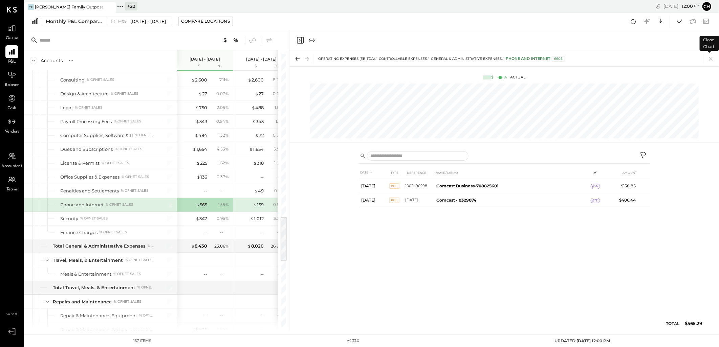
drag, startPoint x: 709, startPoint y: 58, endPoint x: 606, endPoint y: 155, distance: 141.5
click at [709, 58] on icon at bounding box center [710, 58] width 9 height 9
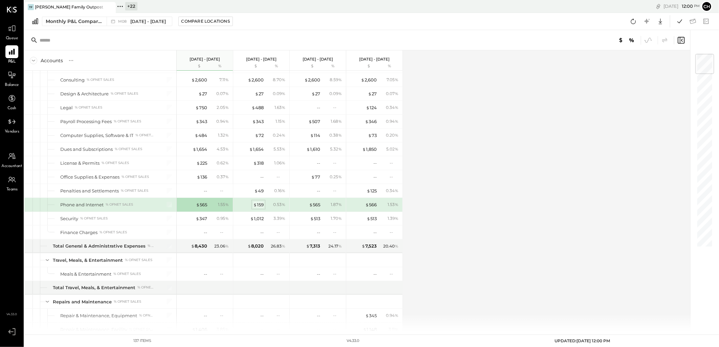
click at [262, 208] on div "$ 159" at bounding box center [258, 205] width 10 height 6
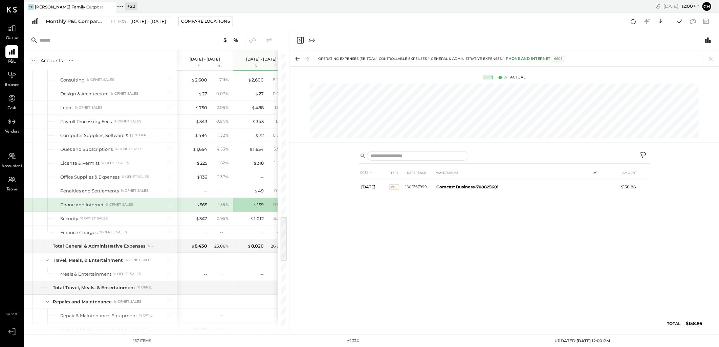
click at [710, 56] on icon at bounding box center [710, 58] width 9 height 9
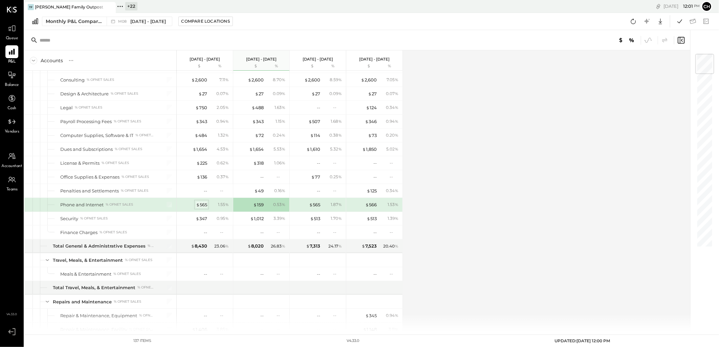
click at [202, 208] on div "$ 565" at bounding box center [201, 205] width 11 height 6
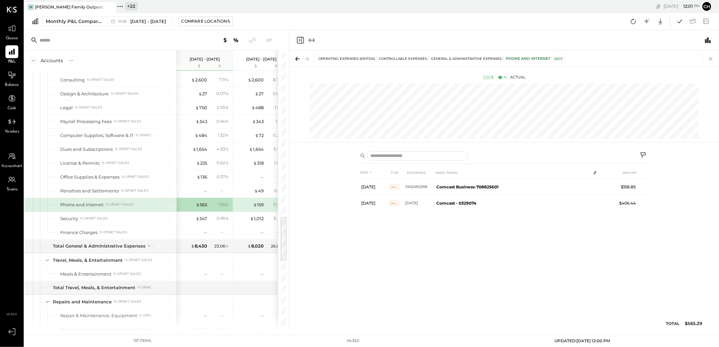
click at [708, 59] on icon at bounding box center [710, 58] width 9 height 9
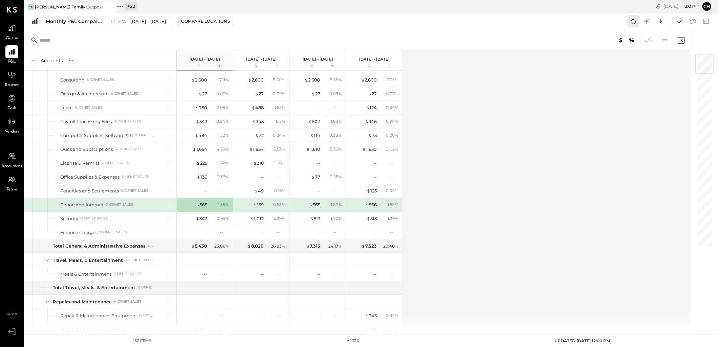
click at [632, 18] on icon at bounding box center [633, 21] width 9 height 9
click at [678, 21] on icon at bounding box center [679, 21] width 9 height 9
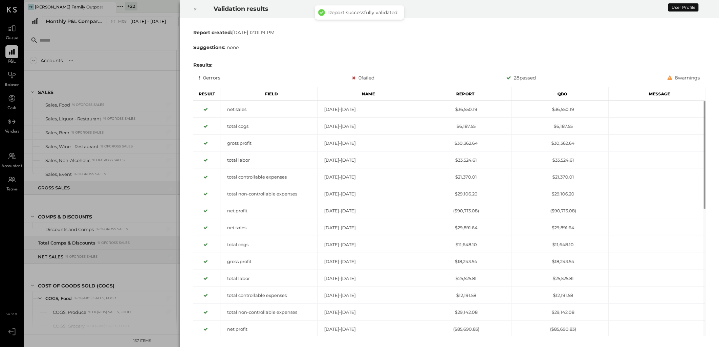
scroll to position [981, 0]
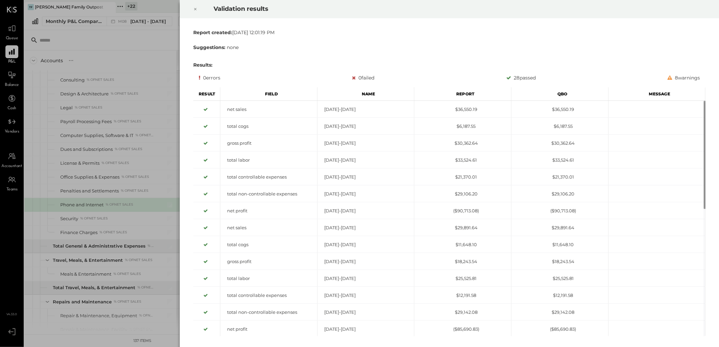
click at [197, 8] on div at bounding box center [195, 9] width 15 height 19
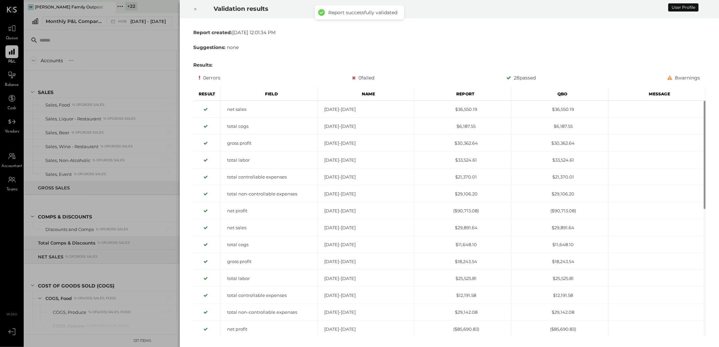
scroll to position [981, 0]
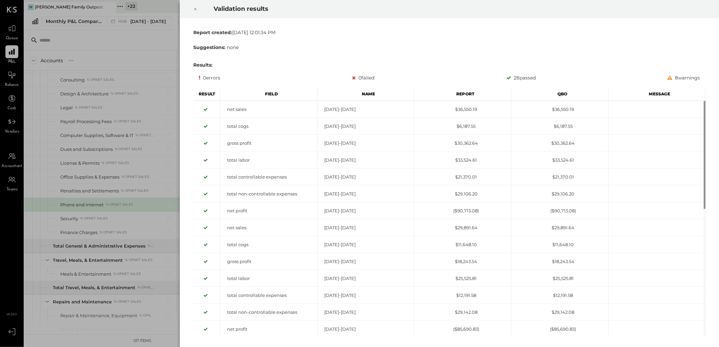
click at [195, 8] on icon at bounding box center [195, 9] width 2 height 2
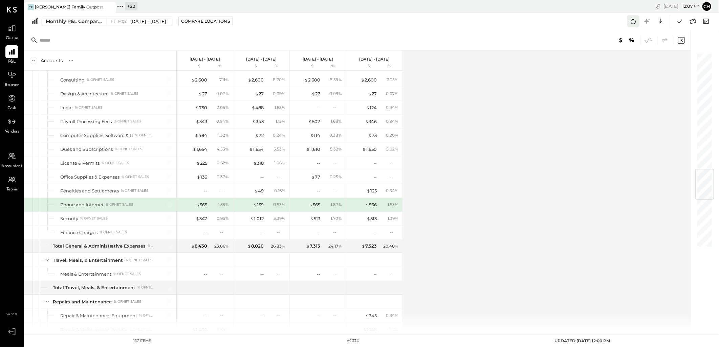
click at [631, 18] on icon at bounding box center [633, 21] width 9 height 9
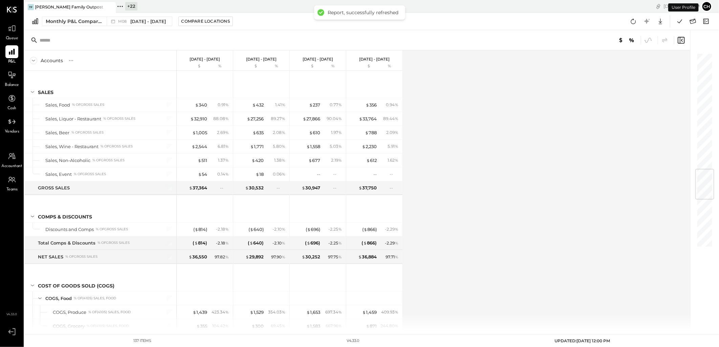
scroll to position [981, 0]
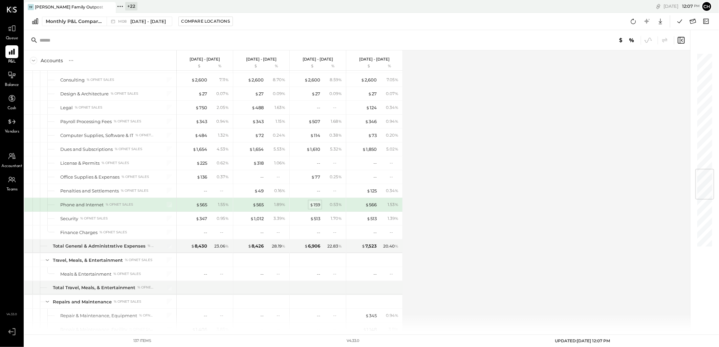
click at [318, 208] on div "$ 159" at bounding box center [315, 205] width 10 height 6
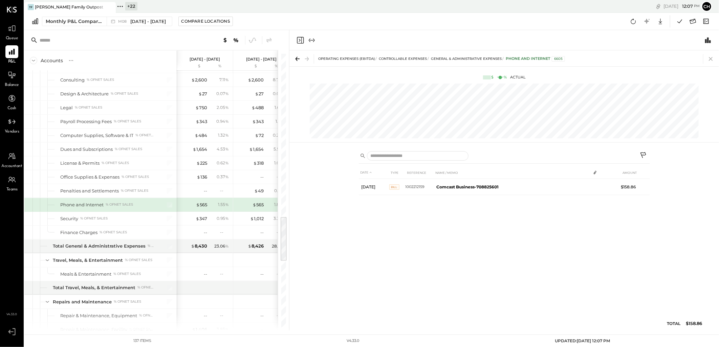
click at [711, 58] on icon at bounding box center [711, 59] width 4 height 4
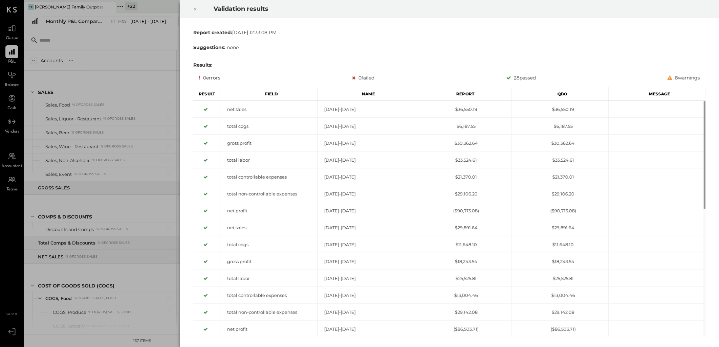
scroll to position [981, 0]
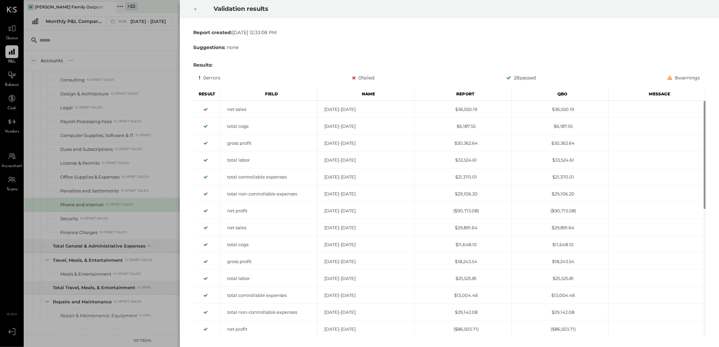
click at [195, 8] on icon at bounding box center [195, 9] width 4 height 8
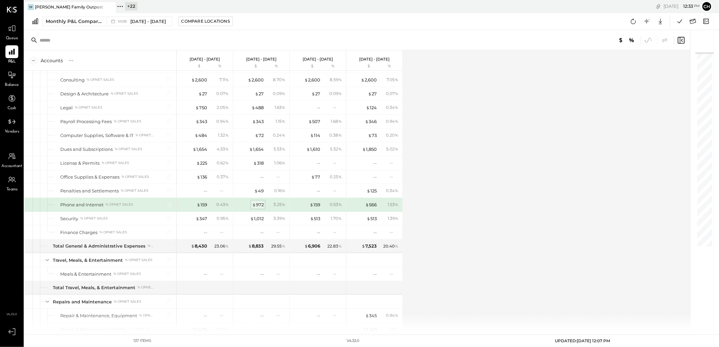
click at [259, 207] on div "$ 972" at bounding box center [258, 205] width 12 height 6
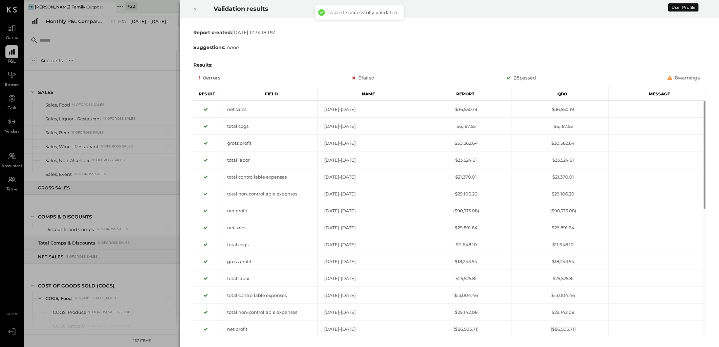
scroll to position [981, 0]
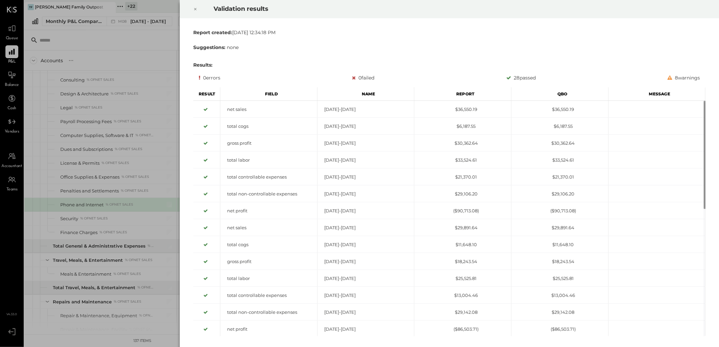
click at [197, 10] on div at bounding box center [195, 9] width 15 height 19
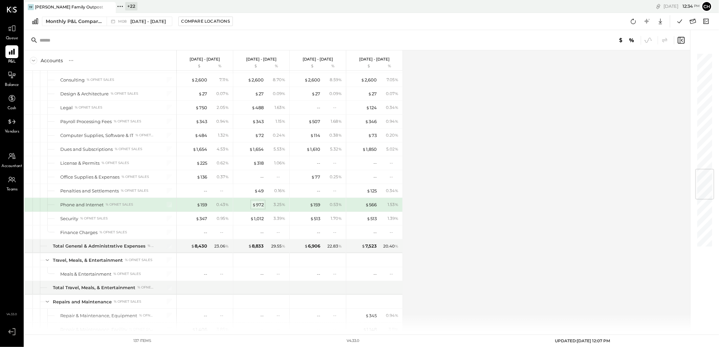
click at [261, 208] on div "$ 972" at bounding box center [258, 205] width 12 height 6
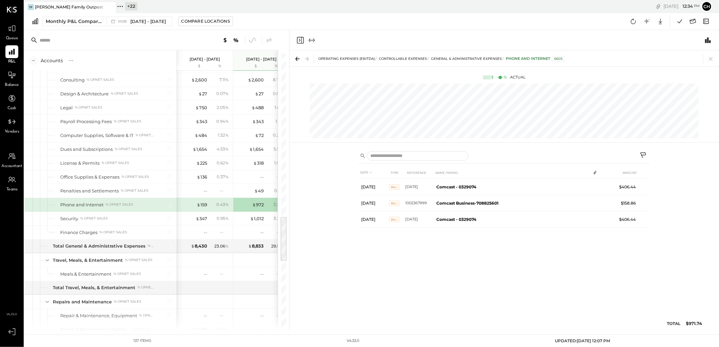
drag, startPoint x: 711, startPoint y: 59, endPoint x: 564, endPoint y: 161, distance: 178.7
click at [711, 59] on icon at bounding box center [711, 59] width 4 height 4
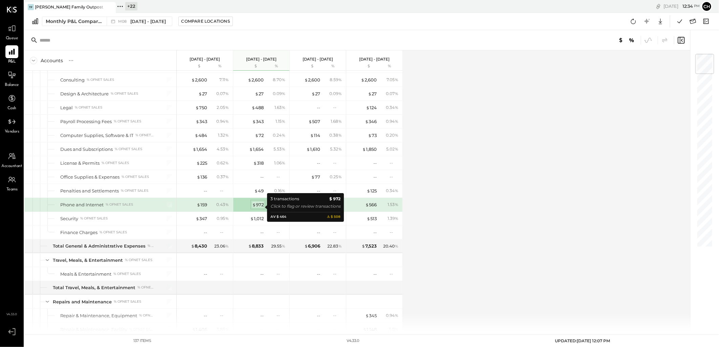
click at [259, 208] on div "$ 972" at bounding box center [258, 205] width 12 height 6
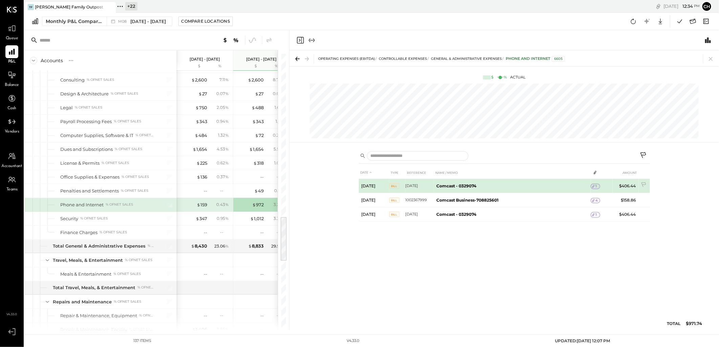
click at [594, 187] on icon at bounding box center [593, 186] width 2 height 3
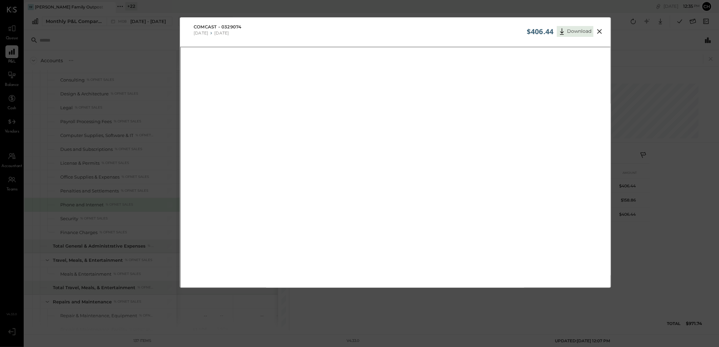
click at [598, 26] on div "$406.44 Download" at bounding box center [566, 30] width 79 height 14
click at [599, 32] on icon at bounding box center [599, 31] width 8 height 8
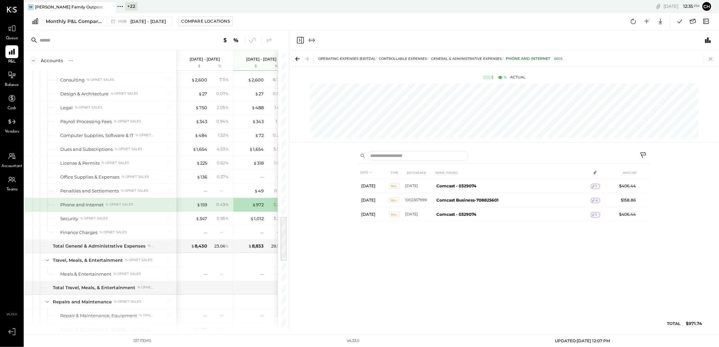
click at [710, 56] on icon at bounding box center [710, 58] width 9 height 9
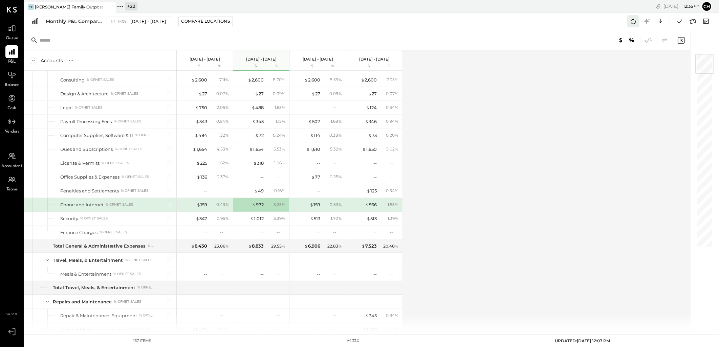
click at [634, 21] on icon at bounding box center [633, 21] width 9 height 9
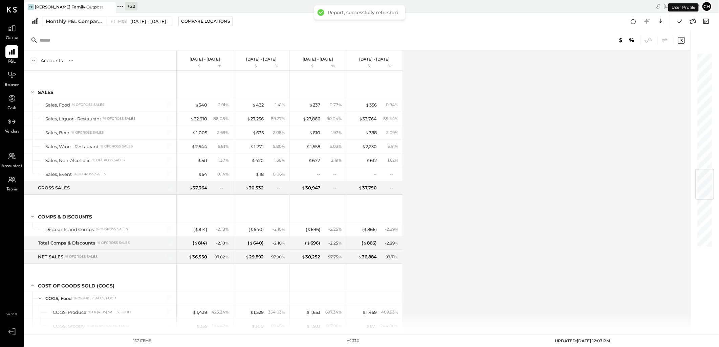
scroll to position [981, 0]
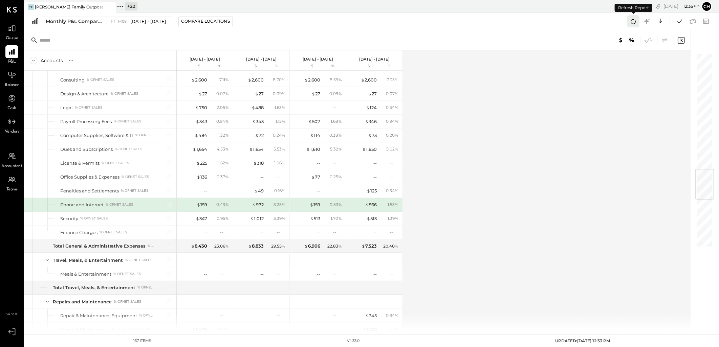
click at [633, 20] on icon at bounding box center [633, 21] width 5 height 5
click at [504, 89] on div "Accounts S % GL [DATE] - [DATE] $ % [DATE] - [DATE] $ % [DATE] - [DATE] $ % [DA…" at bounding box center [357, 190] width 667 height 280
click at [678, 22] on icon at bounding box center [679, 21] width 5 height 4
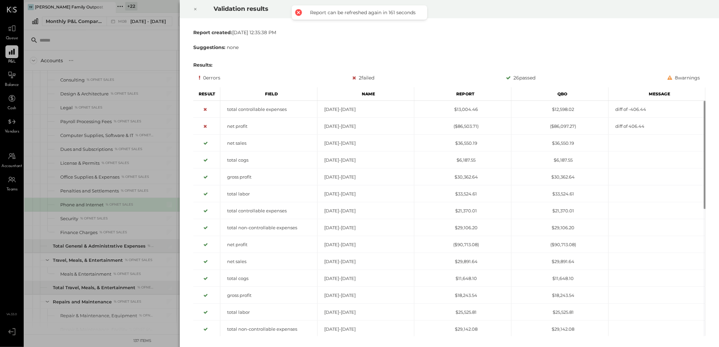
click at [197, 8] on div at bounding box center [195, 9] width 15 height 19
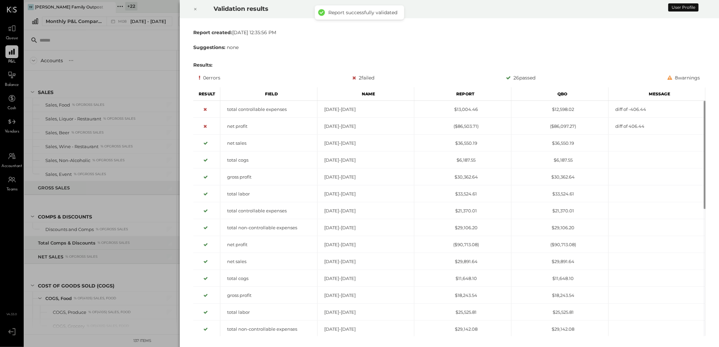
scroll to position [981, 0]
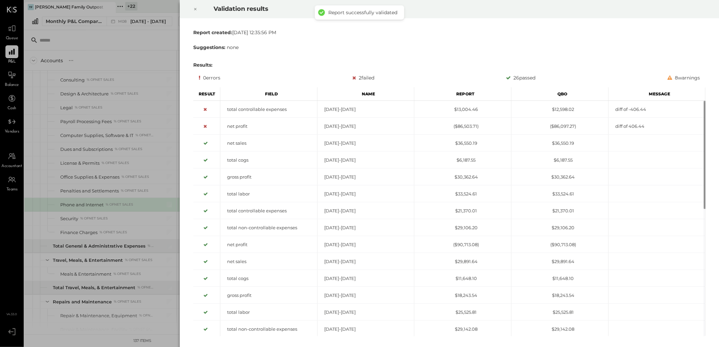
drag, startPoint x: 193, startPoint y: 8, endPoint x: 141, endPoint y: 10, distance: 52.1
click at [194, 8] on icon at bounding box center [195, 9] width 4 height 8
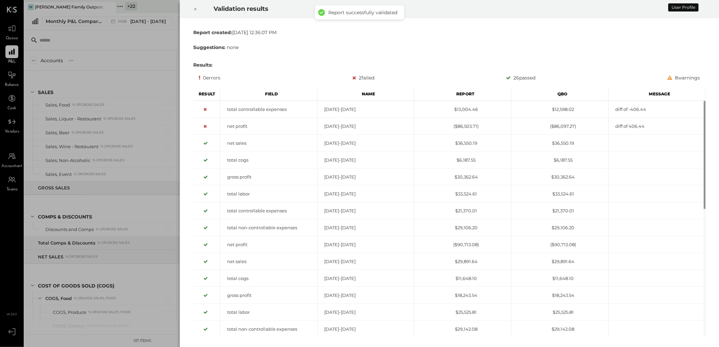
scroll to position [981, 0]
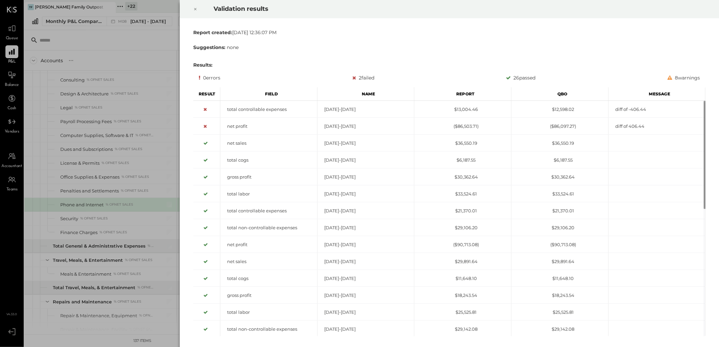
click at [196, 8] on icon at bounding box center [195, 9] width 4 height 8
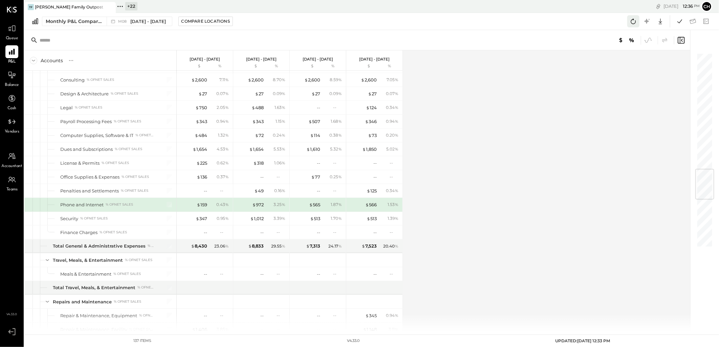
click at [631, 25] on icon at bounding box center [633, 21] width 9 height 9
click at [490, 94] on div "Accounts S % GL [DATE] - [DATE] $ % [DATE] - [DATE] $ % [DATE] - [DATE] $ % [DA…" at bounding box center [357, 190] width 667 height 280
click at [258, 208] on div "$ 972" at bounding box center [258, 205] width 12 height 6
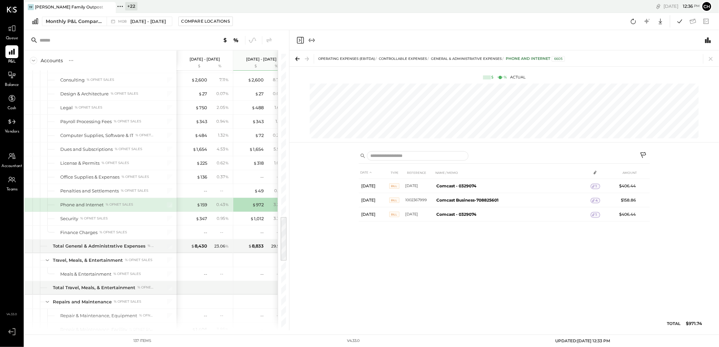
drag, startPoint x: 709, startPoint y: 60, endPoint x: 555, endPoint y: 84, distance: 156.2
click at [709, 60] on icon at bounding box center [711, 59] width 4 height 4
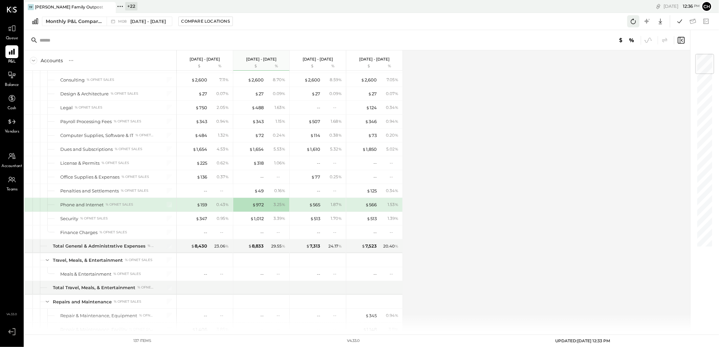
click at [635, 22] on icon at bounding box center [633, 21] width 5 height 5
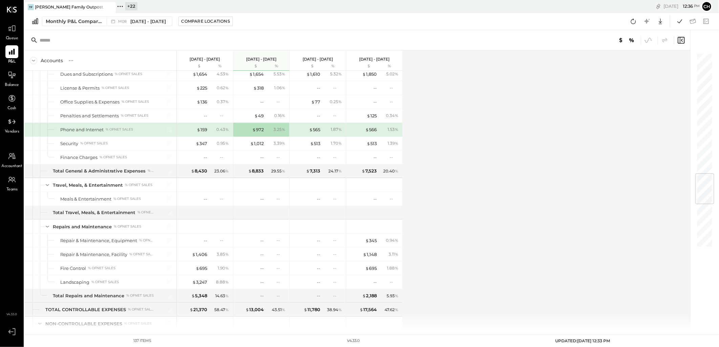
scroll to position [1019, 0]
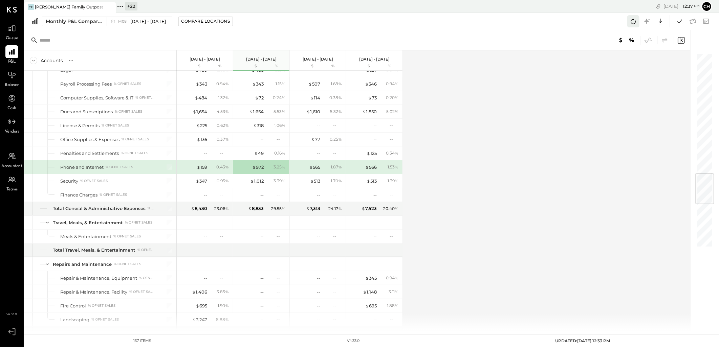
click at [632, 18] on icon at bounding box center [633, 21] width 9 height 9
click at [579, 118] on div "Accounts S % GL [DATE] - [DATE] $ % [DATE] - [DATE] $ % [DATE] - [DATE] $ % [DA…" at bounding box center [357, 190] width 667 height 280
click at [632, 22] on icon at bounding box center [633, 21] width 9 height 9
click at [204, 184] on div "$ 347" at bounding box center [202, 181] width 12 height 6
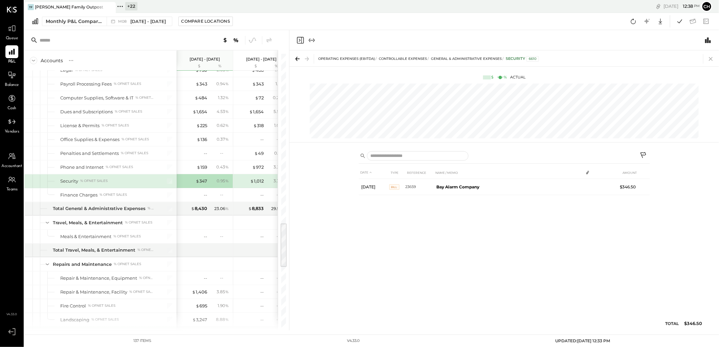
click at [712, 58] on icon at bounding box center [710, 58] width 9 height 9
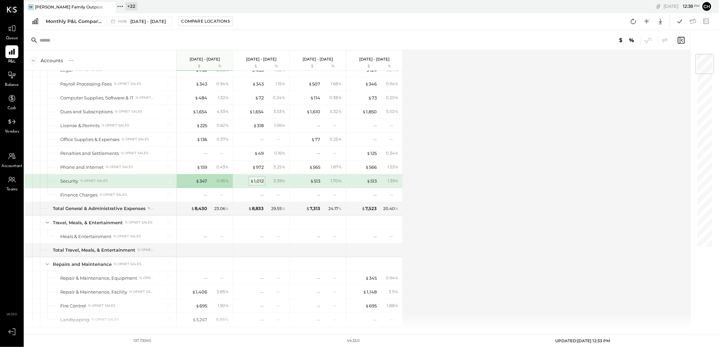
click at [253, 184] on span "$" at bounding box center [252, 180] width 4 height 5
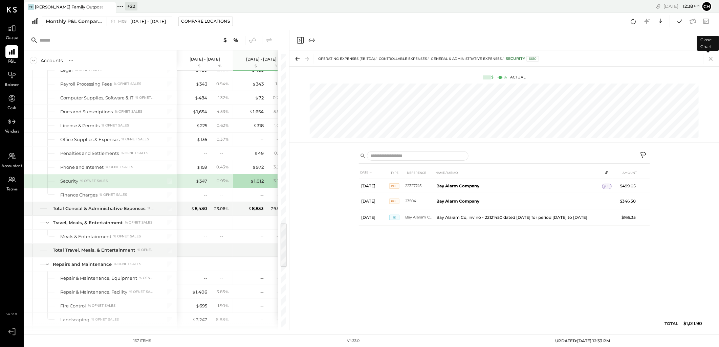
click at [712, 59] on icon at bounding box center [710, 58] width 9 height 9
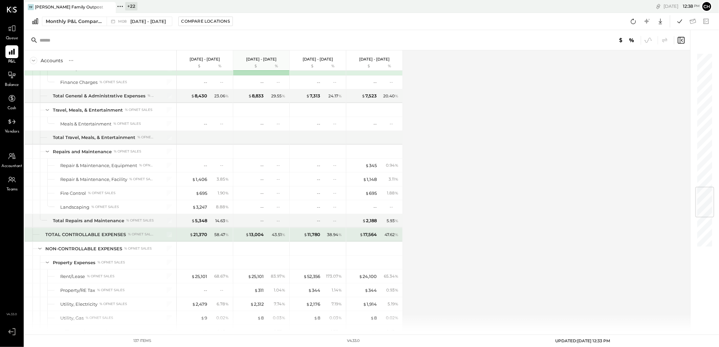
scroll to position [1169, 0]
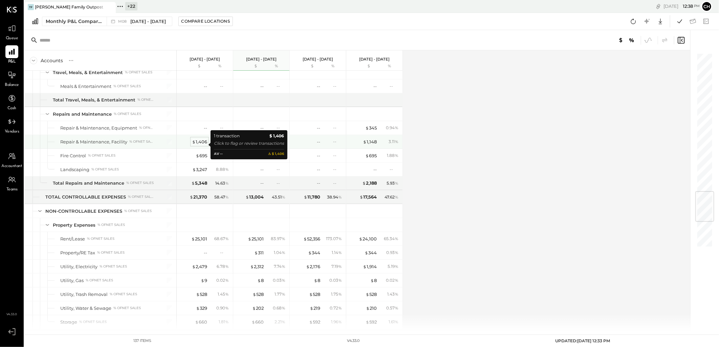
click at [201, 143] on div "$ 1,406" at bounding box center [199, 142] width 15 height 6
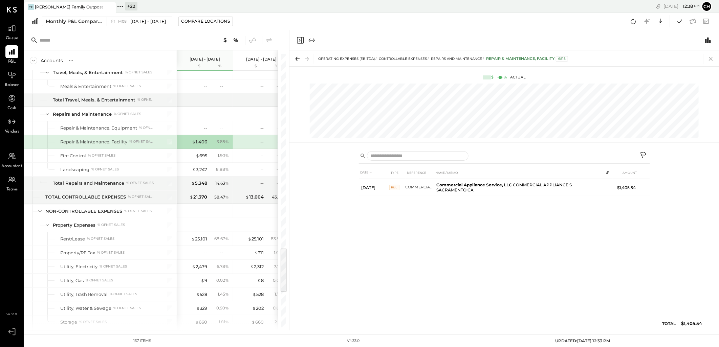
click at [710, 55] on icon at bounding box center [710, 58] width 9 height 9
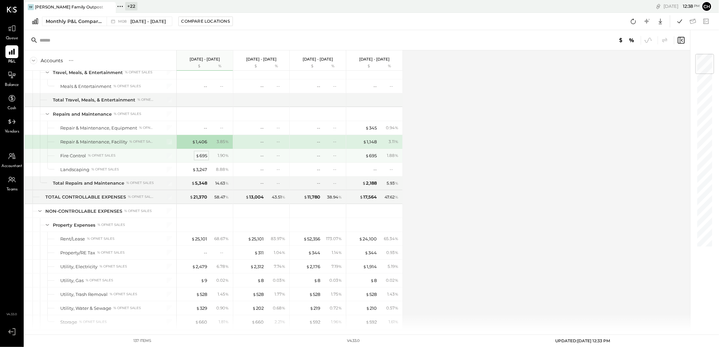
click at [204, 156] on div "$ 695" at bounding box center [202, 156] width 12 height 6
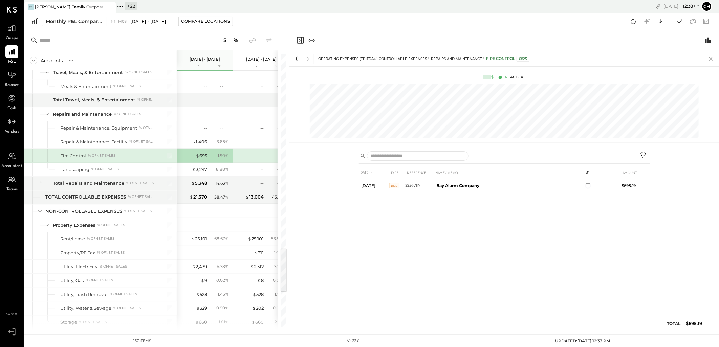
click at [710, 60] on icon at bounding box center [710, 58] width 9 height 9
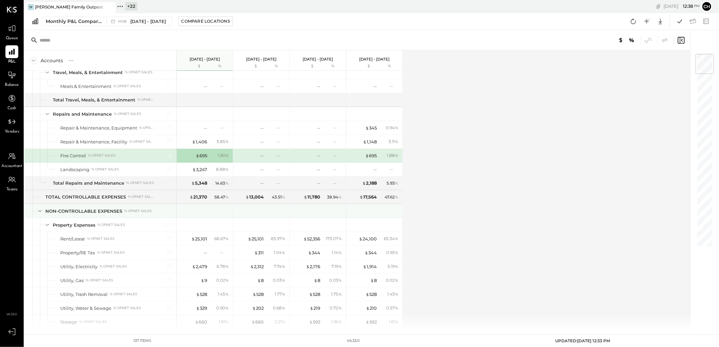
scroll to position [1094, 0]
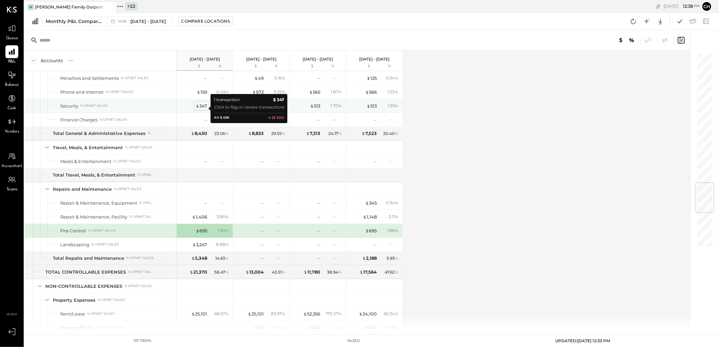
click at [197, 107] on span "$" at bounding box center [198, 105] width 4 height 5
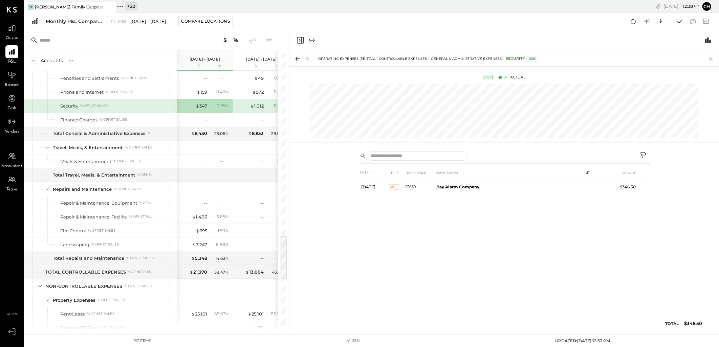
click at [712, 60] on icon at bounding box center [710, 58] width 9 height 9
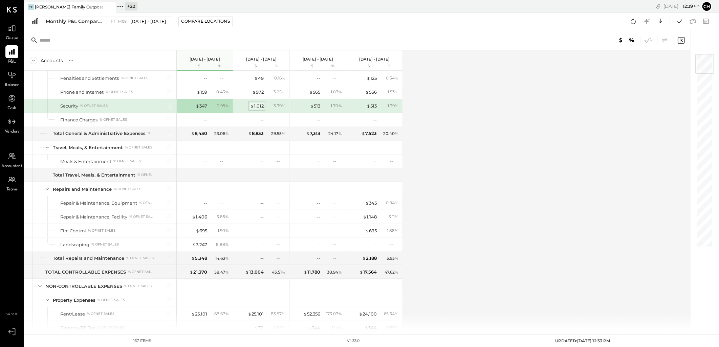
click at [262, 109] on div "$ 1,012" at bounding box center [257, 106] width 14 height 6
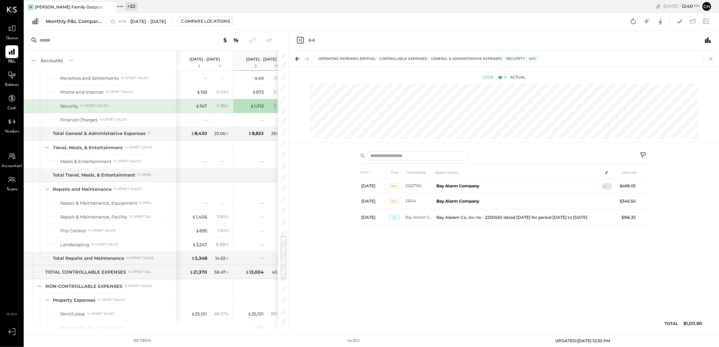
click at [713, 58] on icon at bounding box center [710, 58] width 9 height 9
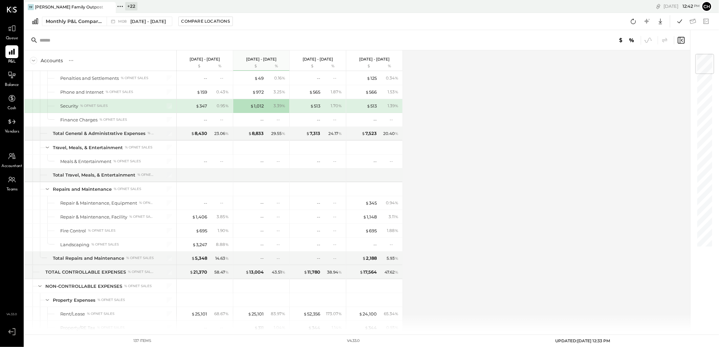
click at [631, 22] on icon at bounding box center [633, 21] width 9 height 9
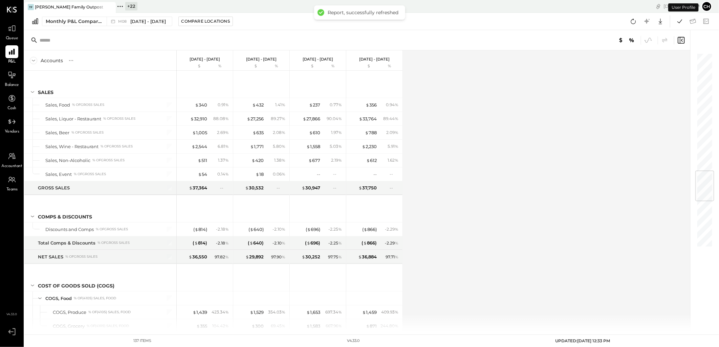
scroll to position [995, 0]
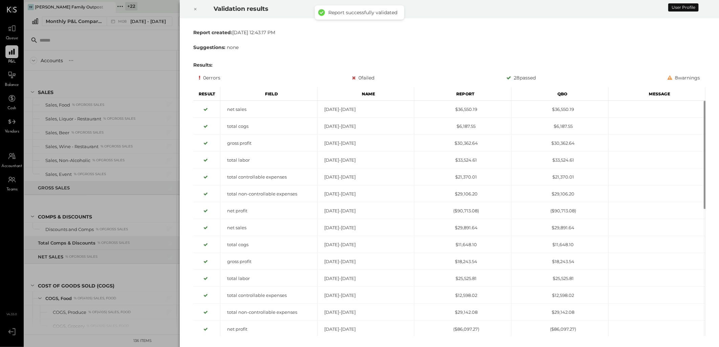
scroll to position [995, 0]
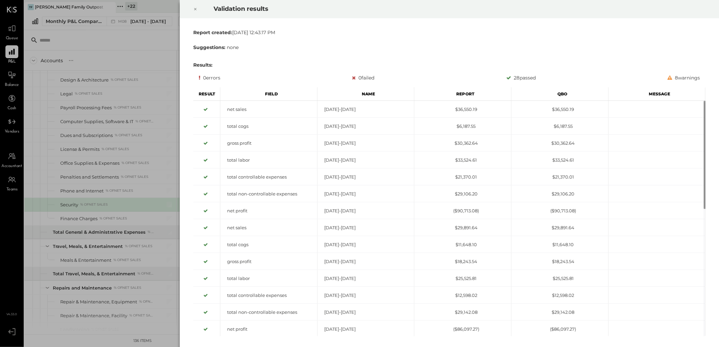
click at [195, 9] on icon at bounding box center [195, 9] width 2 height 2
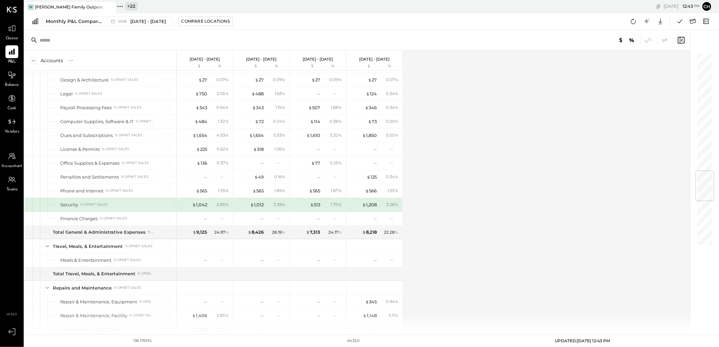
click at [452, 13] on div "Monthly P&L Comparison M08 [DATE] - [DATE] Compare Locations Google Sheets Excel" at bounding box center [371, 21] width 694 height 17
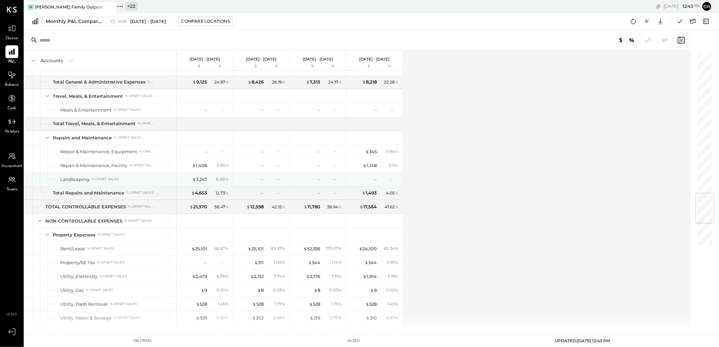
scroll to position [1183, 0]
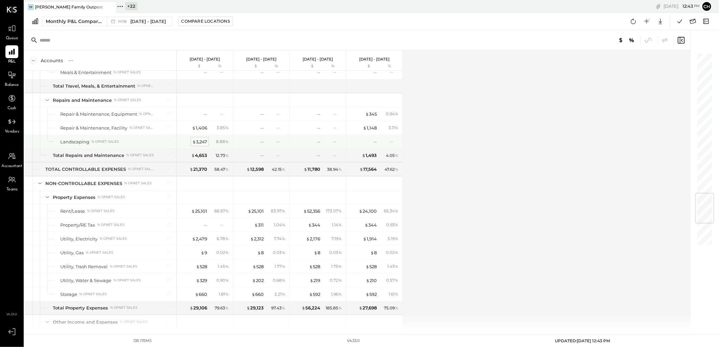
click at [204, 145] on div "$ 3,247" at bounding box center [199, 142] width 15 height 6
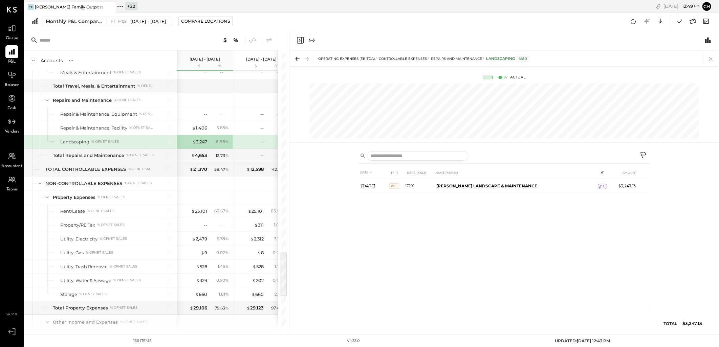
click at [709, 59] on icon at bounding box center [710, 58] width 9 height 9
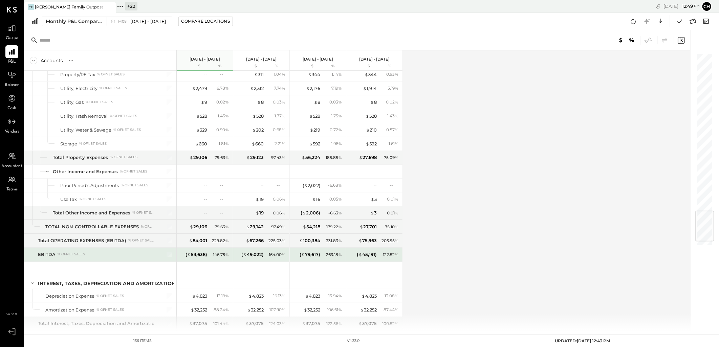
scroll to position [1296, 0]
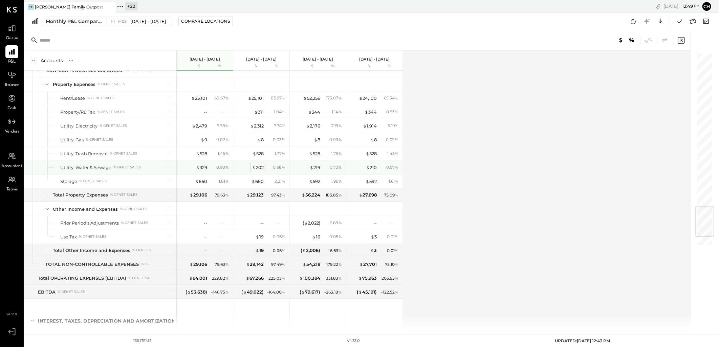
click at [257, 171] on div "$ 202" at bounding box center [258, 167] width 12 height 6
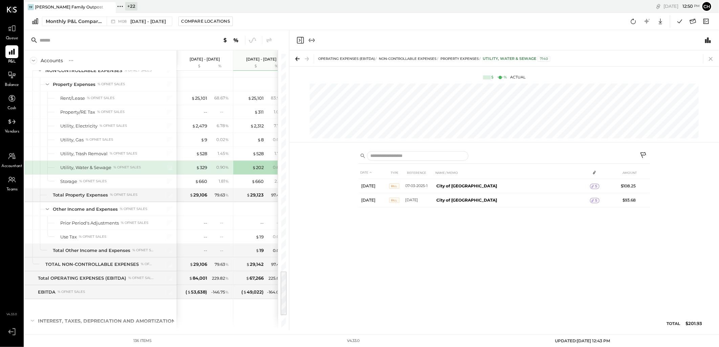
click at [712, 57] on icon at bounding box center [711, 59] width 4 height 4
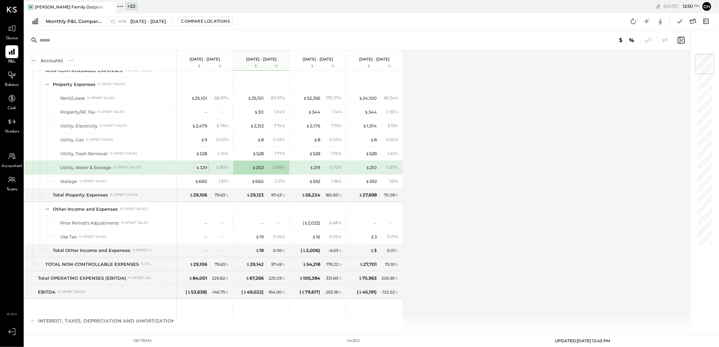
click at [203, 170] on div "$ 329" at bounding box center [201, 167] width 11 height 6
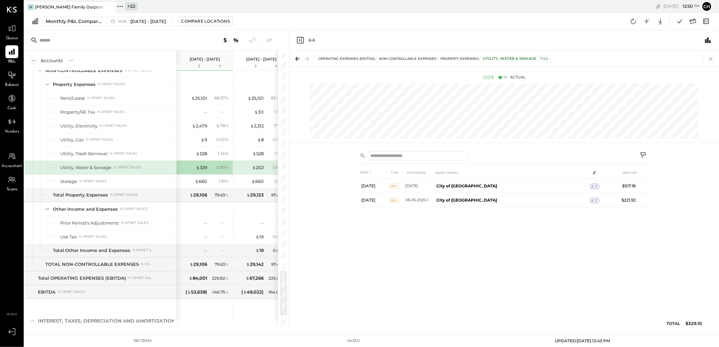
click at [712, 56] on icon at bounding box center [710, 58] width 9 height 9
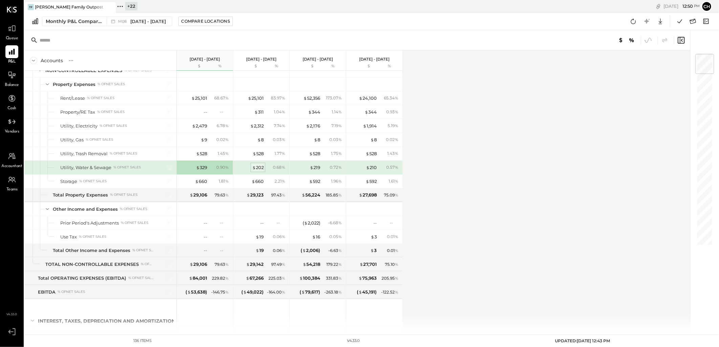
click at [256, 171] on div "$ 202" at bounding box center [258, 167] width 12 height 6
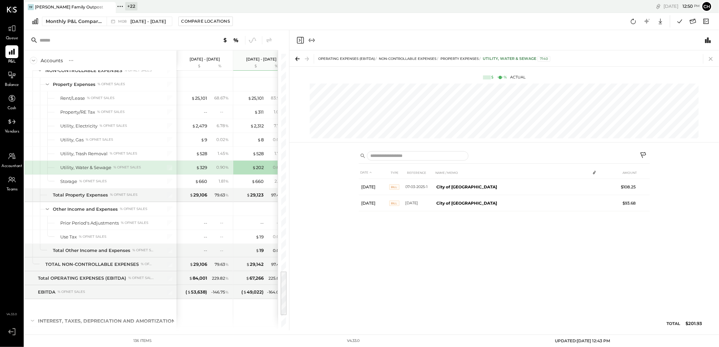
click at [712, 59] on icon at bounding box center [710, 58] width 9 height 9
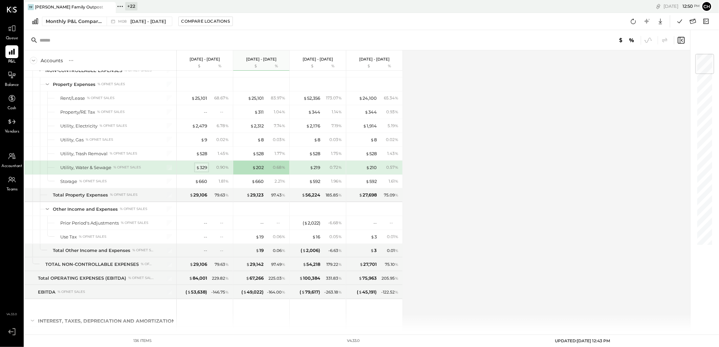
click at [197, 170] on span "$" at bounding box center [198, 167] width 4 height 5
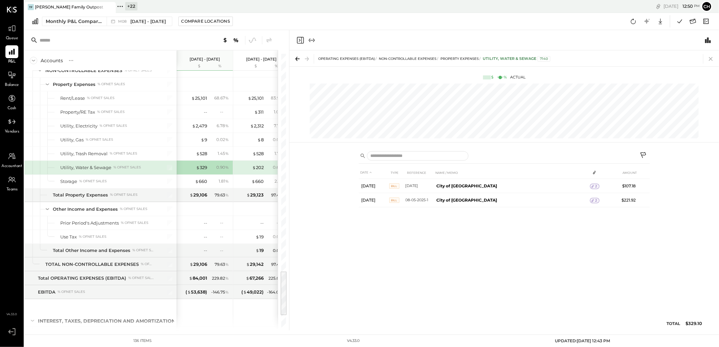
click at [710, 56] on icon at bounding box center [710, 58] width 9 height 9
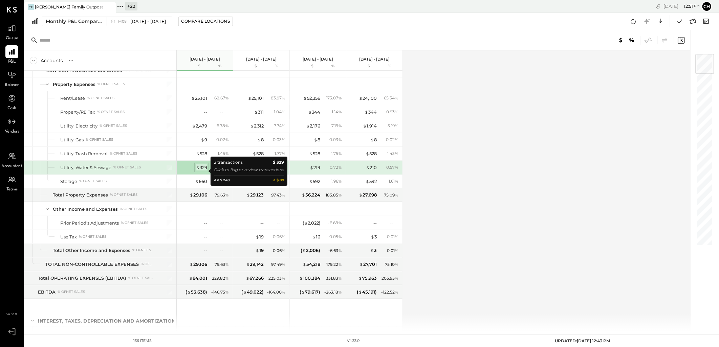
click at [202, 171] on div "$ 329" at bounding box center [201, 167] width 11 height 6
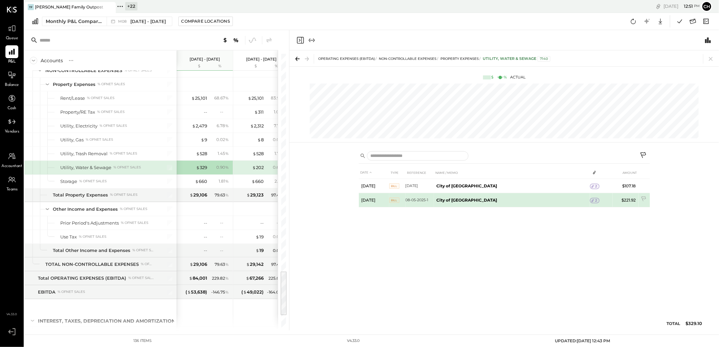
click at [595, 201] on span "2" at bounding box center [596, 200] width 2 height 5
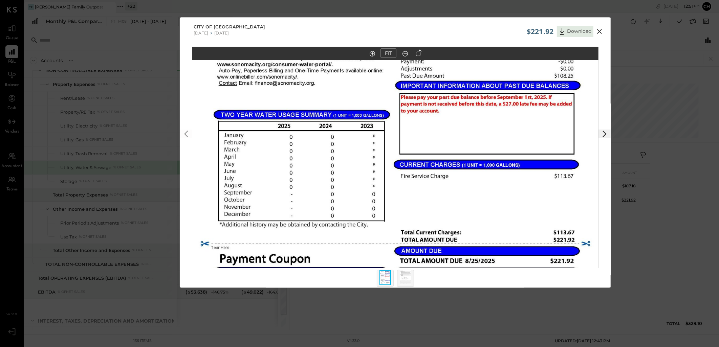
click at [597, 32] on icon at bounding box center [599, 31] width 8 height 8
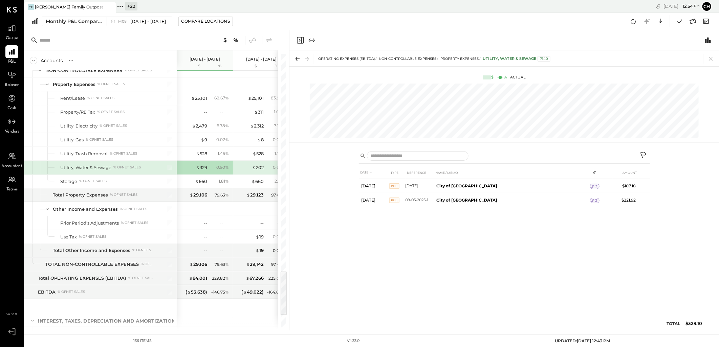
click at [711, 55] on icon at bounding box center [710, 58] width 9 height 9
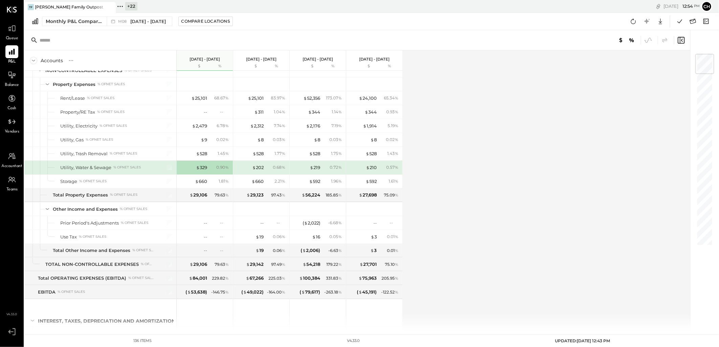
click at [499, 160] on div "Accounts S % GL [DATE] - [DATE] $ % [DATE] - [DATE] $ % [DATE] - [DATE] $ % [DA…" at bounding box center [357, 190] width 667 height 280
click at [635, 22] on icon at bounding box center [633, 21] width 9 height 9
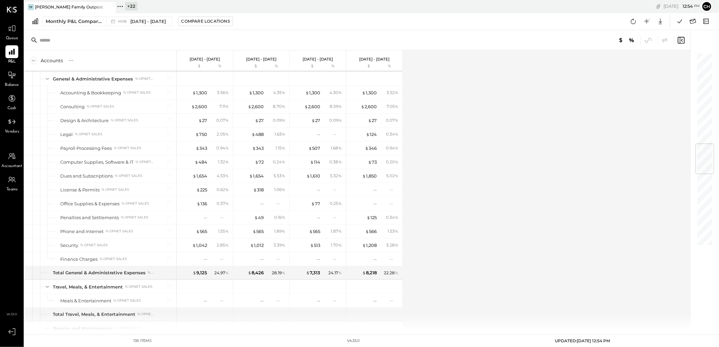
scroll to position [767, 0]
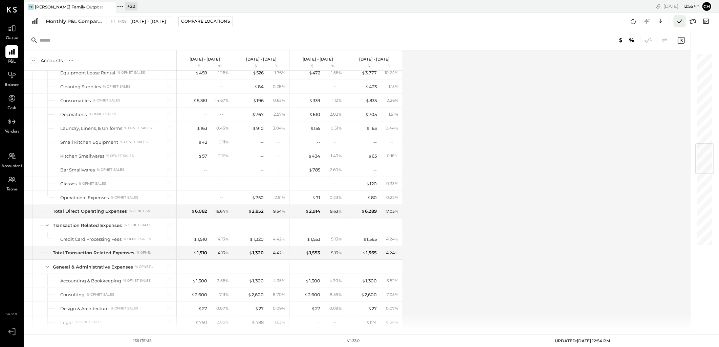
click at [676, 22] on icon at bounding box center [679, 21] width 9 height 9
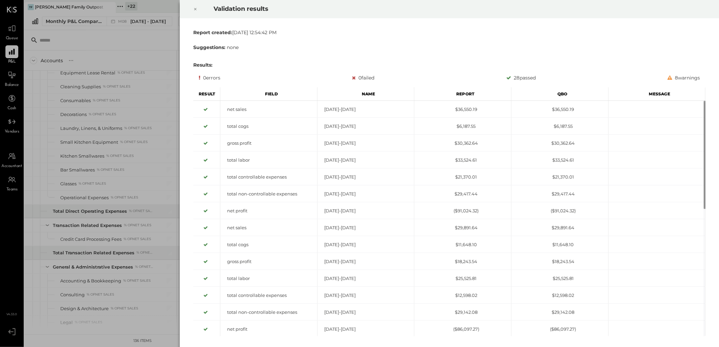
click at [195, 9] on icon at bounding box center [195, 9] width 2 height 2
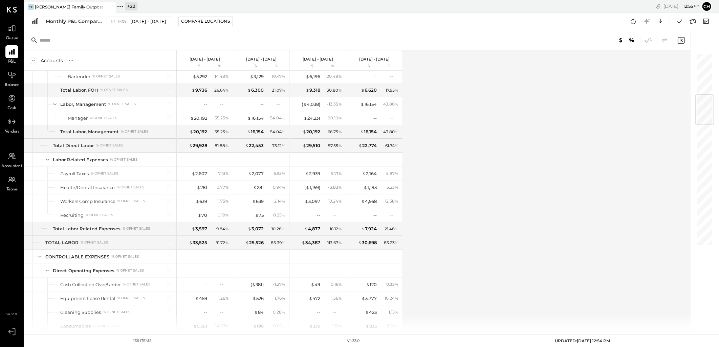
scroll to position [353, 0]
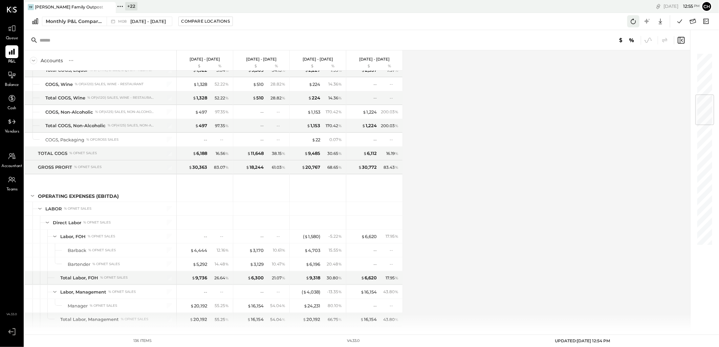
click at [634, 18] on icon at bounding box center [633, 21] width 9 height 9
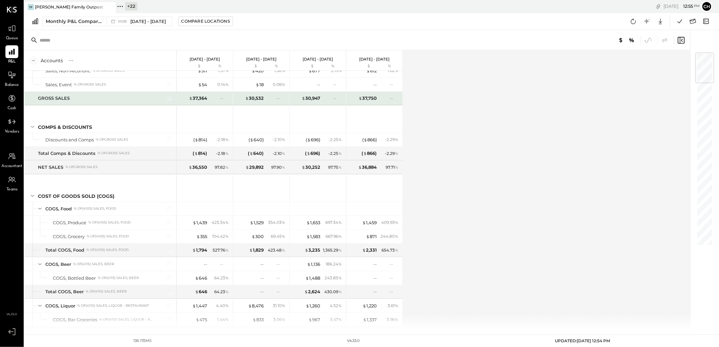
scroll to position [0, 0]
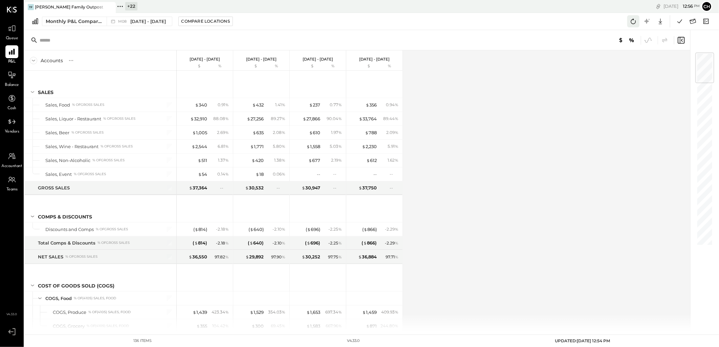
click at [632, 22] on icon at bounding box center [633, 21] width 9 height 9
click at [630, 21] on icon at bounding box center [633, 21] width 9 height 9
click at [567, 131] on div "Accounts S % GL [DATE] - [DATE] $ % [DATE] - [DATE] $ % [DATE] - [DATE] $ % [DA…" at bounding box center [357, 190] width 667 height 280
click at [633, 19] on icon at bounding box center [633, 21] width 5 height 5
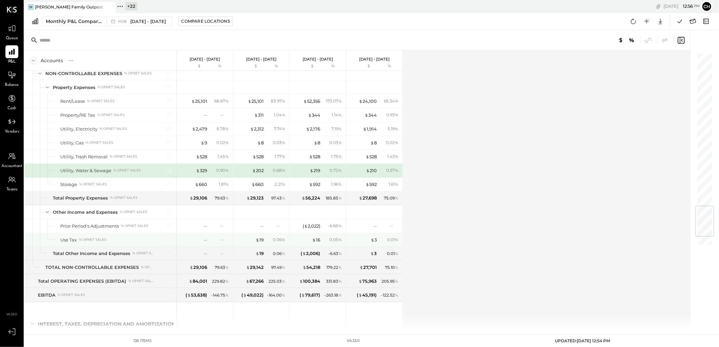
scroll to position [1368, 0]
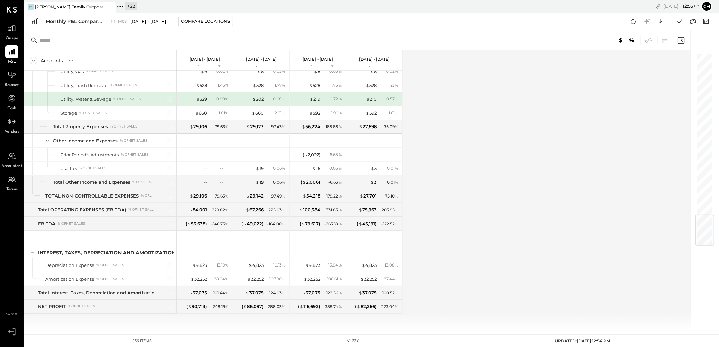
click at [475, 134] on div "Accounts S % GL [DATE] - [DATE] $ % [DATE] - [DATE] $ % [DATE] - [DATE] $ % [DA…" at bounding box center [357, 190] width 667 height 280
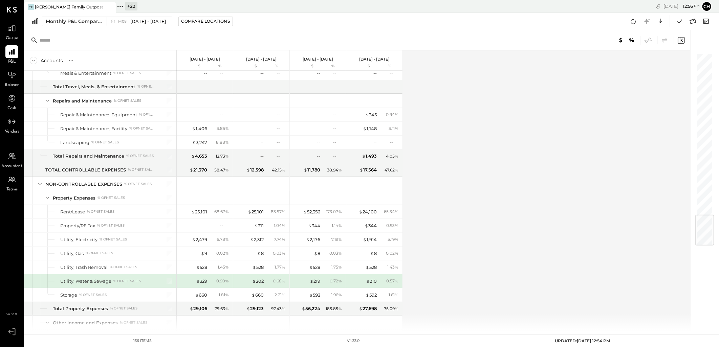
click at [491, 214] on div "Accounts S % GL [DATE] - [DATE] $ % [DATE] - [DATE] $ % [DATE] - [DATE] $ % [DA…" at bounding box center [357, 190] width 667 height 280
click at [506, 167] on div "Accounts S % GL [DATE] - [DATE] $ % [DATE] - [DATE] $ % [DATE] - [DATE] $ % [DA…" at bounding box center [357, 190] width 667 height 280
click at [634, 22] on icon at bounding box center [633, 21] width 9 height 9
click at [508, 119] on div "Accounts S % GL [DATE] - [DATE] $ % [DATE] - [DATE] $ % [DATE] - [DATE] $ % [DA…" at bounding box center [357, 190] width 667 height 280
click at [633, 22] on icon at bounding box center [633, 21] width 9 height 9
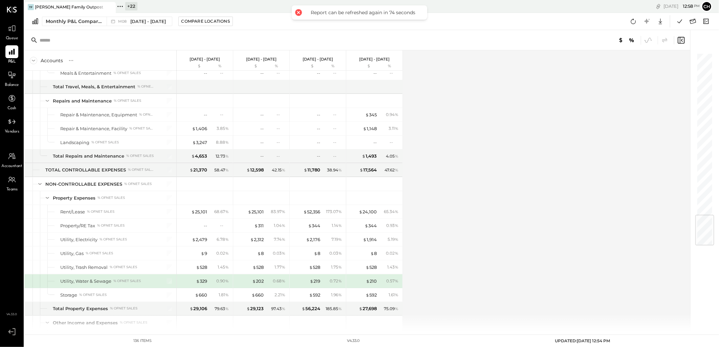
click at [462, 75] on div "Accounts S % GL [DATE] - [DATE] $ % [DATE] - [DATE] $ % [DATE] - [DATE] $ % [DA…" at bounding box center [357, 190] width 667 height 280
click at [630, 18] on icon at bounding box center [633, 21] width 9 height 9
click at [634, 21] on icon at bounding box center [633, 21] width 9 height 9
click at [547, 91] on div "Accounts S % GL [DATE] - [DATE] $ % [DATE] - [DATE] $ % [DATE] - [DATE] $ % [DA…" at bounding box center [357, 190] width 667 height 280
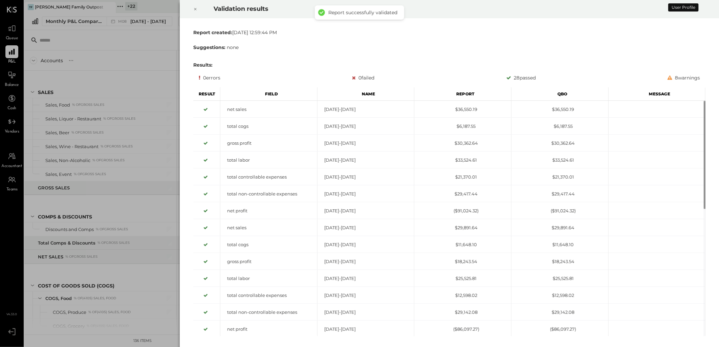
scroll to position [1260, 0]
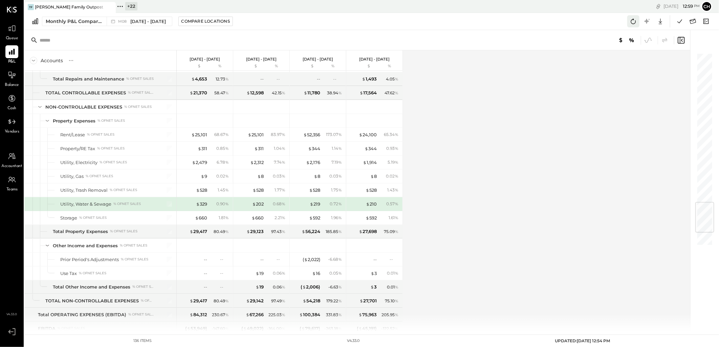
click at [635, 22] on icon at bounding box center [633, 21] width 9 height 9
click at [678, 19] on icon at bounding box center [679, 21] width 9 height 9
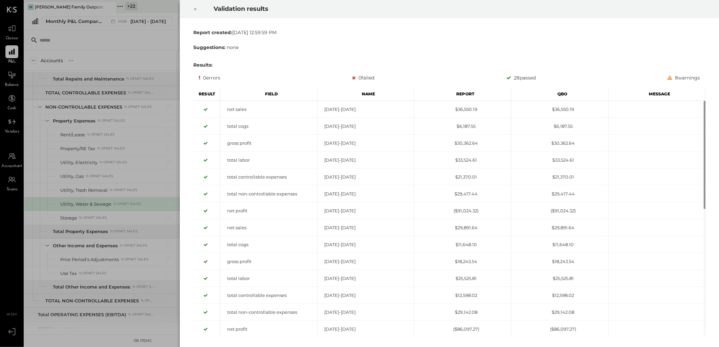
click at [194, 9] on icon at bounding box center [195, 9] width 4 height 8
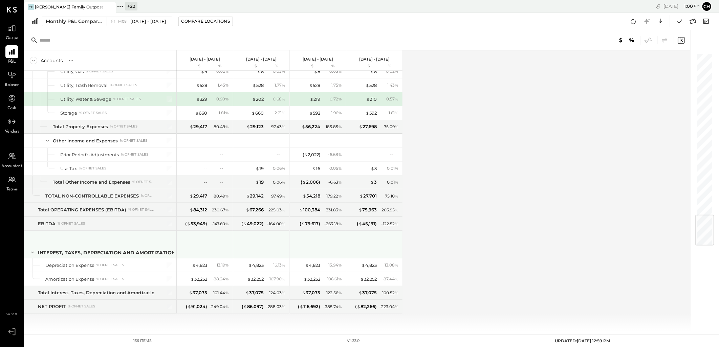
scroll to position [1368, 0]
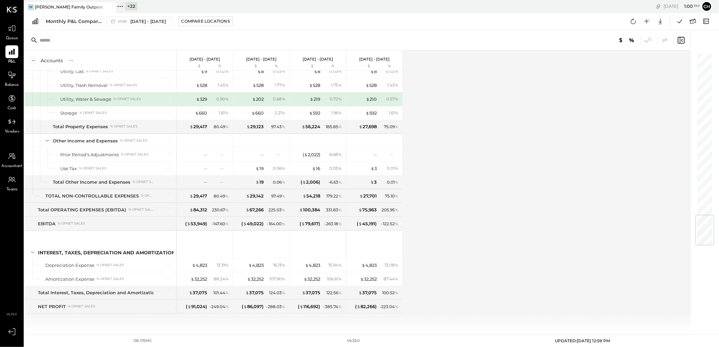
click at [492, 115] on div "Accounts S % GL [DATE] - [DATE] $ % [DATE] - [DATE] $ % [DATE] - [DATE] $ % [DA…" at bounding box center [357, 190] width 667 height 280
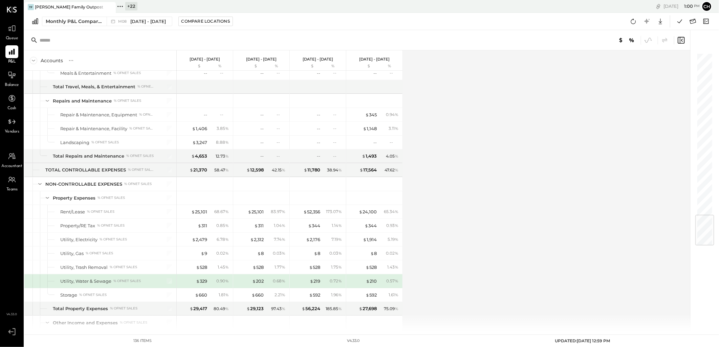
click at [506, 191] on div "Accounts S % GL [DATE] - [DATE] $ % [DATE] - [DATE] $ % [DATE] - [DATE] $ % [DA…" at bounding box center [357, 190] width 667 height 280
click at [11, 79] on icon at bounding box center [11, 75] width 9 height 9
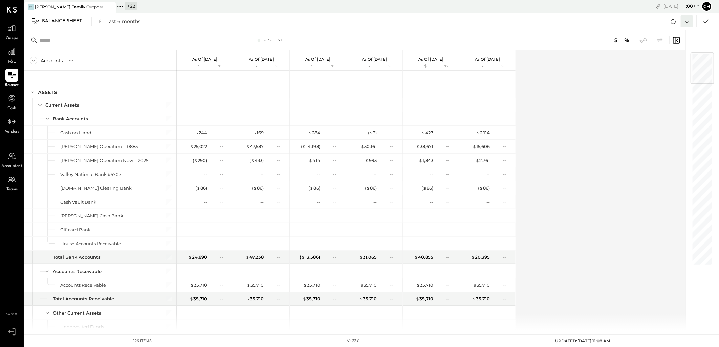
click at [685, 21] on icon at bounding box center [686, 21] width 9 height 9
click at [656, 60] on div "Excel" at bounding box center [666, 61] width 54 height 14
click at [675, 22] on icon at bounding box center [673, 21] width 9 height 9
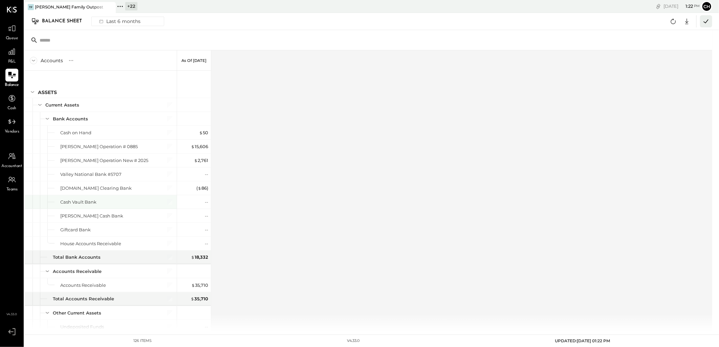
click at [705, 21] on icon at bounding box center [706, 21] width 9 height 9
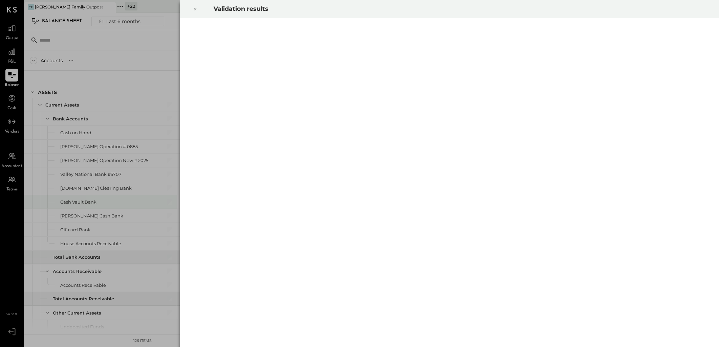
click at [196, 8] on icon at bounding box center [195, 9] width 4 height 8
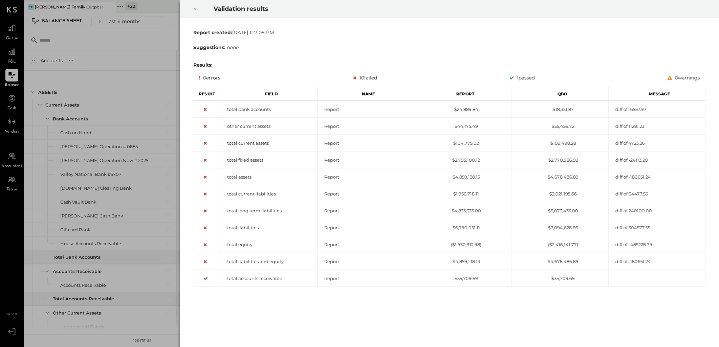
click at [196, 9] on icon at bounding box center [195, 9] width 4 height 8
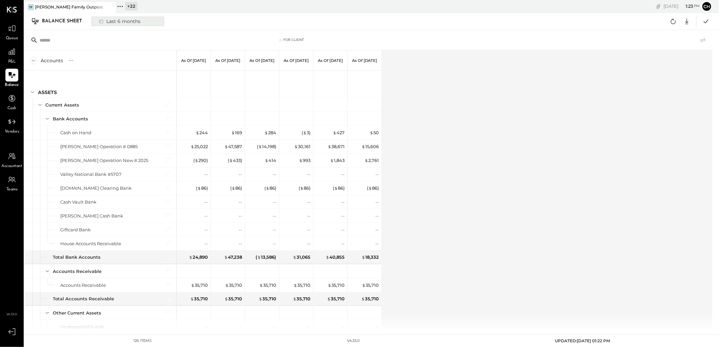
click at [118, 24] on div "Last 6 months" at bounding box center [119, 21] width 48 height 9
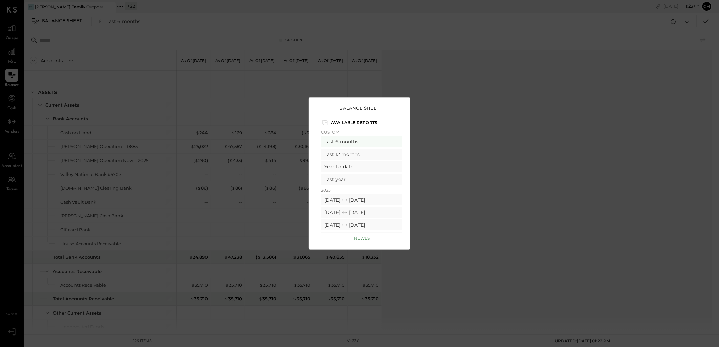
click at [454, 135] on div "Balance Sheet Available Reports Custom Last 6 months Last 12 months Year-to-dat…" at bounding box center [359, 173] width 719 height 347
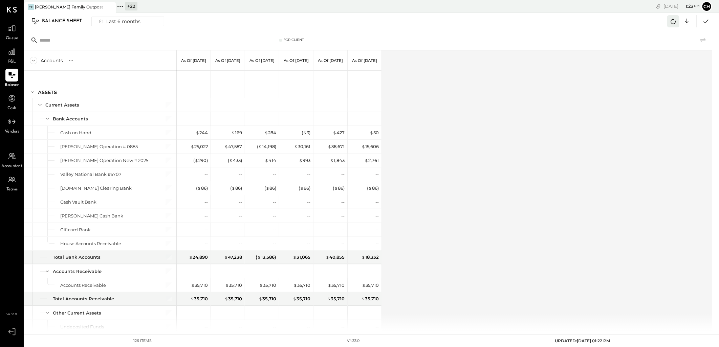
click at [671, 22] on icon at bounding box center [673, 21] width 9 height 9
click at [672, 22] on icon at bounding box center [673, 21] width 9 height 9
click at [13, 56] on div at bounding box center [11, 51] width 13 height 13
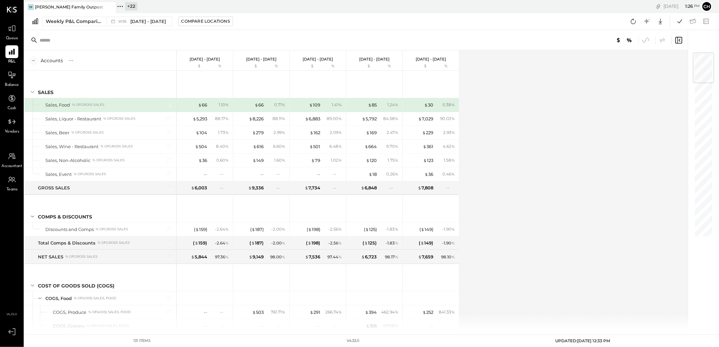
click at [127, 13] on div "+ 22 Pinned Locations ( 1 ) [PERSON_NAME] Family Outpost [GEOGRAPHIC_DATA] [GEO…" at bounding box center [255, 6] width 279 height 13
click at [80, 22] on div "Weekly P&L Comparison" at bounding box center [74, 21] width 57 height 7
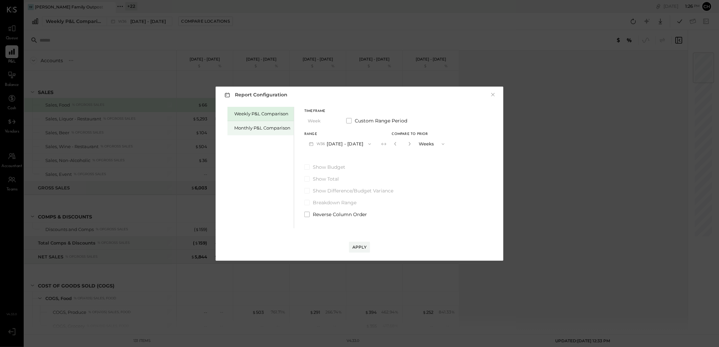
click at [273, 128] on div "Monthly P&L Comparison" at bounding box center [262, 128] width 56 height 6
click at [353, 146] on button "M09 [DATE] - [DATE]" at bounding box center [339, 144] width 71 height 13
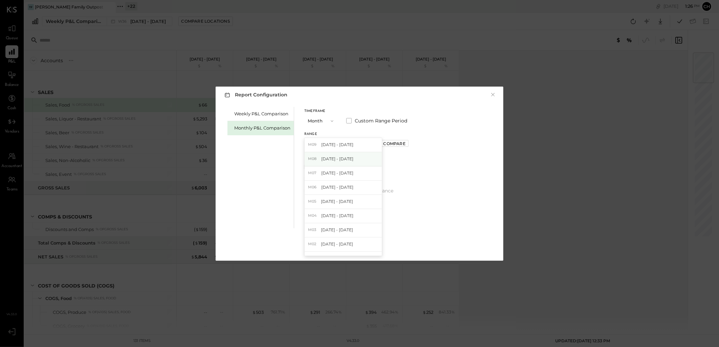
click at [351, 164] on div "M08 [DATE] - [DATE]" at bounding box center [343, 159] width 77 height 14
click at [398, 146] on div "Compare" at bounding box center [394, 144] width 22 height 6
click at [403, 145] on input "*" at bounding box center [402, 143] width 9 height 11
click at [407, 144] on icon "button" at bounding box center [409, 144] width 4 height 4
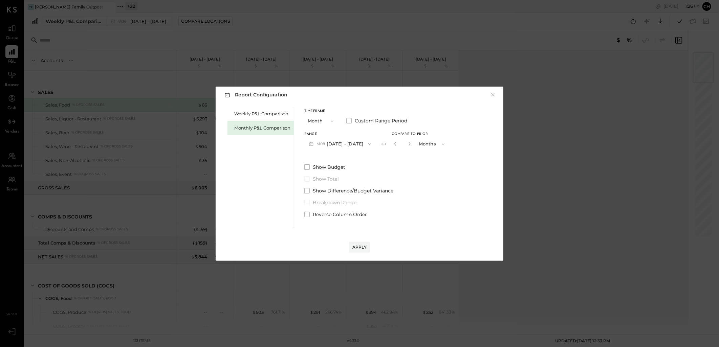
click at [407, 144] on icon "button" at bounding box center [409, 144] width 4 height 4
type input "*"
click at [353, 249] on div "Apply" at bounding box center [359, 247] width 14 height 6
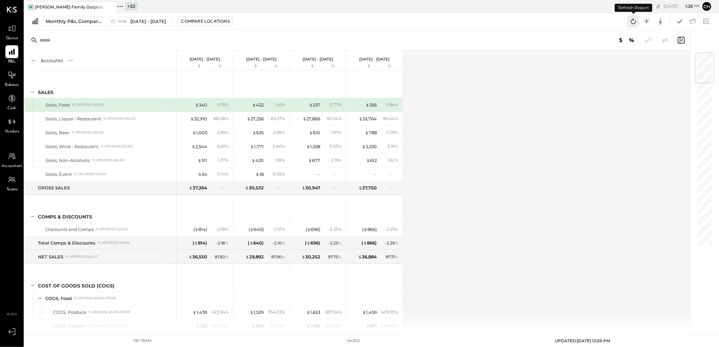
click at [635, 22] on icon at bounding box center [633, 21] width 9 height 9
click at [680, 21] on icon at bounding box center [679, 21] width 9 height 9
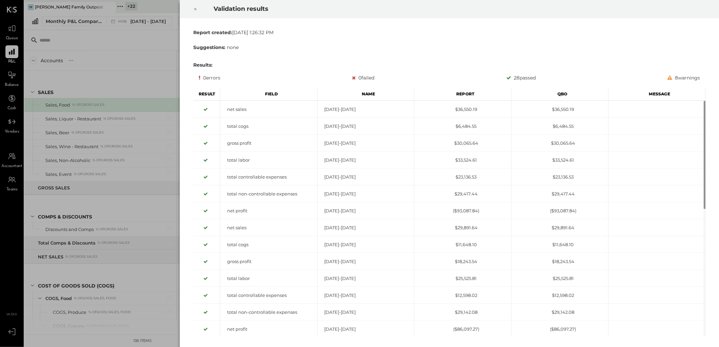
click at [196, 8] on icon at bounding box center [195, 9] width 2 height 2
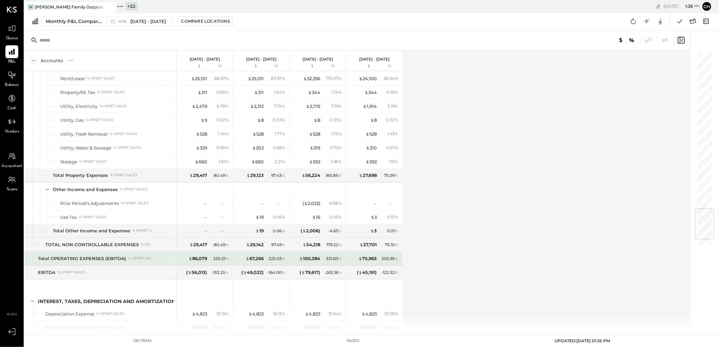
scroll to position [1368, 0]
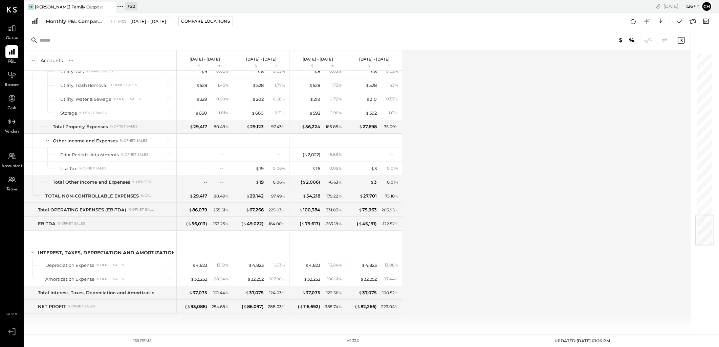
click at [465, 225] on div "Accounts S % GL [DATE] - [DATE] $ % [DATE] - [DATE] $ % [DATE] - [DATE] $ % [DA…" at bounding box center [357, 190] width 667 height 280
click at [14, 82] on div "Balance" at bounding box center [12, 79] width 14 height 20
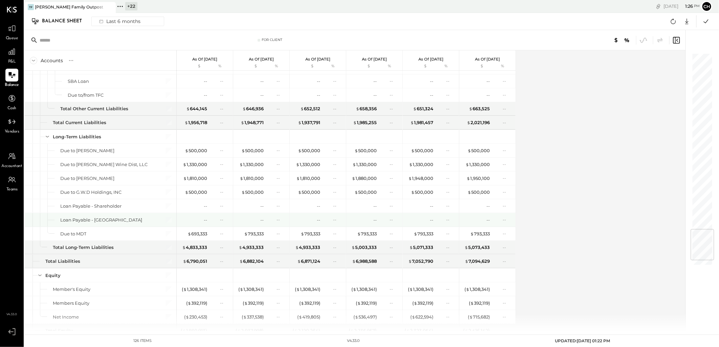
scroll to position [1508, 0]
